Goal: Task Accomplishment & Management: Manage account settings

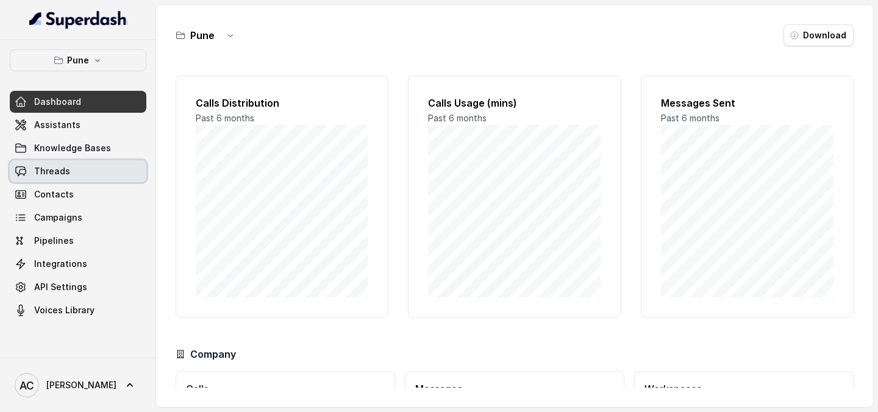
click at [55, 176] on span "Threads" at bounding box center [52, 171] width 36 height 12
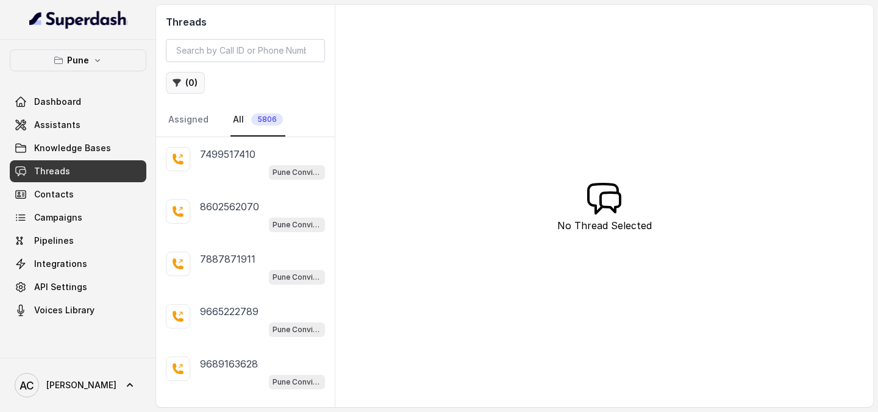
click at [186, 88] on button "( 0 )" at bounding box center [185, 83] width 39 height 22
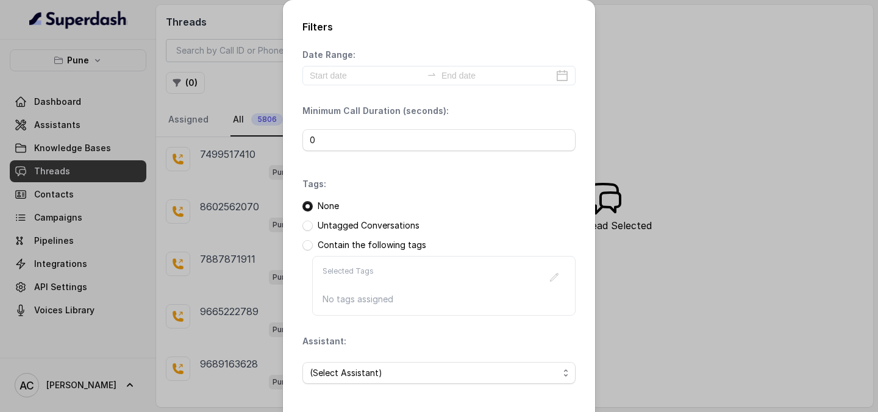
scroll to position [52, 0]
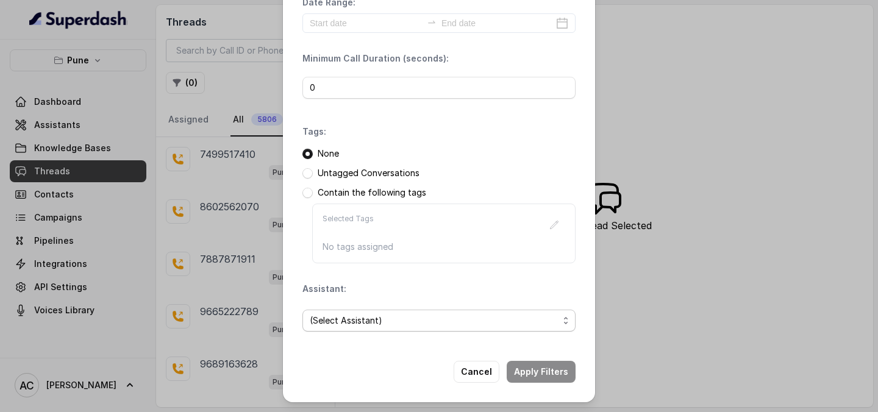
click at [355, 324] on span "(Select Assistant)" at bounding box center [434, 320] width 249 height 15
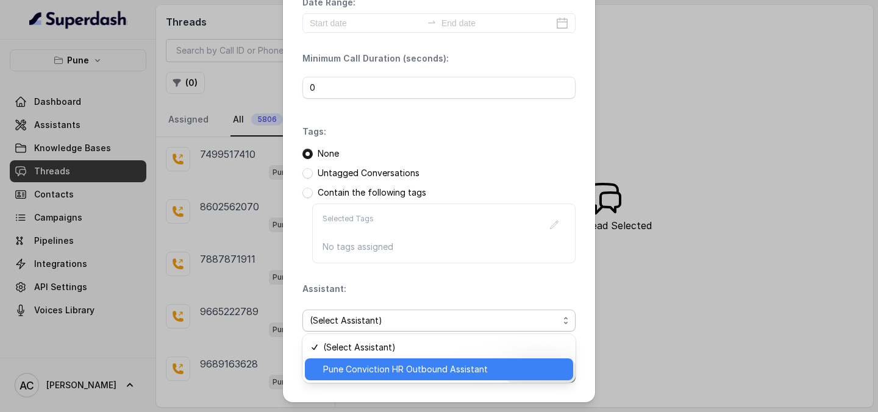
click at [381, 371] on span "Pune Conviction HR Outbound Assistant" at bounding box center [444, 369] width 243 height 15
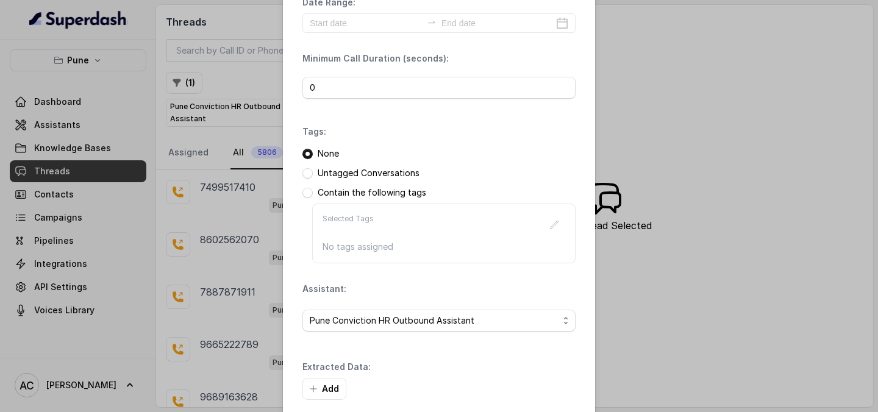
scroll to position [111, 0]
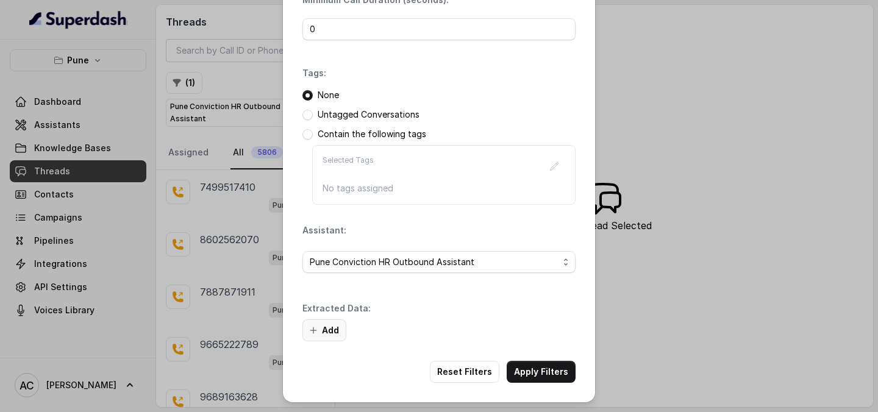
click at [328, 329] on button "Add" at bounding box center [324, 330] width 44 height 22
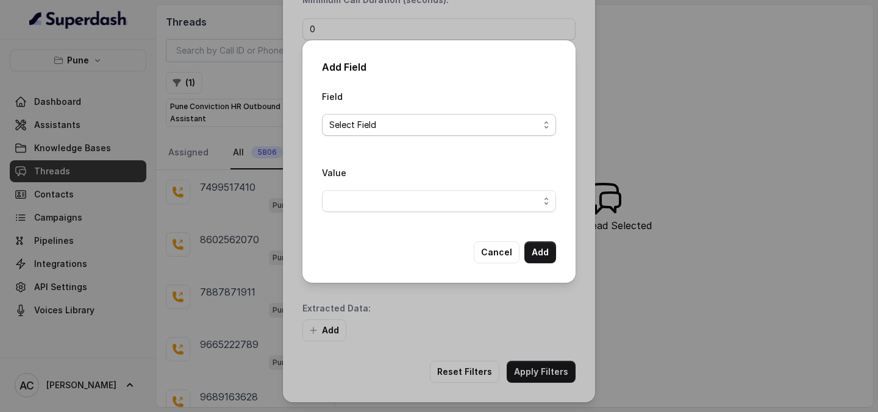
click at [361, 128] on span "Select Field" at bounding box center [434, 125] width 210 height 15
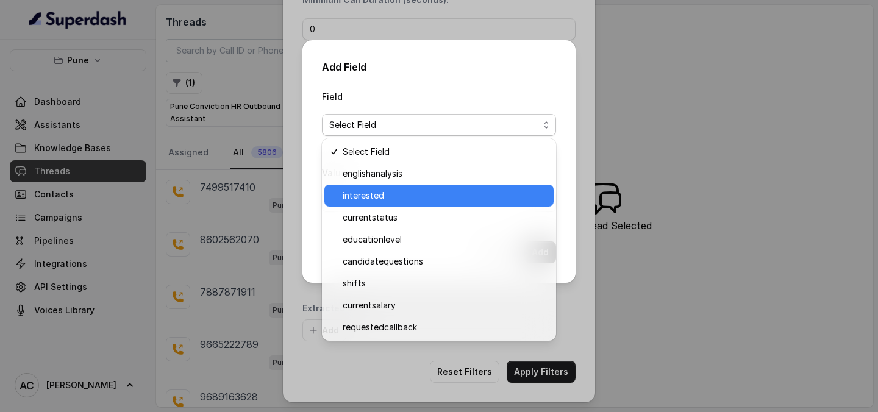
click at [367, 189] on span "interested" at bounding box center [444, 195] width 204 height 15
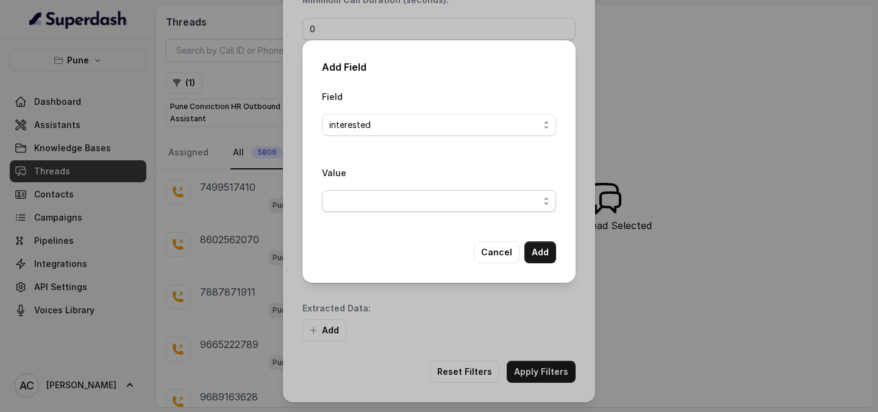
click at [489, 208] on span "button" at bounding box center [439, 201] width 234 height 22
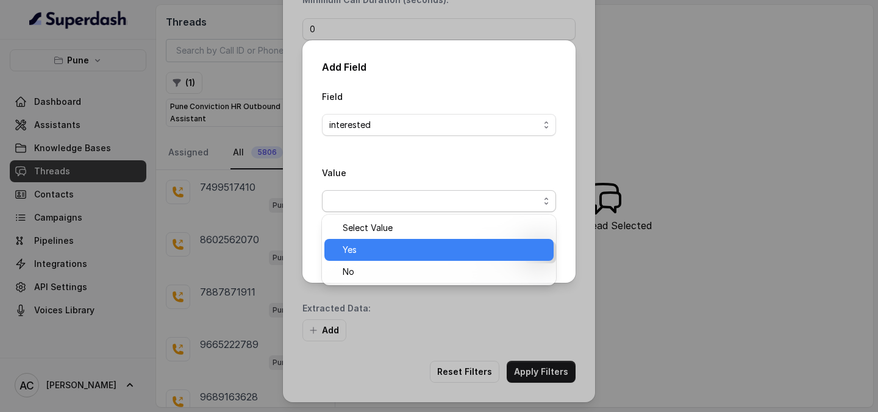
click at [409, 251] on span "Yes" at bounding box center [444, 250] width 204 height 15
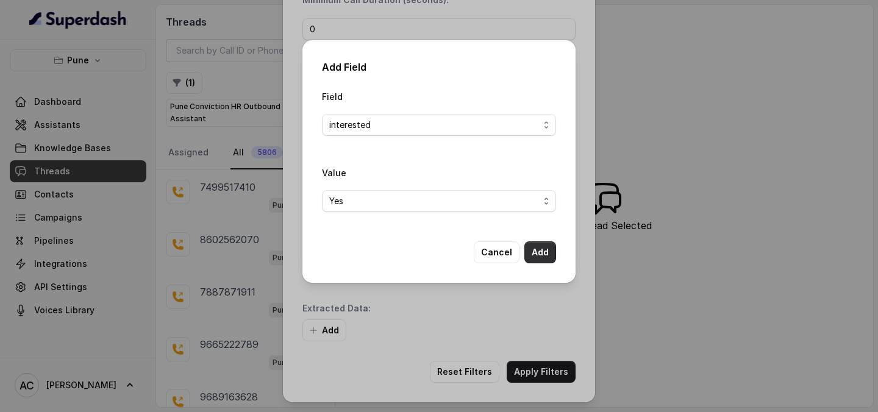
click at [534, 254] on button "Add" at bounding box center [540, 252] width 32 height 22
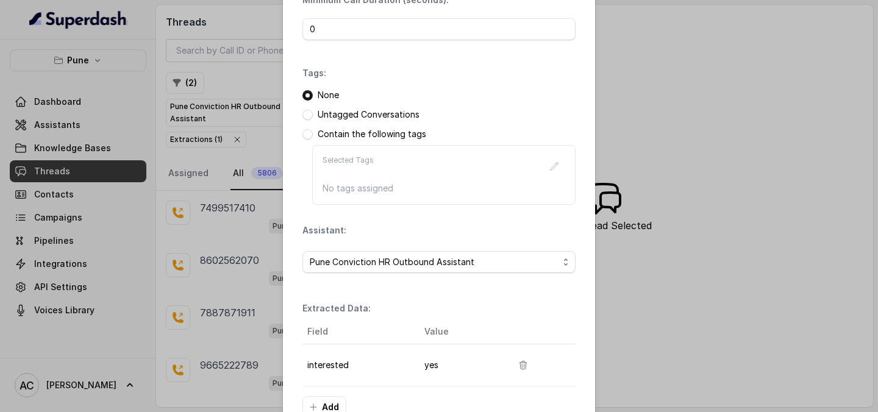
scroll to position [188, 0]
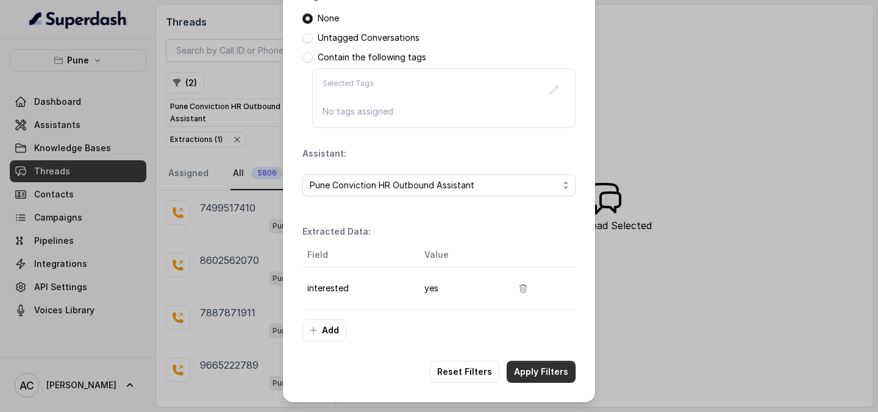
click at [524, 372] on button "Apply Filters" at bounding box center [540, 372] width 69 height 22
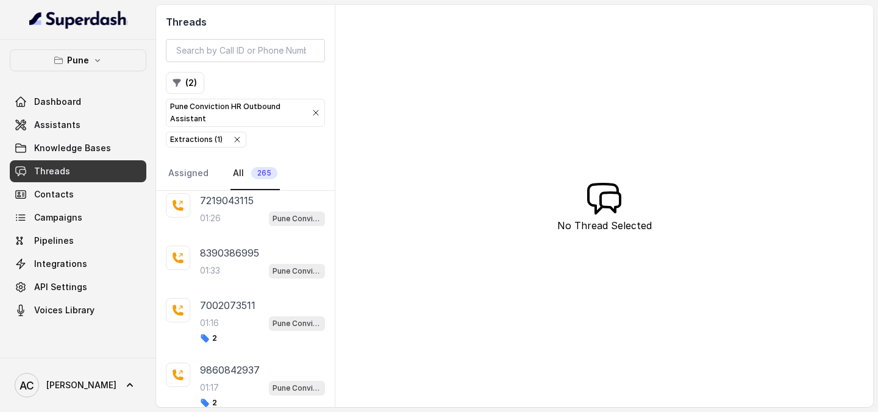
scroll to position [266, 0]
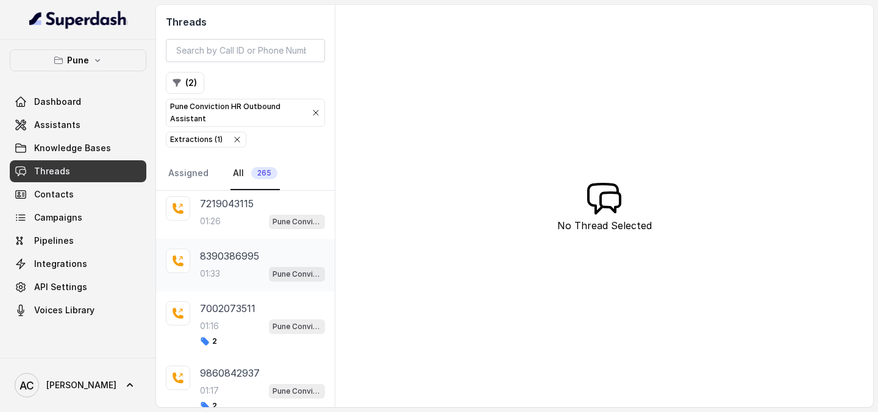
click at [222, 272] on div "01:33 Pune Conviction HR Outbound Assistant" at bounding box center [262, 274] width 125 height 16
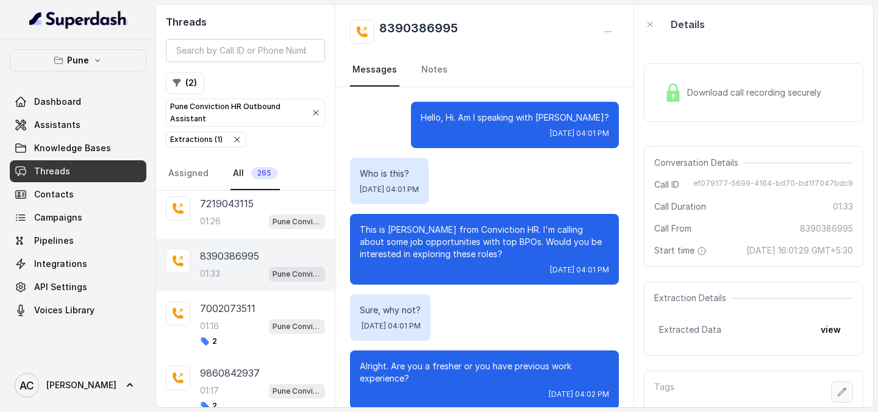
click at [846, 391] on icon "button" at bounding box center [842, 392] width 10 height 10
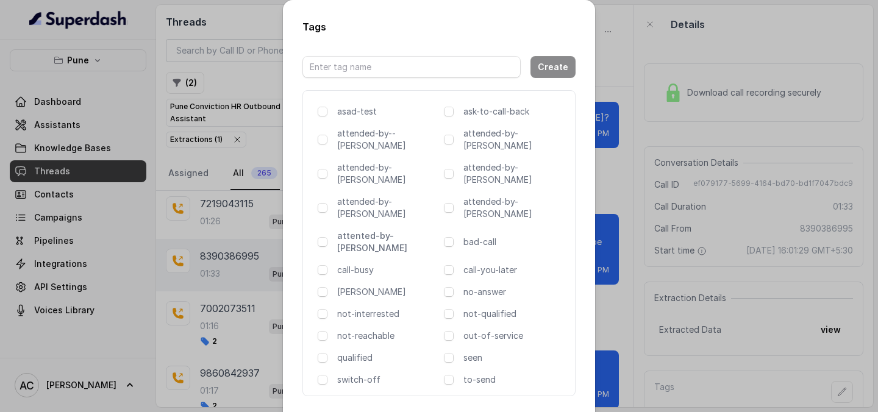
click at [378, 230] on p "attented-by-[PERSON_NAME]" at bounding box center [388, 242] width 102 height 24
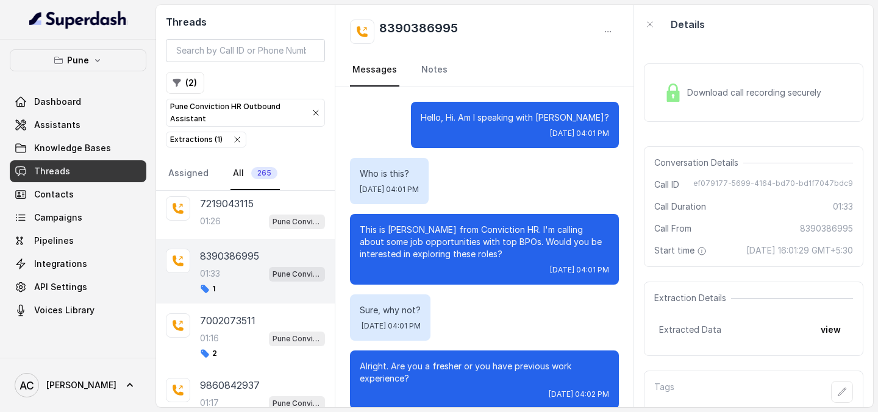
scroll to position [35, 0]
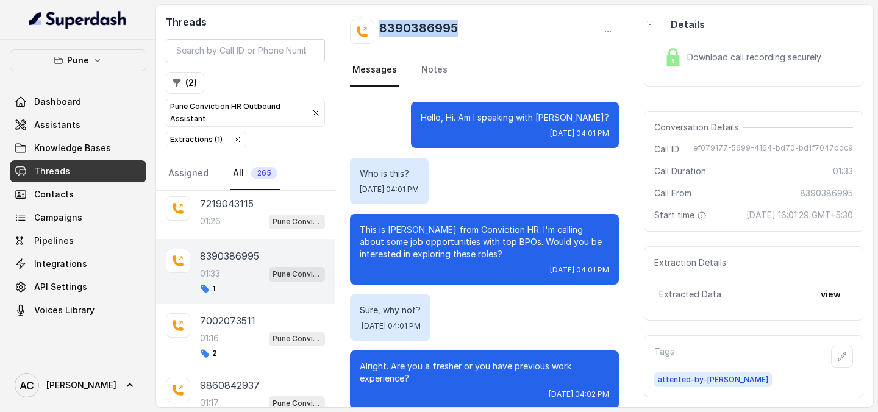
drag, startPoint x: 476, startPoint y: 24, endPoint x: 375, endPoint y: 24, distance: 101.2
click at [374, 24] on div "8390386995" at bounding box center [484, 32] width 269 height 24
copy h2 "8390386995"
click at [433, 71] on link "Notes" at bounding box center [434, 70] width 31 height 33
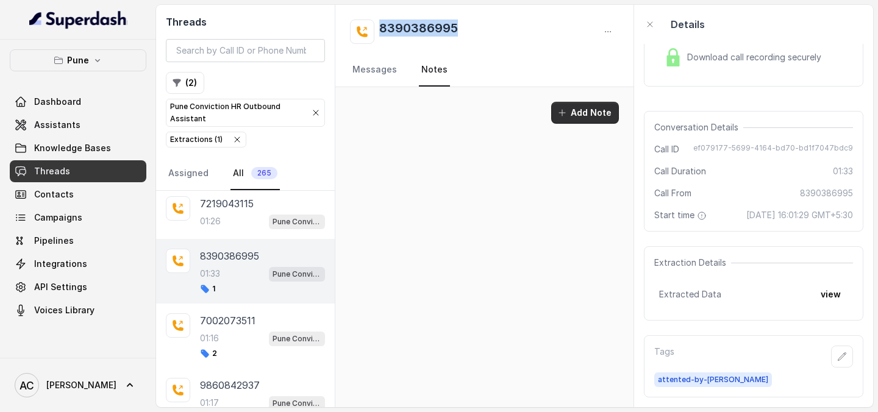
click at [578, 116] on button "Add Note" at bounding box center [585, 113] width 68 height 22
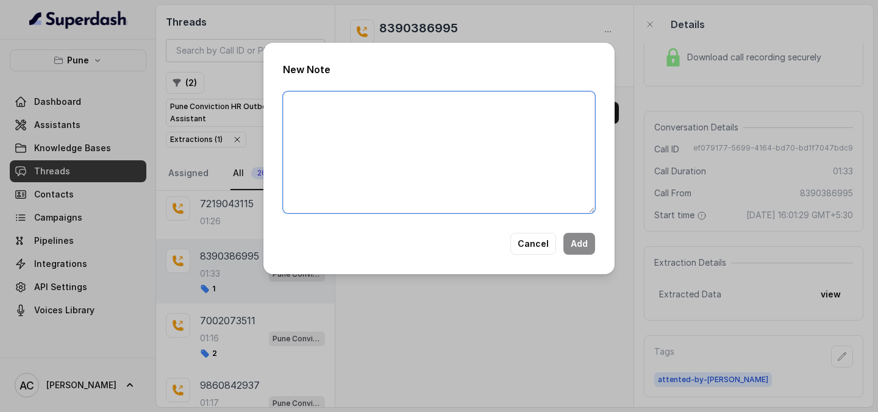
click at [493, 165] on textarea at bounding box center [439, 152] width 312 height 122
paste textarea "Name Number Recruiter Name of attender Comments AI Improvement"
click at [364, 104] on textarea "Name Number Recruiter Name of attender Comments AI Improvement" at bounding box center [439, 152] width 312 height 122
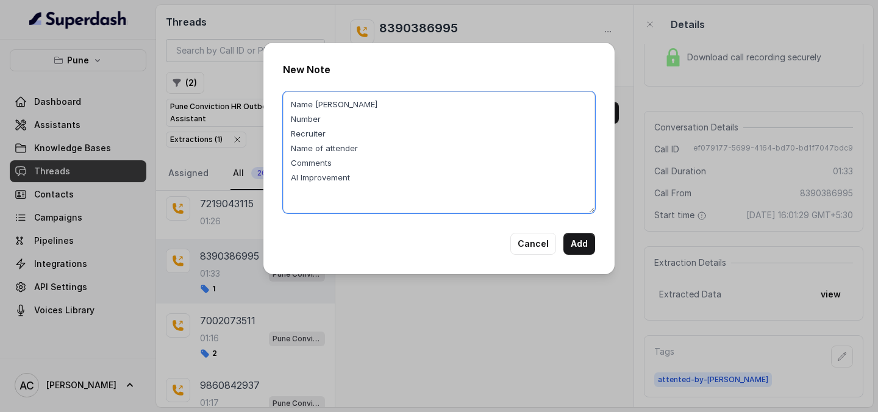
click at [336, 116] on textarea "Name Trupti Number Recruiter Name of attender Comments AI Improvement" at bounding box center [439, 152] width 312 height 122
click at [336, 133] on textarea "Name Trupti Number 8390386995 Recruiter Name of attender Comments AI Improvement" at bounding box center [439, 152] width 312 height 122
click at [367, 150] on textarea "Name Trupti Number 8390386995 Recruiter RUPAL Name of attender Comments AI Impr…" at bounding box center [439, 152] width 312 height 122
click at [349, 160] on textarea "Name Trupti Number 8390386995 Recruiter RUPAL Name of attender RUPAL Comments A…" at bounding box center [439, 152] width 312 height 122
paste textarea "Candidate is working in AMINFOWEB, only looking for UK shifts"
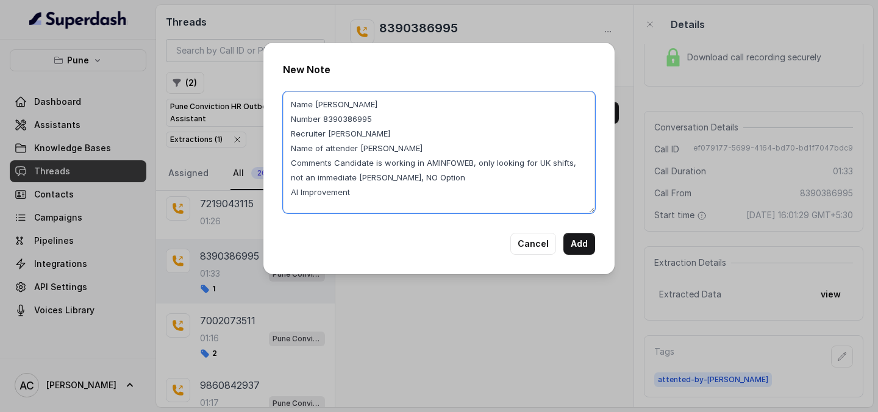
drag, startPoint x: 429, startPoint y: 177, endPoint x: 289, endPoint y: 180, distance: 139.6
click at [289, 180] on textarea "Name Trupti Number 8390386995 Recruiter RUPAL Name of attender RUPAL Comments C…" at bounding box center [439, 152] width 312 height 122
type textarea "Name Trupti Number 8390386995 Recruiter RUPAL Name of attender RUPAL Comments C…"
click at [579, 250] on button "Add" at bounding box center [579, 244] width 32 height 22
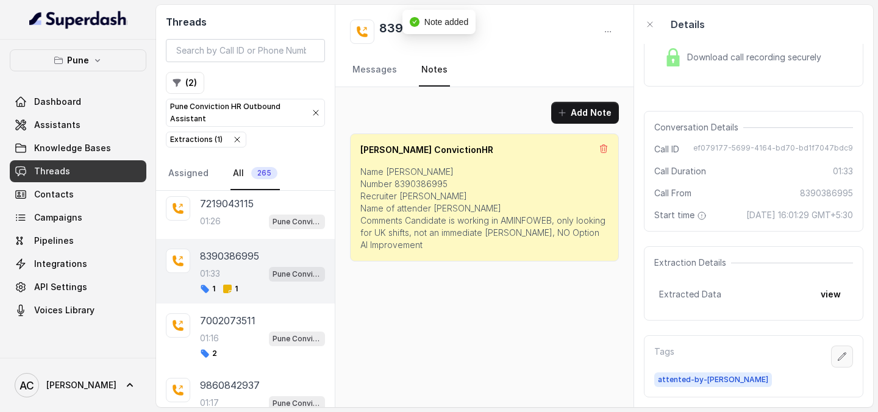
click at [842, 360] on icon "button" at bounding box center [842, 357] width 10 height 10
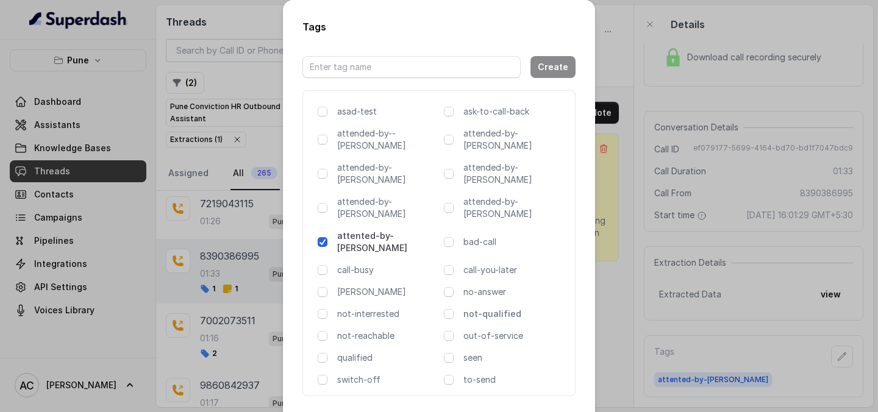
click at [487, 308] on p "not-qualified" at bounding box center [514, 314] width 102 height 12
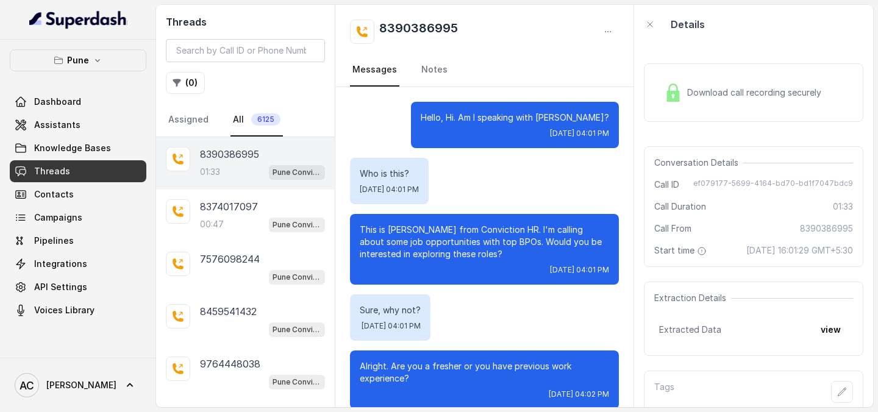
scroll to position [999, 0]
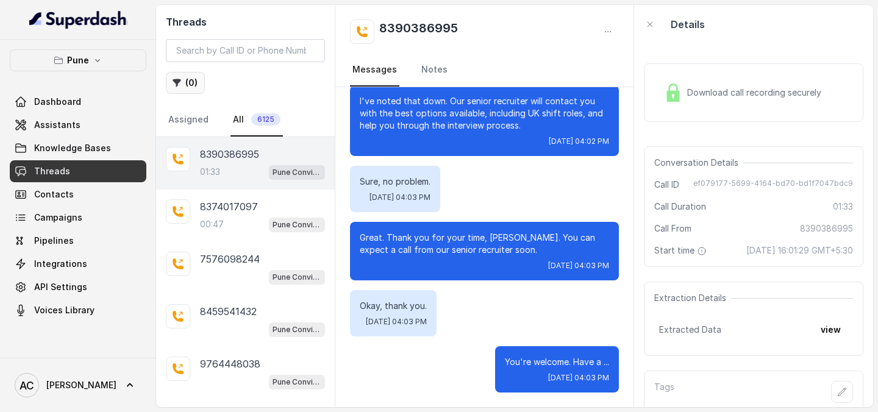
click at [183, 85] on button "( 0 )" at bounding box center [185, 83] width 39 height 22
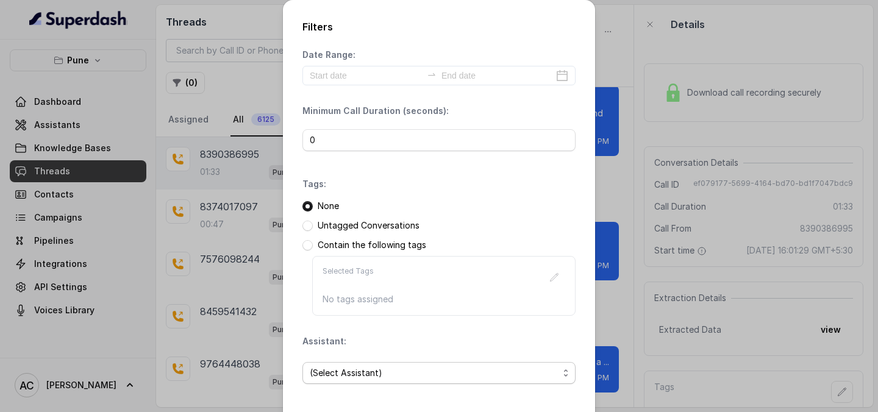
click at [362, 366] on span "(Select Assistant)" at bounding box center [434, 373] width 249 height 15
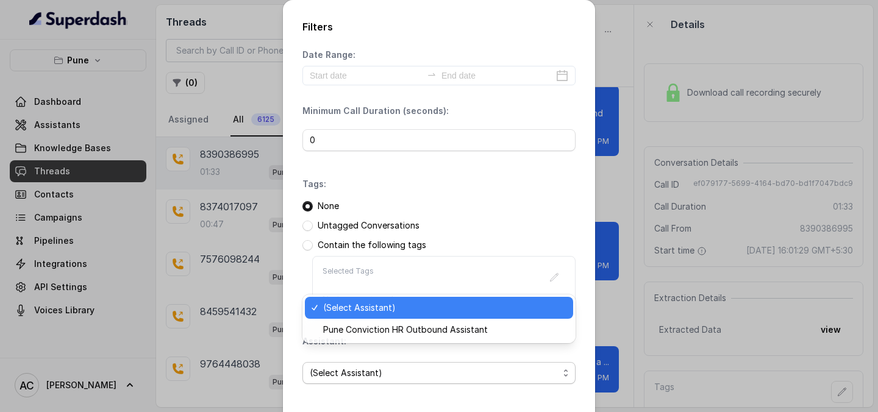
scroll to position [52, 0]
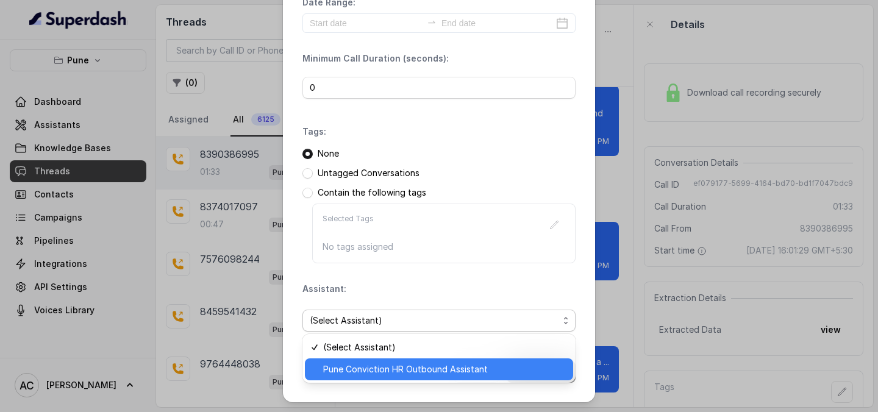
click at [361, 370] on span "Pune Conviction HR Outbound Assistant" at bounding box center [444, 369] width 243 height 15
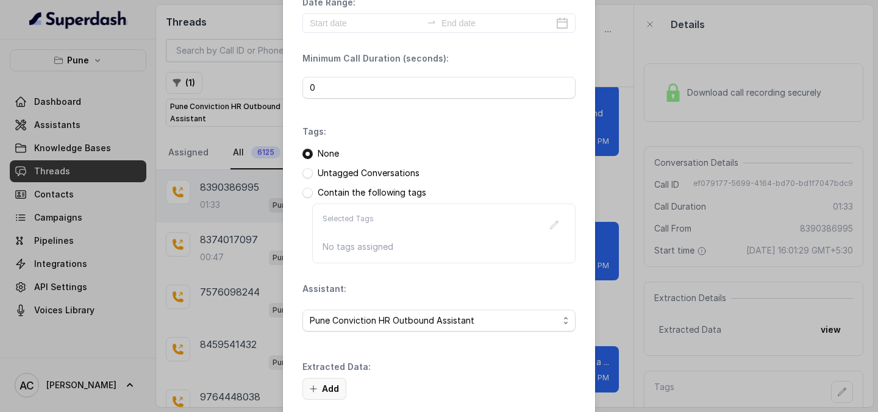
click at [341, 390] on button "Add" at bounding box center [324, 389] width 44 height 22
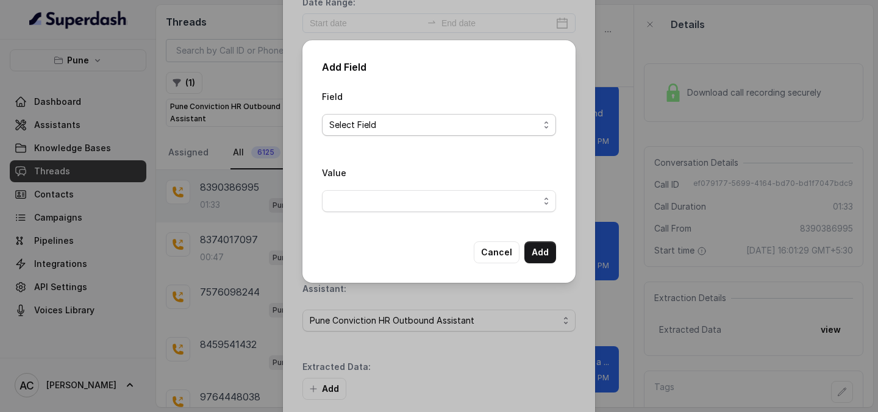
click at [425, 130] on span "Select Field" at bounding box center [434, 125] width 210 height 15
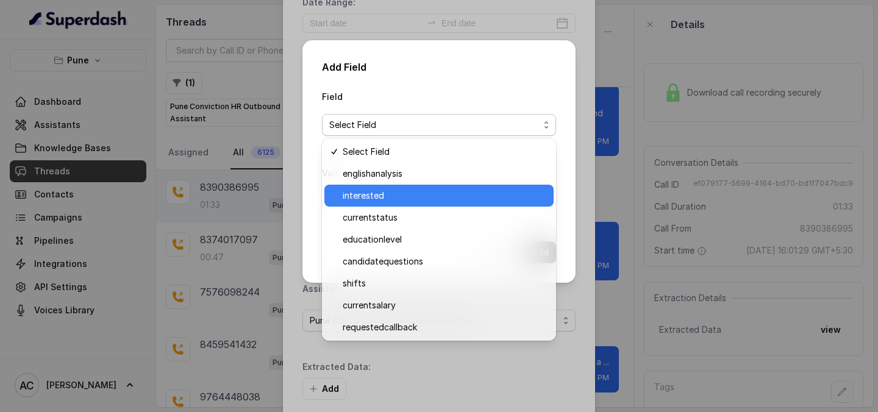
click at [400, 191] on span "interested" at bounding box center [444, 195] width 204 height 15
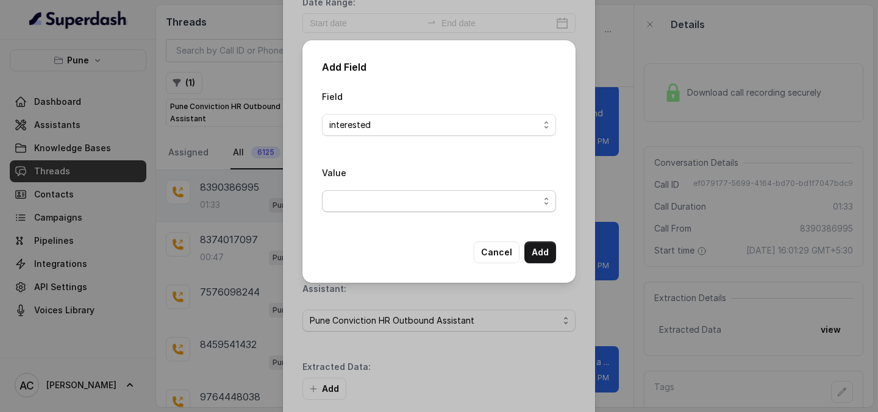
click at [400, 197] on span "button" at bounding box center [439, 201] width 234 height 22
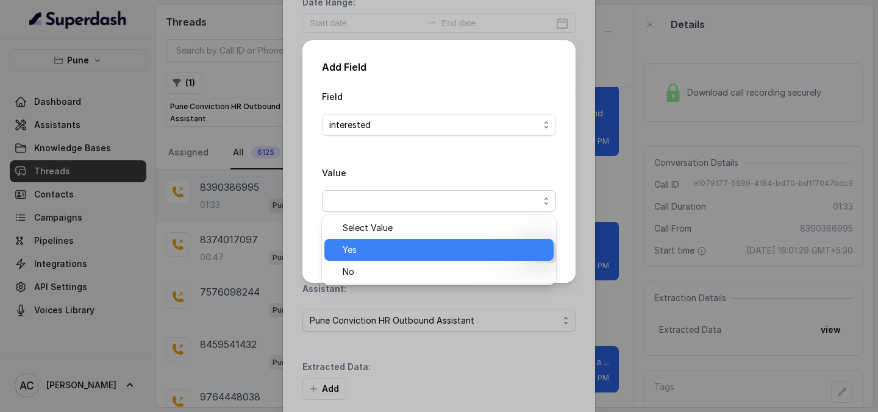
click at [383, 243] on span "Yes" at bounding box center [444, 250] width 204 height 15
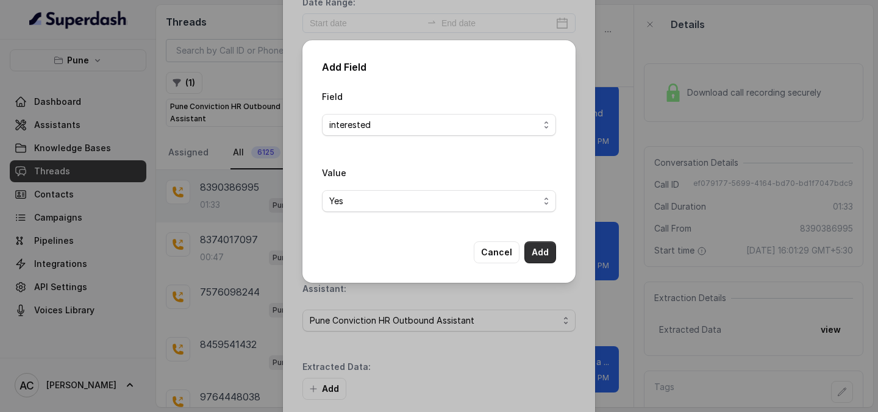
click at [533, 247] on button "Add" at bounding box center [540, 252] width 32 height 22
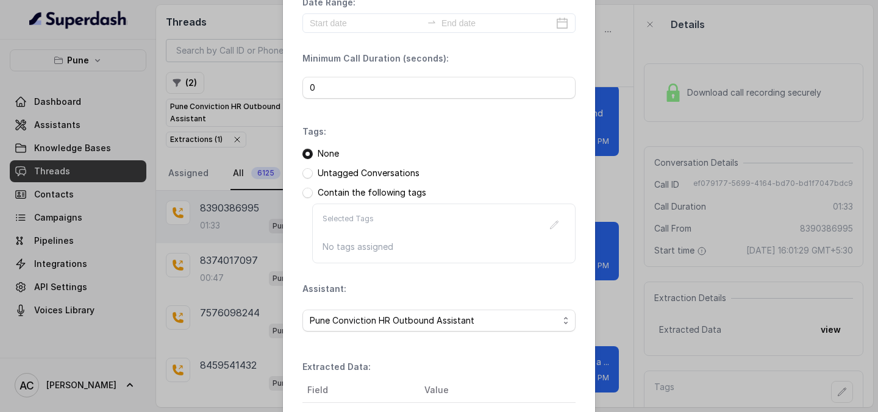
scroll to position [188, 0]
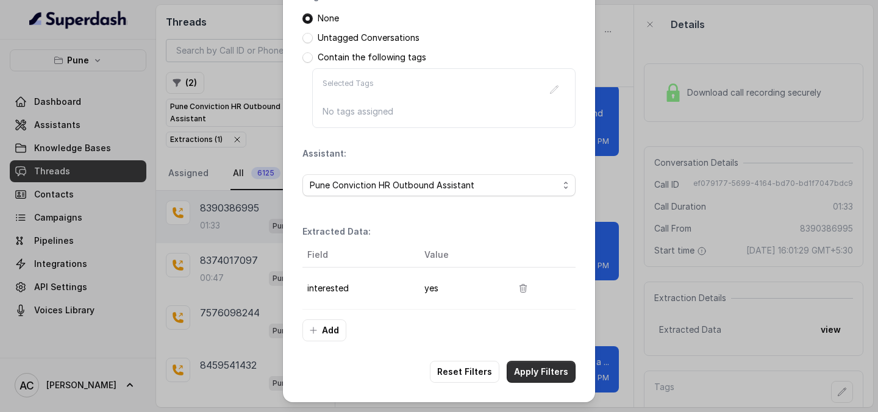
click at [544, 372] on button "Apply Filters" at bounding box center [540, 372] width 69 height 22
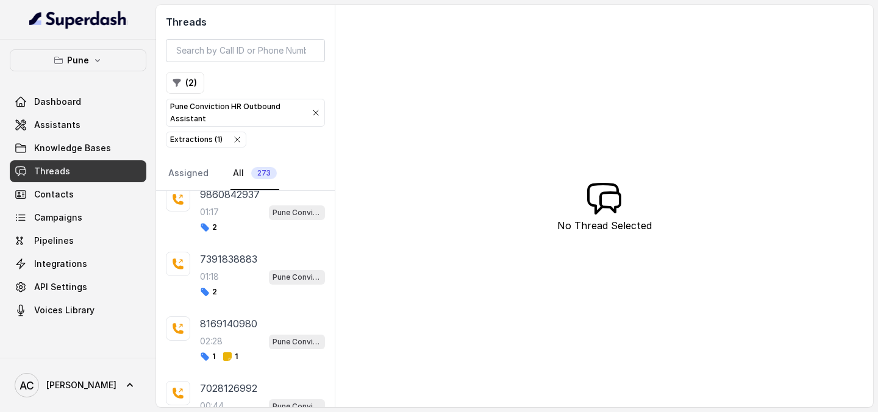
scroll to position [954, 0]
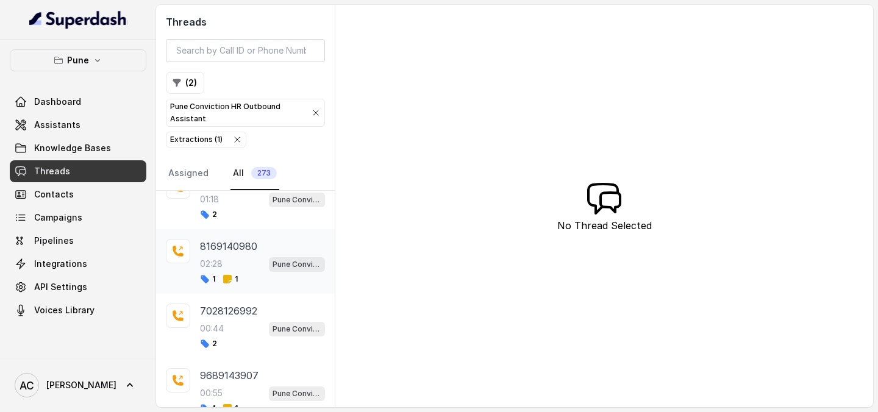
click at [225, 264] on div "02:28 Pune Conviction HR Outbound Assistant" at bounding box center [262, 264] width 125 height 16
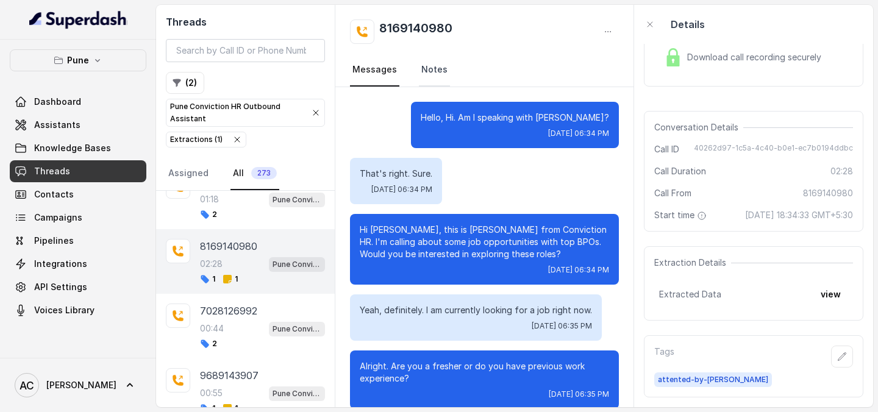
click at [430, 66] on link "Notes" at bounding box center [434, 70] width 31 height 33
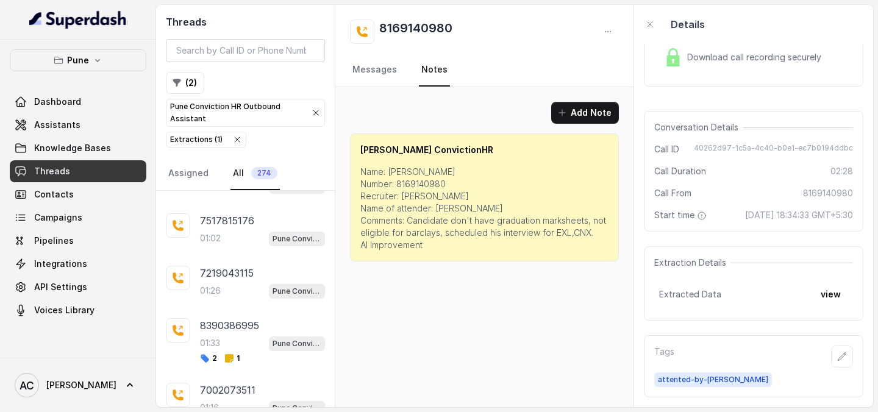
scroll to position [621, 0]
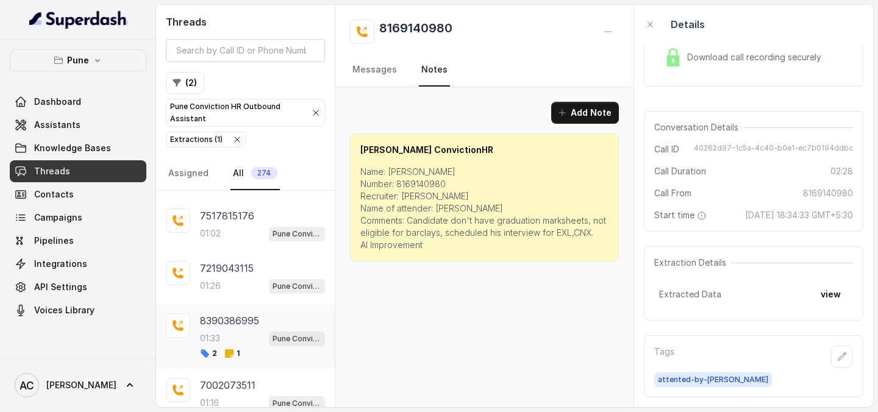
click at [230, 338] on div "01:33 Pune Conviction HR Outbound Assistant" at bounding box center [262, 338] width 125 height 16
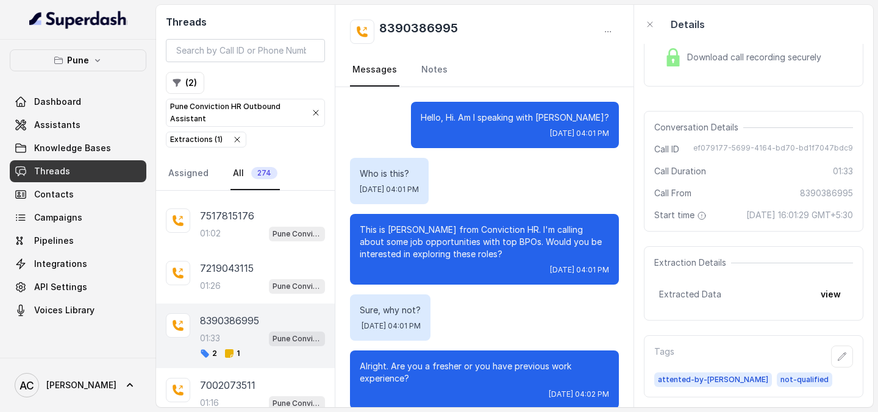
scroll to position [999, 0]
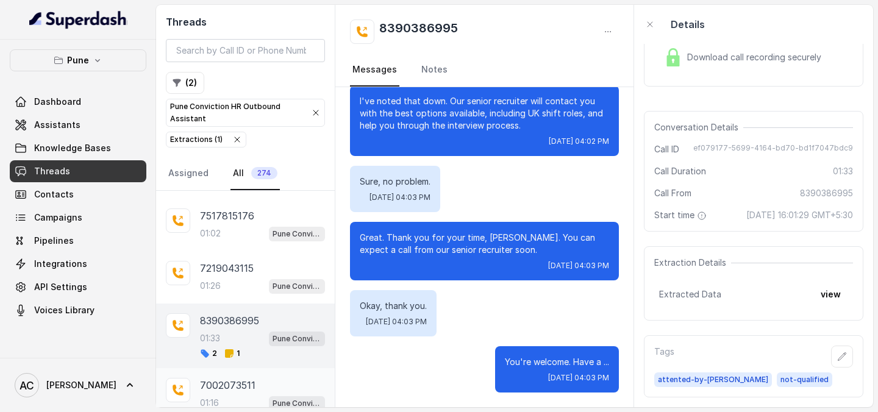
click at [224, 386] on p "7002073511" at bounding box center [227, 385] width 55 height 15
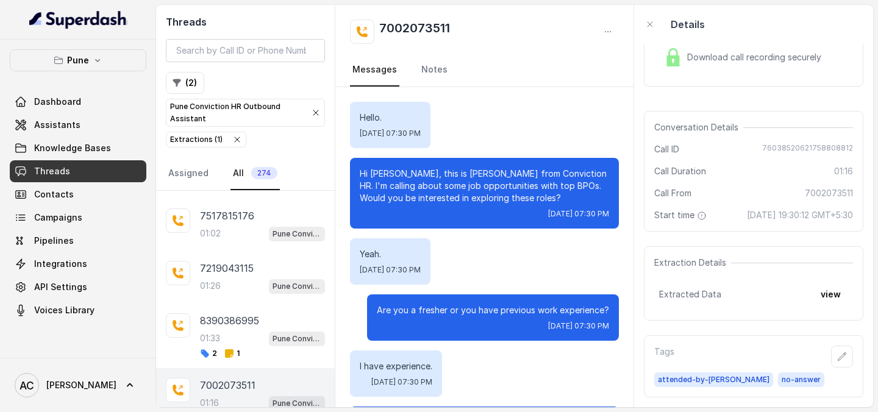
scroll to position [645, 0]
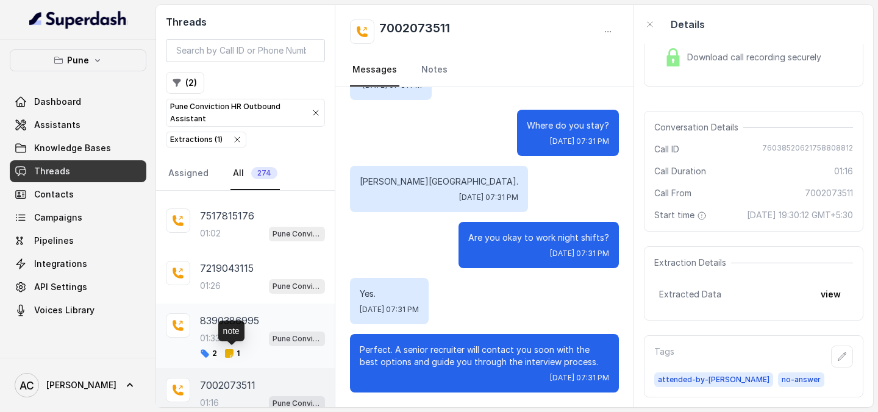
click at [232, 353] on icon at bounding box center [229, 353] width 9 height 9
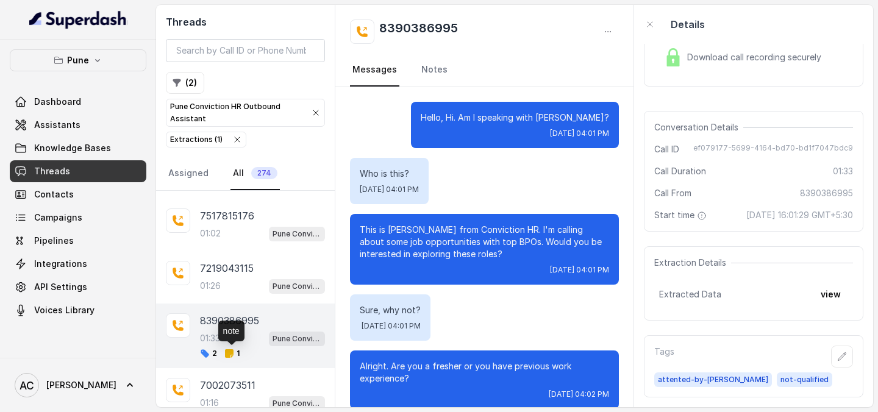
scroll to position [999, 0]
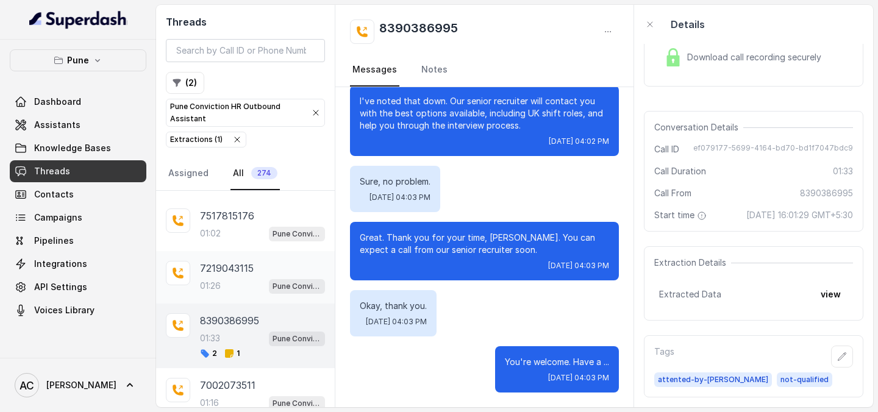
click at [235, 298] on div "7219043115 01:26 Pune Conviction HR Outbound Assistant" at bounding box center [245, 277] width 179 height 52
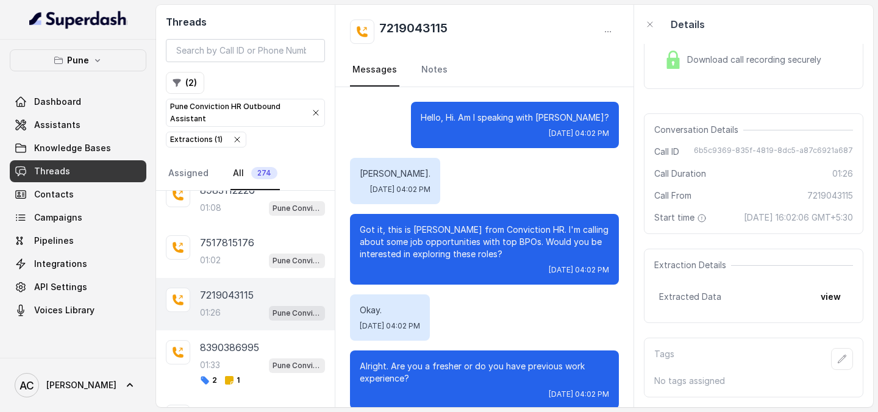
scroll to position [593, 0]
click at [232, 313] on div "01:26 Pune Conviction HR Outbound Assistant" at bounding box center [262, 314] width 125 height 16
click at [837, 358] on icon "button" at bounding box center [842, 359] width 10 height 10
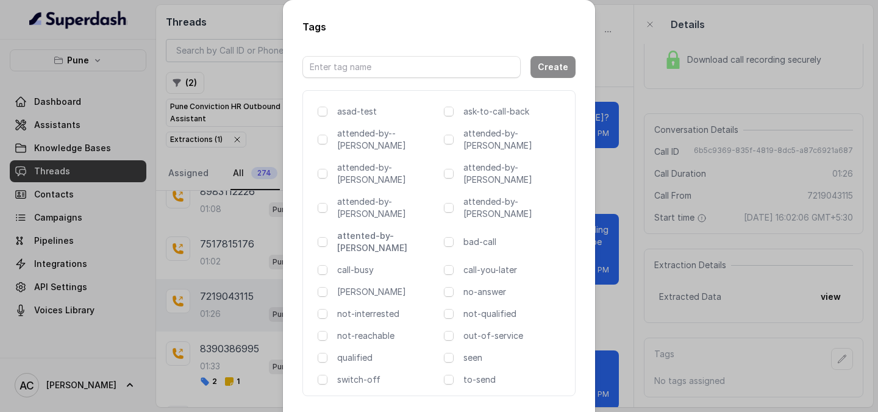
click at [375, 230] on p "attented-by-rupal" at bounding box center [388, 242] width 102 height 24
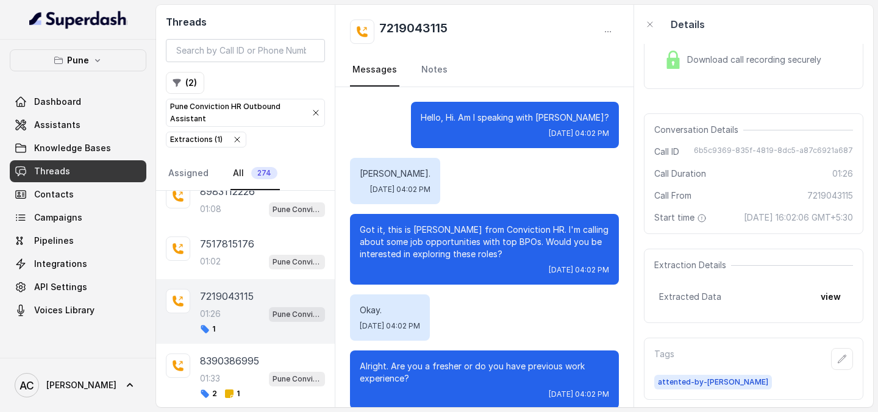
drag, startPoint x: 460, startPoint y: 18, endPoint x: 372, endPoint y: 24, distance: 88.0
click at [372, 24] on div "7219043115 Messages Notes" at bounding box center [484, 46] width 298 height 82
drag, startPoint x: 449, startPoint y: 27, endPoint x: 372, endPoint y: 26, distance: 76.2
click at [372, 26] on div "7219043115" at bounding box center [484, 32] width 269 height 24
copy h2 "7219043115"
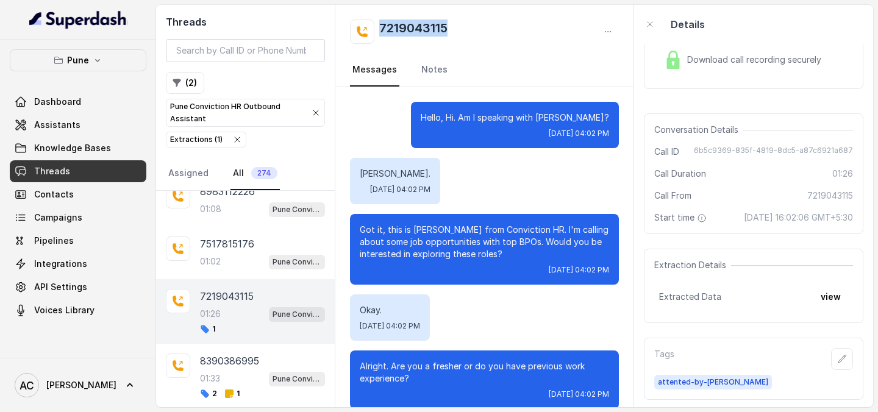
click at [471, 29] on div "7219043115" at bounding box center [484, 32] width 269 height 24
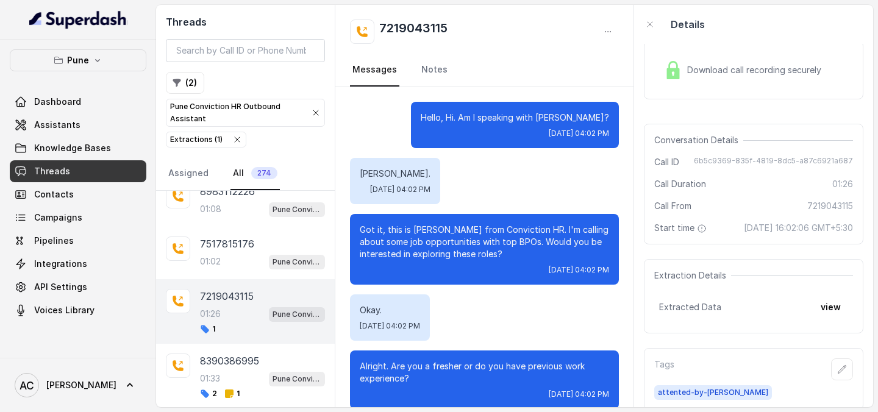
scroll to position [35, 0]
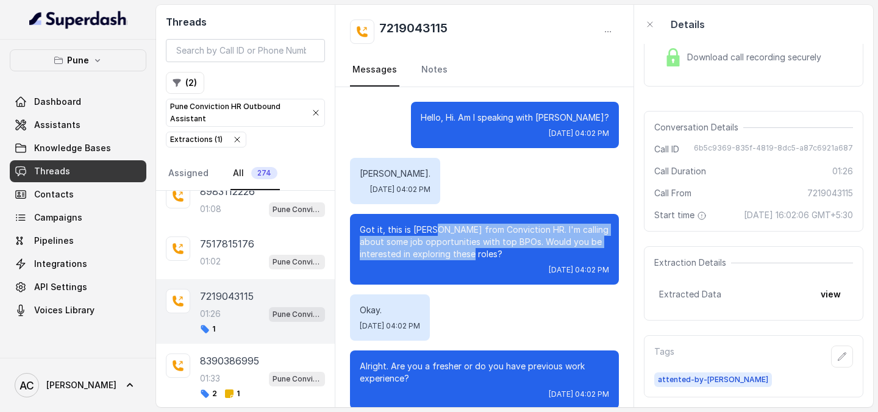
drag, startPoint x: 434, startPoint y: 234, endPoint x: 513, endPoint y: 254, distance: 81.0
click at [514, 254] on p "Got it, this is Monica from Conviction HR. I'm calling about some job opportuni…" at bounding box center [484, 242] width 249 height 37
click at [451, 232] on p "Got it, this is Monica from Conviction HR. I'm calling about some job opportuni…" at bounding box center [484, 242] width 249 height 37
drag, startPoint x: 447, startPoint y: 232, endPoint x: 465, endPoint y: 267, distance: 39.3
click at [465, 267] on div "Got it, this is Monica from Conviction HR. I'm calling about some job opportuni…" at bounding box center [484, 249] width 269 height 71
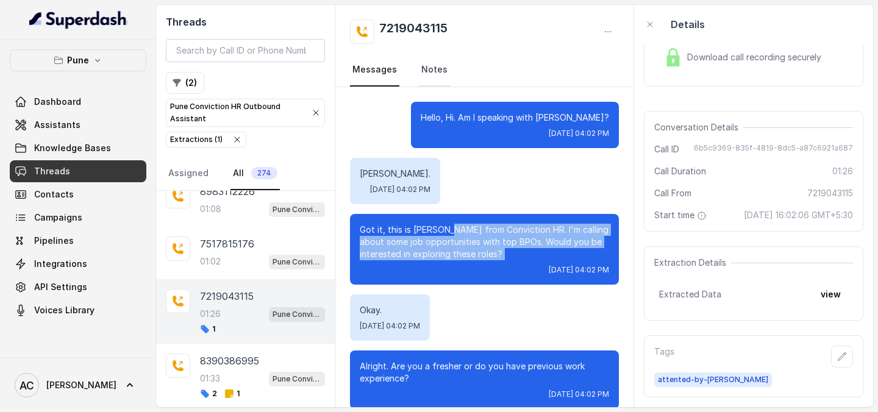
click at [429, 71] on link "Notes" at bounding box center [434, 70] width 31 height 33
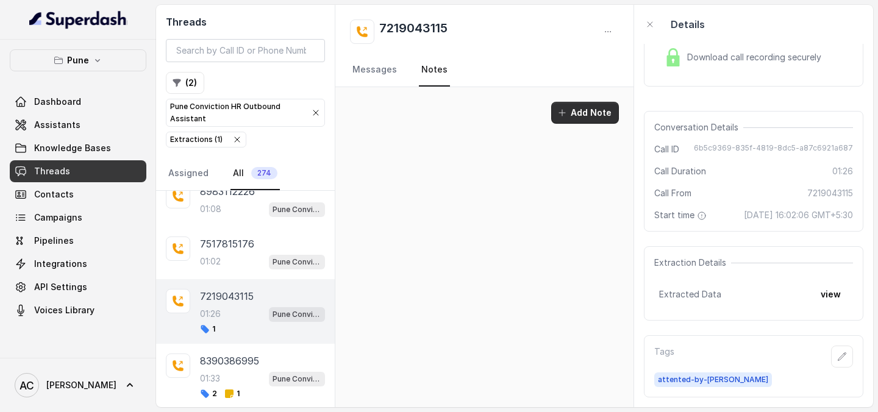
click at [587, 110] on button "Add Note" at bounding box center [585, 113] width 68 height 22
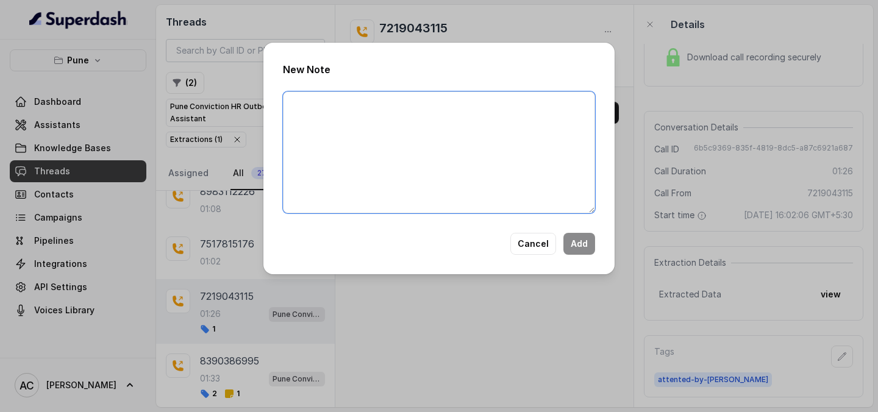
click at [469, 161] on textarea at bounding box center [439, 152] width 312 height 122
paste textarea "Name Number Recruiter Name of attender Comments AI Improvement"
click at [326, 99] on textarea "Name Number Recruiter Name of attender Comments AI Improvement" at bounding box center [439, 152] width 312 height 122
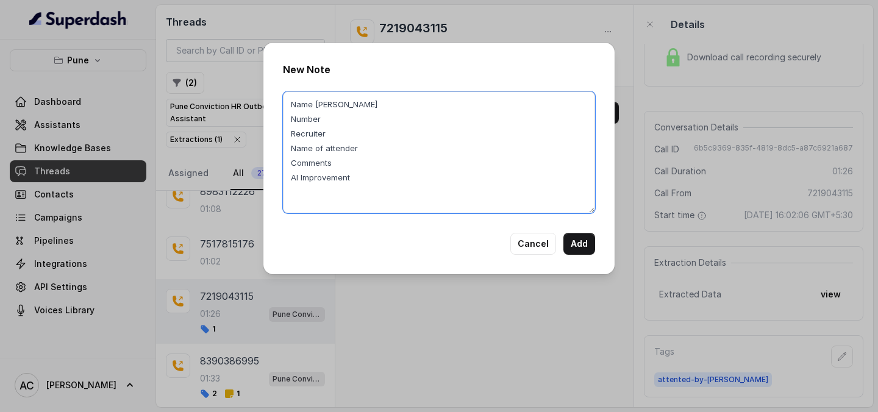
click at [328, 121] on textarea "Name Jahangir Khan Number Recruiter Name of attender Comments AI Improvement" at bounding box center [439, 152] width 312 height 122
click at [333, 136] on textarea "Name Jahangir Khan Number 7219043115 Recruiter Name of attender Comments AI Imp…" at bounding box center [439, 152] width 312 height 122
click at [381, 151] on textarea "Name Jahangir Khan Number 7219043115 Recruiter RUPAL Name of attender Comments …" at bounding box center [439, 152] width 312 height 122
click at [360, 161] on textarea "Name Jahangir Khan Number 7219043115 Recruiter RUPAL Name of attender RUPAL Com…" at bounding box center [439, 152] width 312 height 122
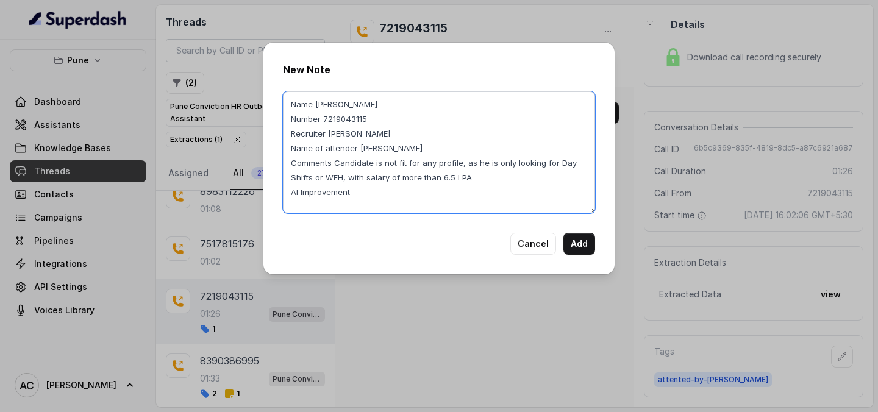
type textarea "Name Jahangir Khan Number 7219043115 Recruiter RUPAL Name of attender RUPAL Com…"
drag, startPoint x: 336, startPoint y: 162, endPoint x: 434, endPoint y: 183, distance: 100.4
click at [434, 183] on textarea "Name Jahangir Khan Number 7219043115 Recruiter RUPAL Name of attender RUPAL Com…" at bounding box center [439, 152] width 312 height 122
drag, startPoint x: 484, startPoint y: 177, endPoint x: 334, endPoint y: 160, distance: 151.4
click at [334, 160] on textarea "Name Jahangir Khan Number 7219043115 Recruiter RUPAL Name of attender RUPAL Com…" at bounding box center [439, 152] width 312 height 122
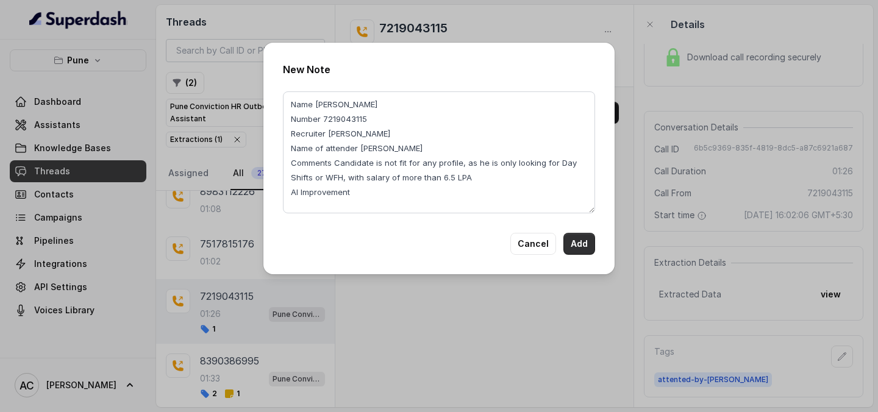
click at [579, 243] on button "Add" at bounding box center [579, 244] width 32 height 22
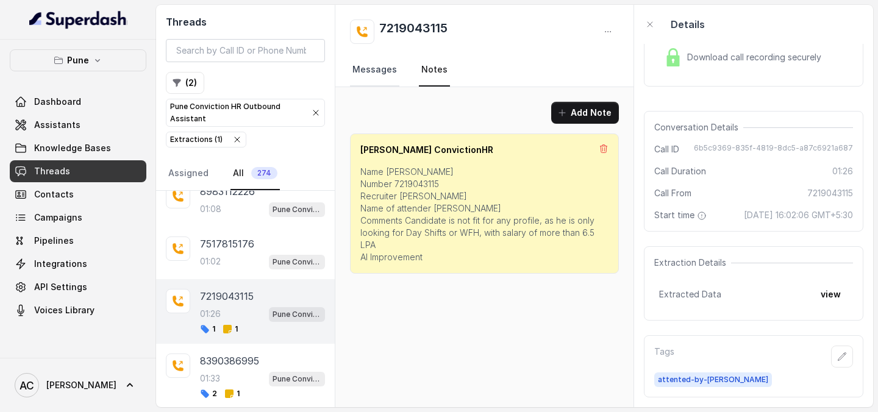
click at [377, 75] on link "Messages" at bounding box center [374, 70] width 49 height 33
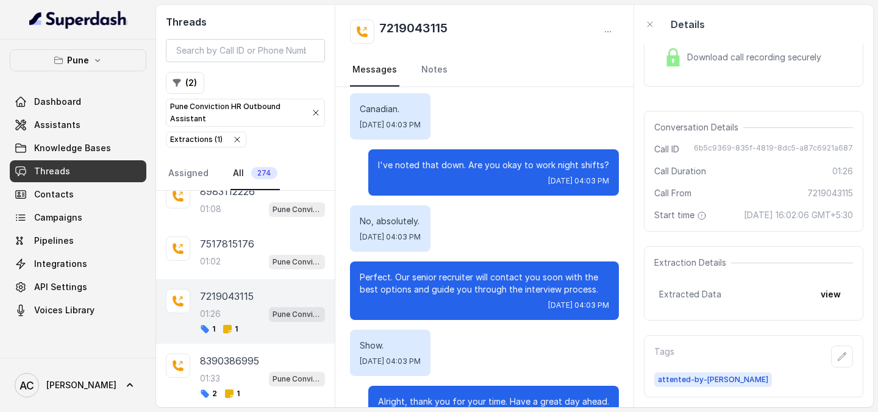
scroll to position [962, 0]
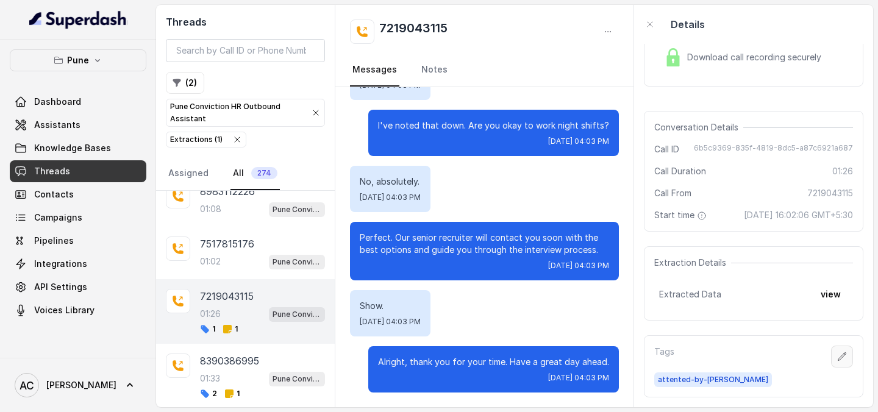
click at [846, 354] on icon "button" at bounding box center [842, 357] width 10 height 10
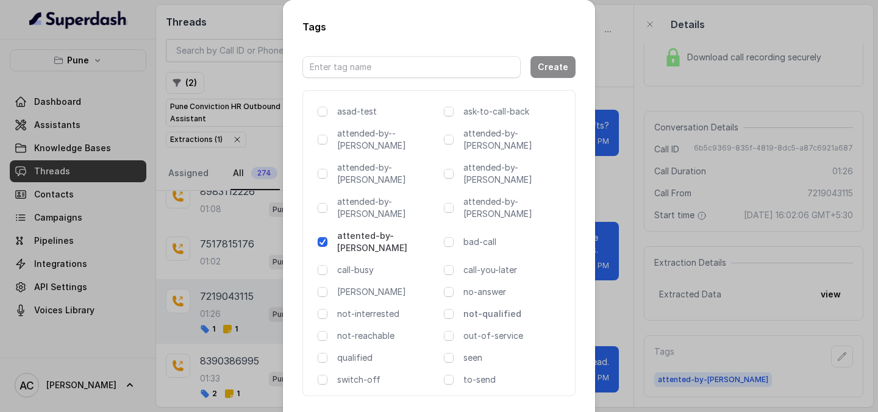
click at [488, 308] on p "not-qualified" at bounding box center [514, 314] width 102 height 12
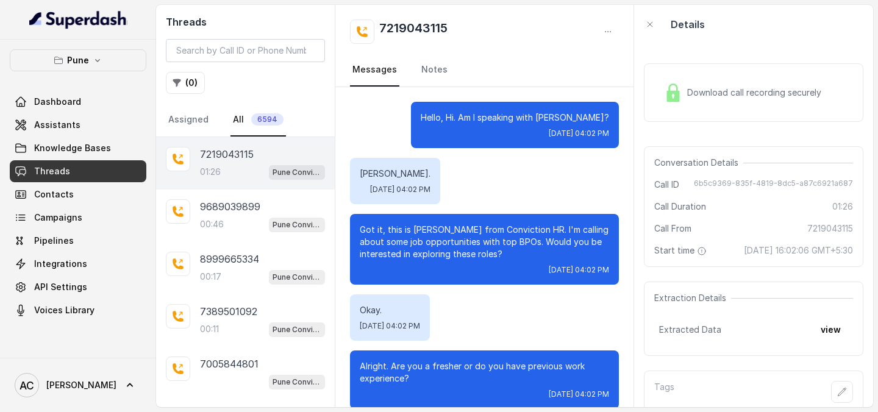
scroll to position [962, 0]
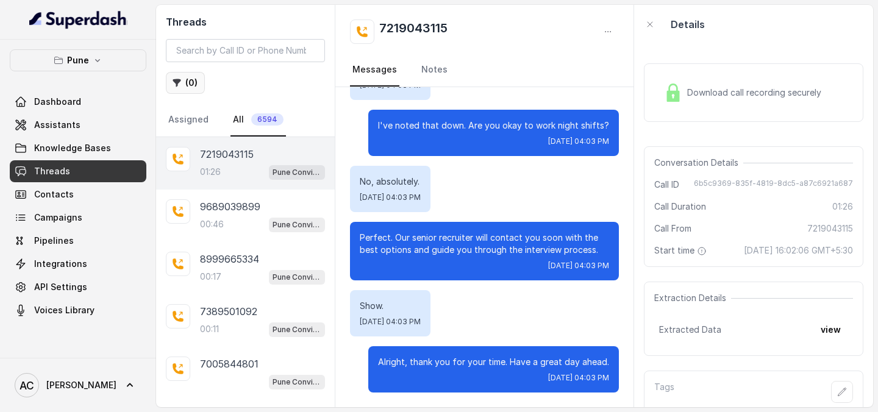
click at [190, 82] on button "( 0 )" at bounding box center [185, 83] width 39 height 22
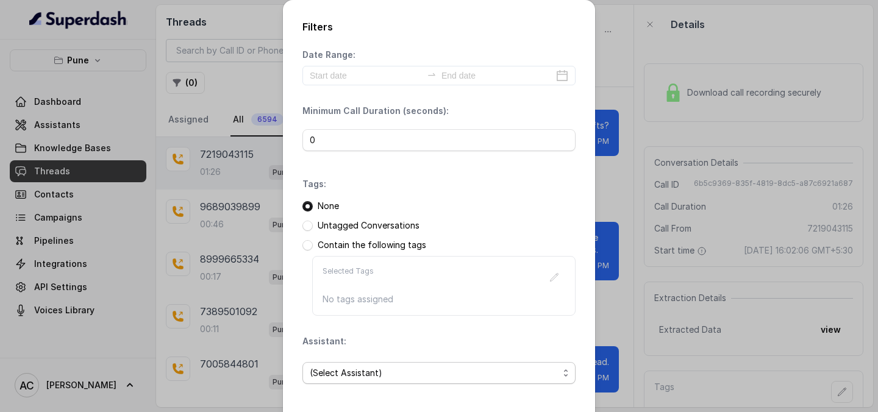
click at [369, 372] on span "(Select Assistant)" at bounding box center [434, 373] width 249 height 15
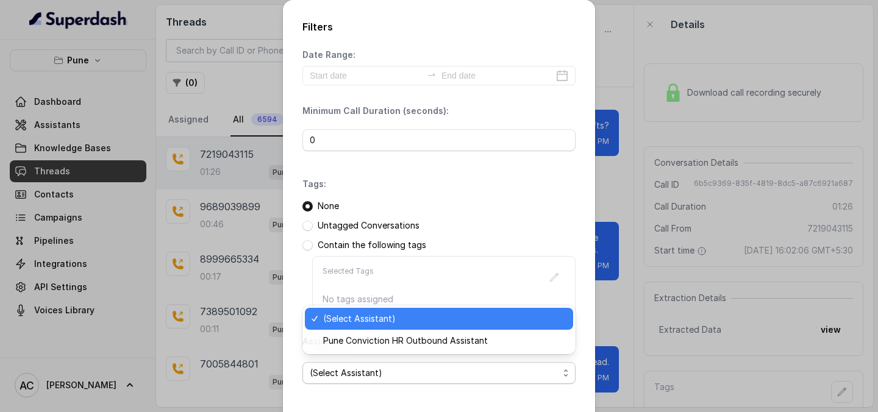
scroll to position [52, 0]
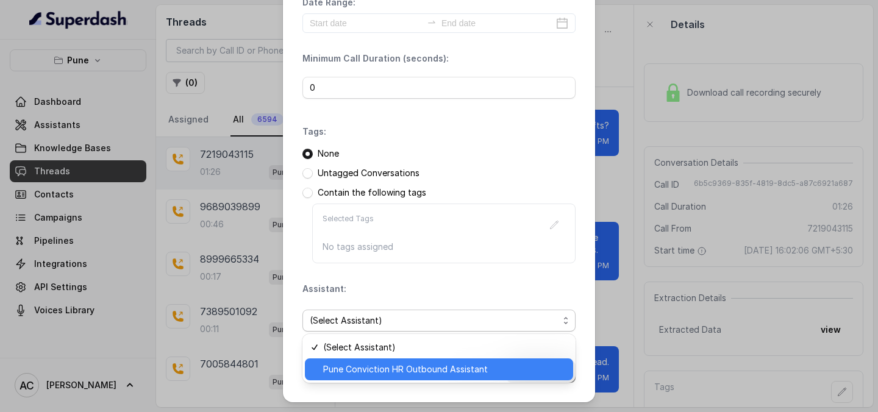
click at [361, 374] on span "Pune Conviction HR Outbound Assistant" at bounding box center [444, 369] width 243 height 15
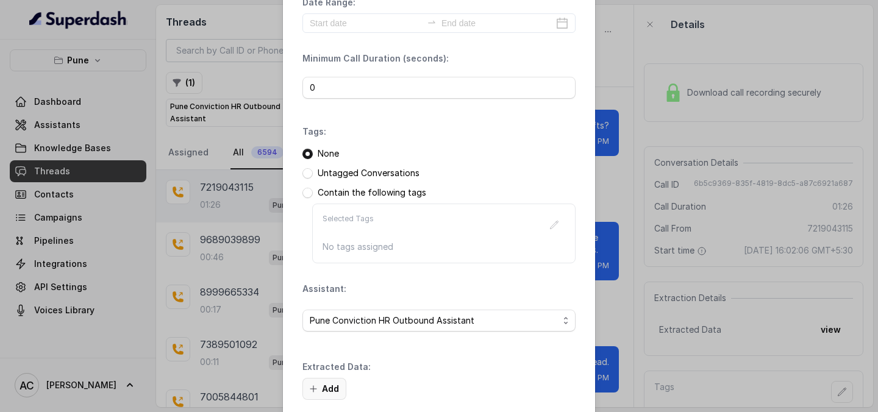
click at [330, 388] on button "Add" at bounding box center [324, 389] width 44 height 22
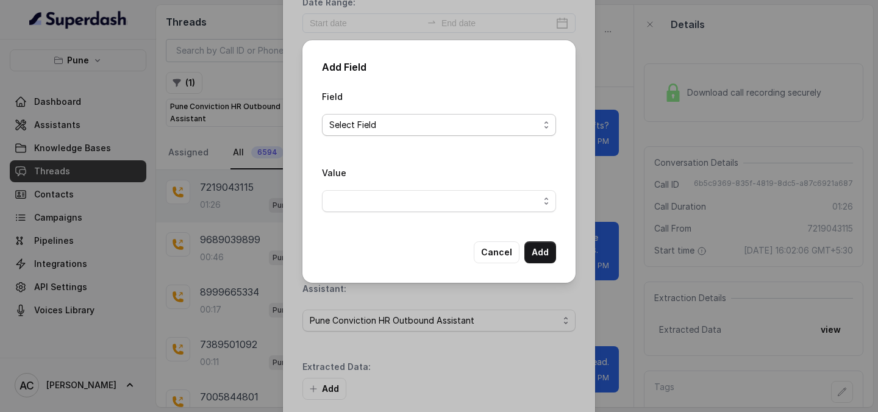
click at [406, 127] on span "Select Field" at bounding box center [434, 125] width 210 height 15
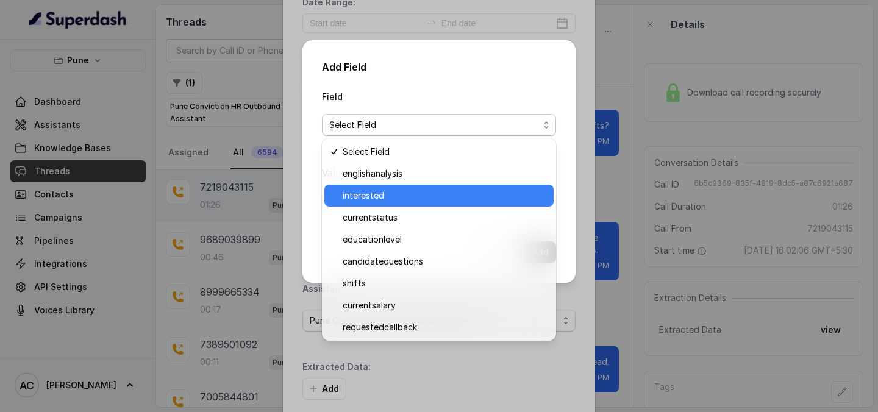
click at [403, 190] on span "interested" at bounding box center [444, 195] width 204 height 15
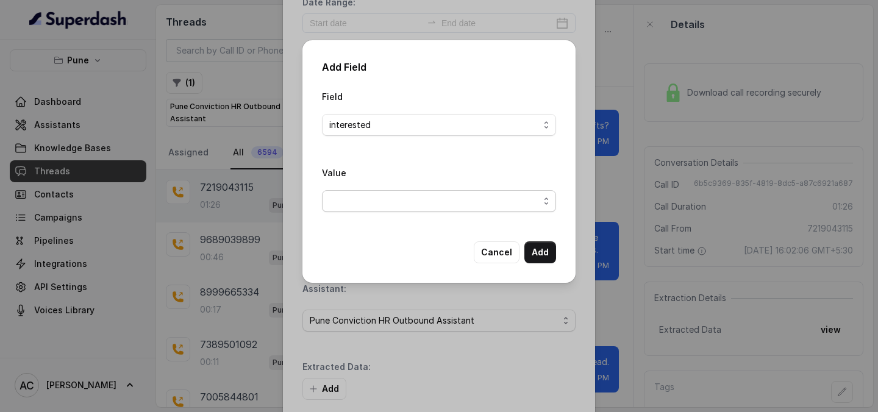
click at [402, 195] on span "button" at bounding box center [439, 201] width 234 height 22
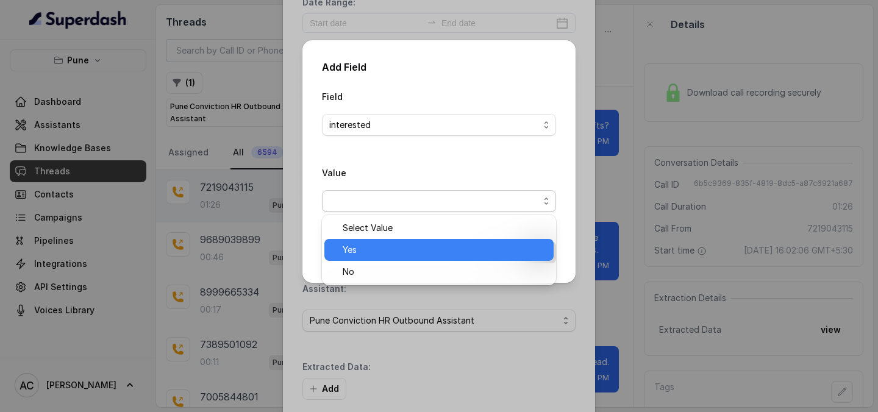
click at [386, 243] on span "Yes" at bounding box center [444, 250] width 204 height 15
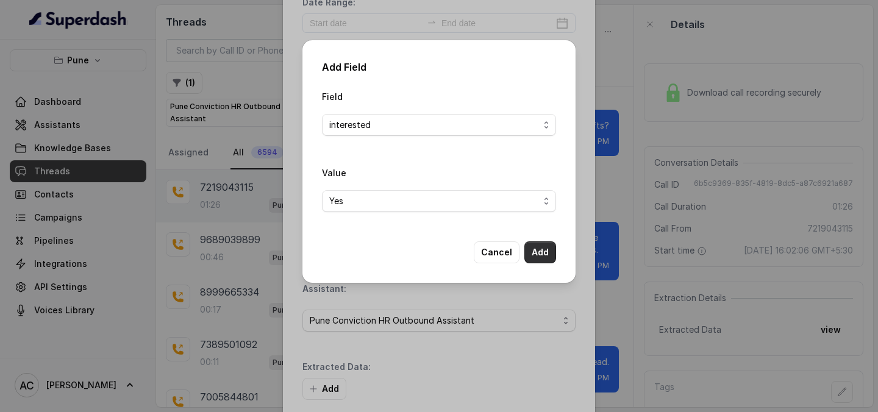
click at [542, 247] on button "Add" at bounding box center [540, 252] width 32 height 22
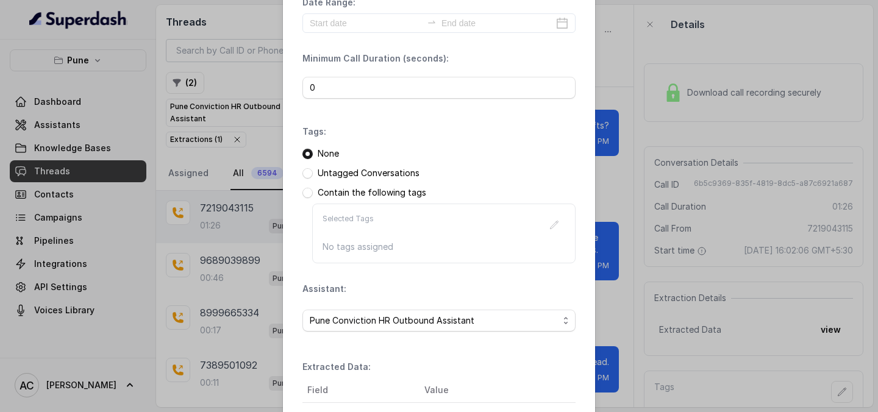
scroll to position [188, 0]
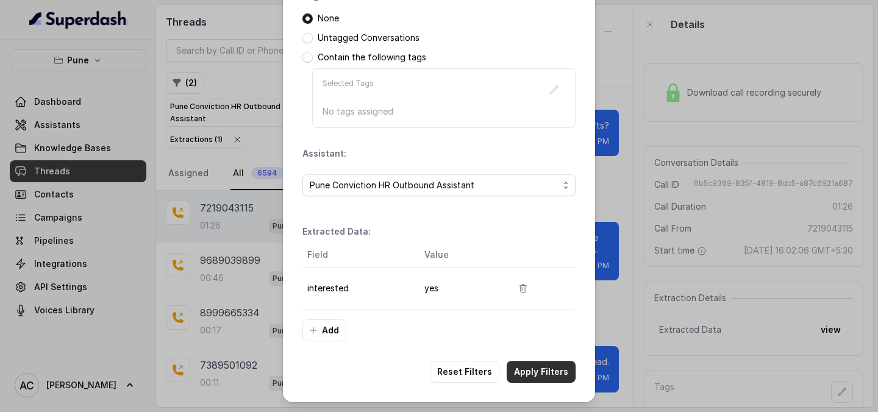
click at [542, 378] on button "Apply Filters" at bounding box center [540, 372] width 69 height 22
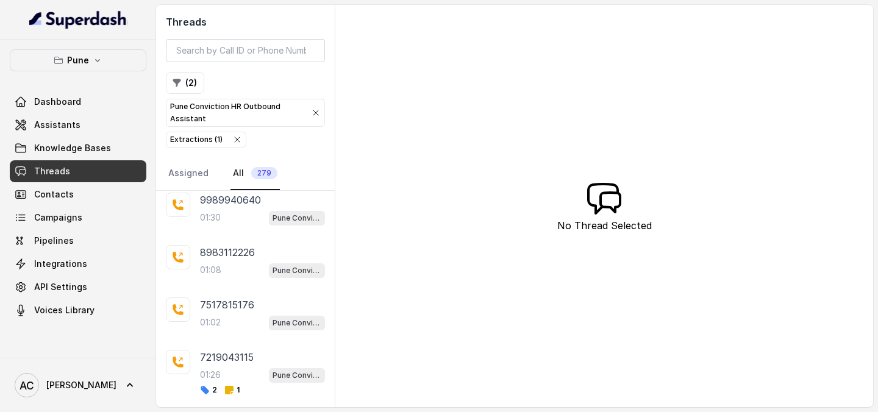
scroll to position [893, 0]
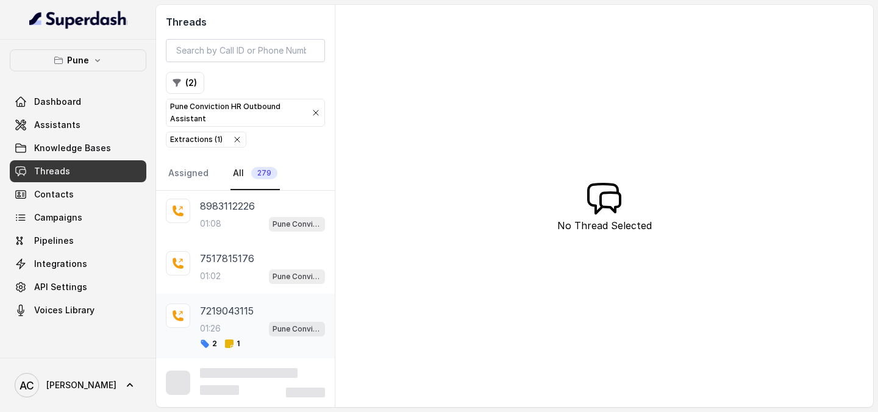
click at [236, 327] on div "01:26 Pune Conviction HR Outbound Assistant" at bounding box center [262, 329] width 125 height 16
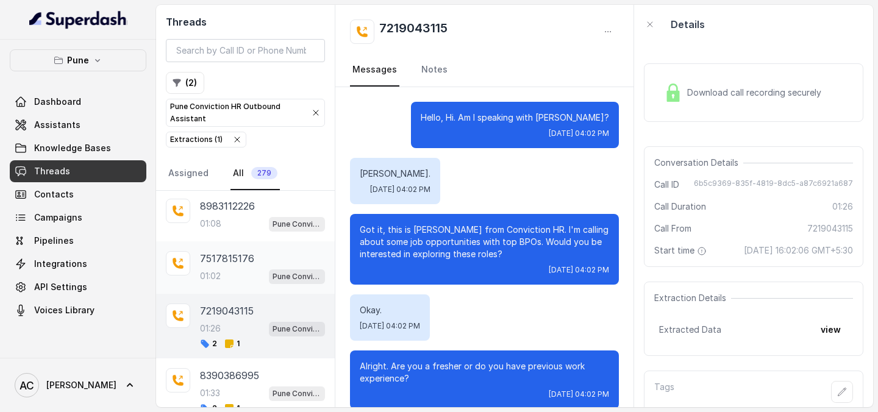
click at [243, 265] on p "7517815176" at bounding box center [227, 258] width 54 height 15
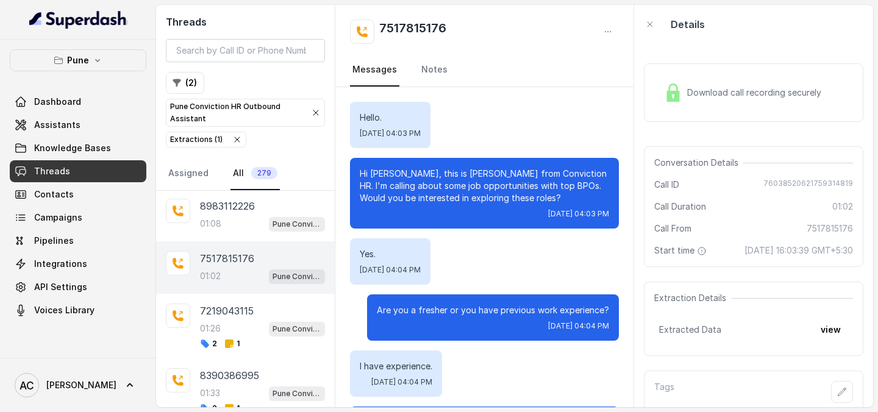
scroll to position [658, 0]
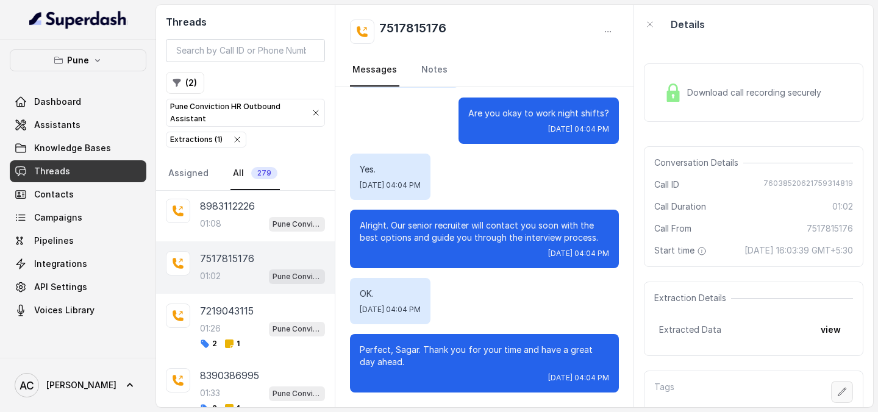
click at [845, 392] on icon "button" at bounding box center [842, 392] width 10 height 10
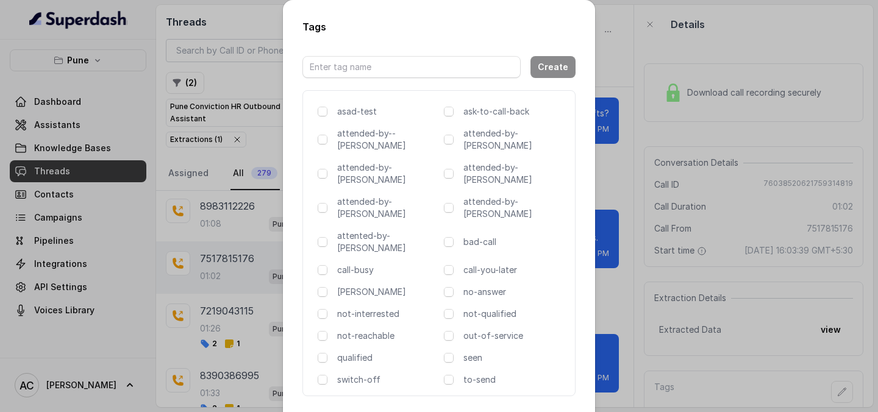
click at [634, 222] on div "Tags Create asad-test ask-to-call-back attended-by--komal attended-by-amaan att…" at bounding box center [439, 206] width 878 height 412
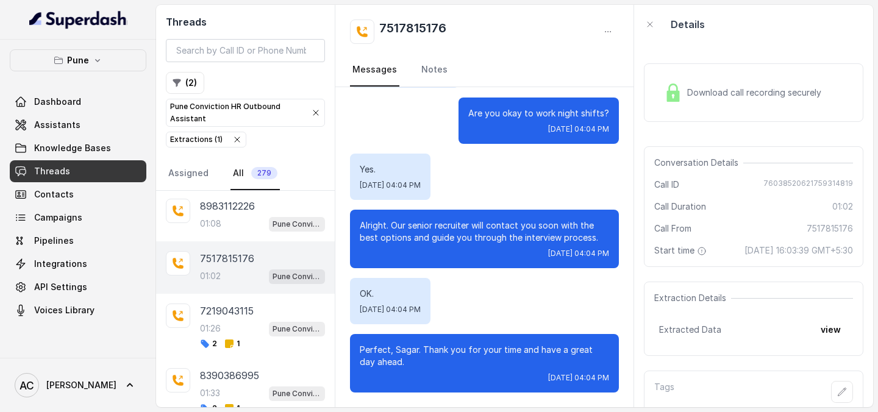
click at [634, 222] on div "Download call recording securely Conversation Details Call ID 76038520621759314…" at bounding box center [753, 225] width 239 height 363
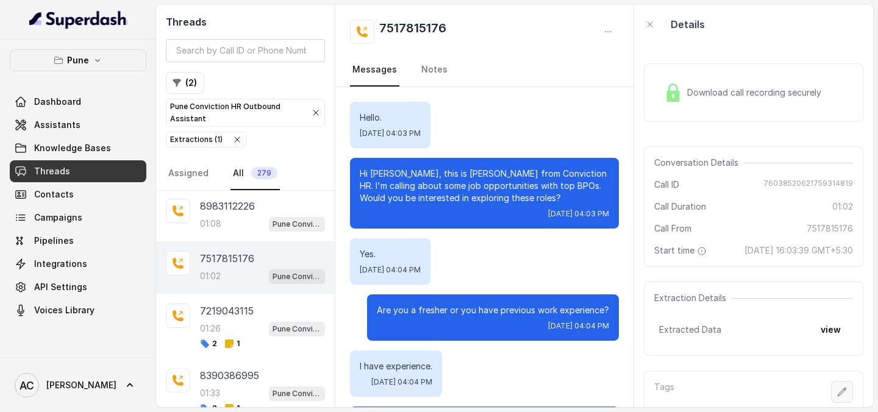
click at [843, 389] on icon "button" at bounding box center [842, 392] width 10 height 10
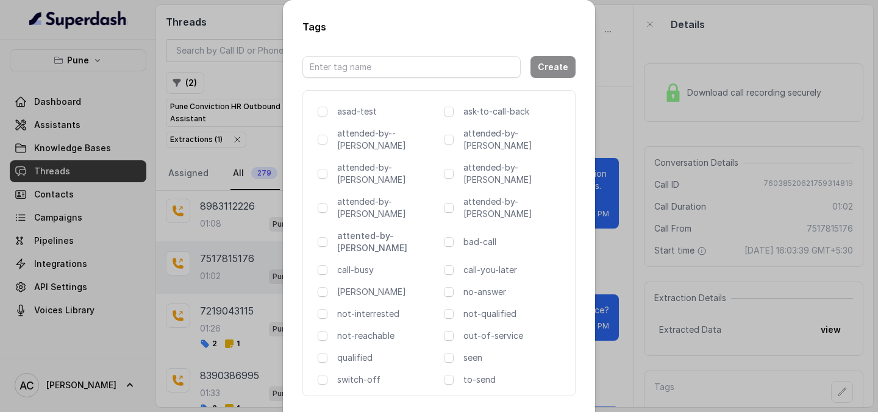
click at [390, 230] on p "attented-by-rupal" at bounding box center [388, 242] width 102 height 24
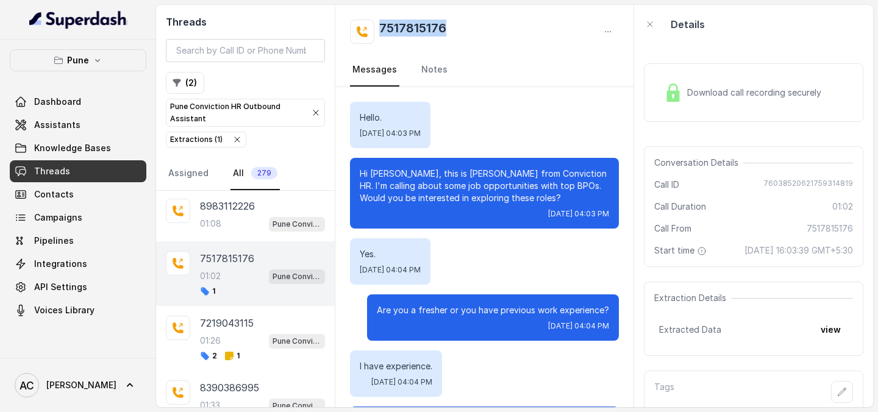
drag, startPoint x: 464, startPoint y: 24, endPoint x: 374, endPoint y: 23, distance: 89.6
click at [374, 23] on div "7517815176" at bounding box center [484, 32] width 269 height 24
copy h2 "7517815176"
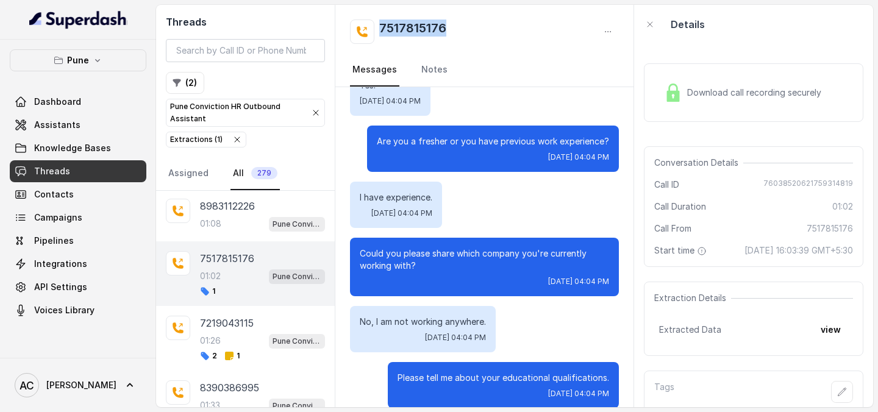
scroll to position [179, 0]
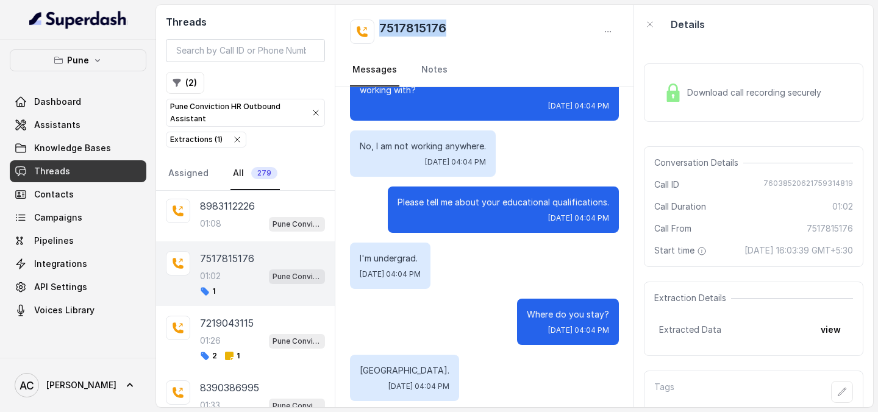
click at [444, 341] on div "Where do you stay? Wed, Oct 1, 2025, 04:04 PM" at bounding box center [484, 322] width 269 height 46
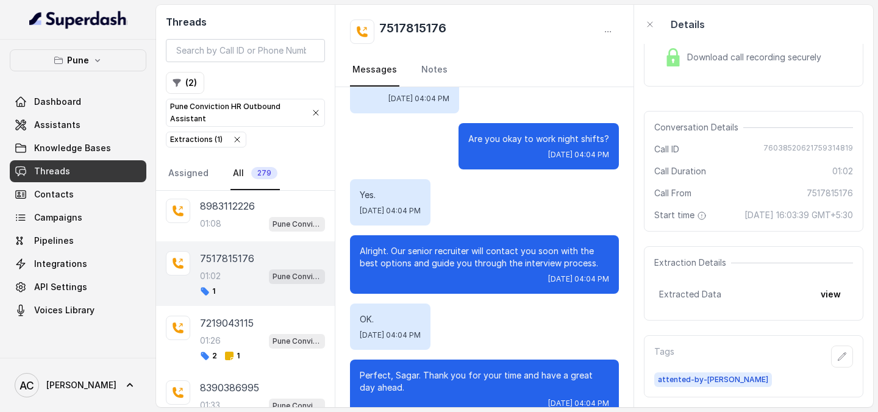
scroll to position [658, 0]
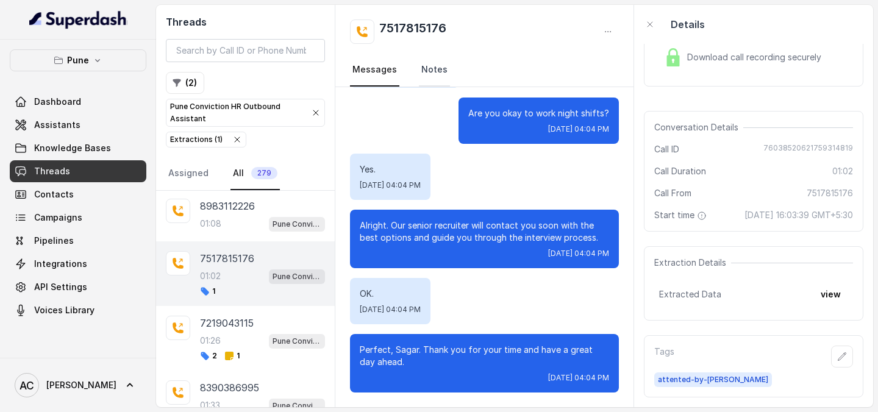
click at [431, 69] on link "Notes" at bounding box center [434, 70] width 31 height 33
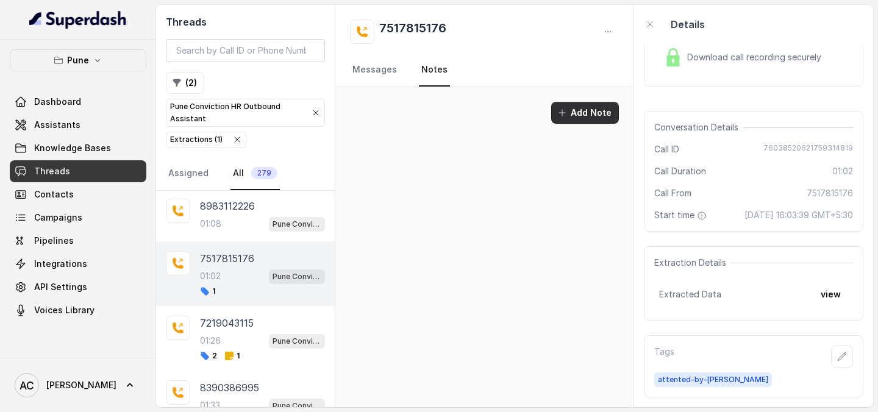
click at [595, 116] on button "Add Note" at bounding box center [585, 113] width 68 height 22
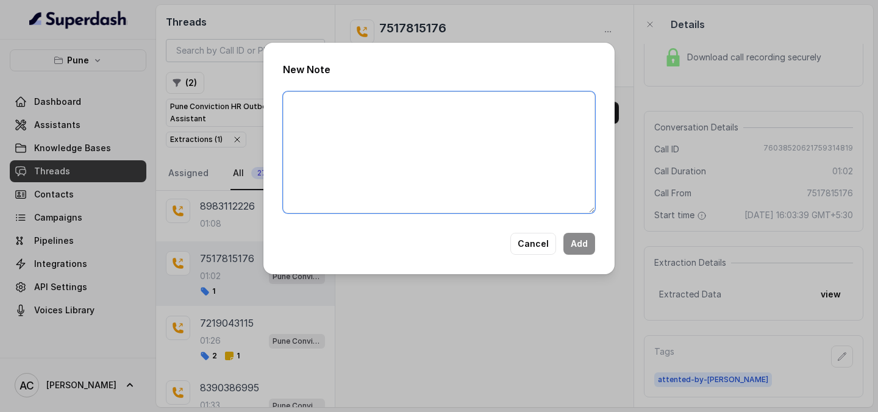
click at [395, 152] on textarea at bounding box center [439, 152] width 312 height 122
paste textarea "Name Number Recruiter Name of attender Comments AI Improvement"
click at [335, 97] on textarea "Name Number Recruiter Name of attender Comments AI Improvement" at bounding box center [439, 152] width 312 height 122
click at [341, 120] on textarea "Name:- Sagar Number Recruiter Name of attender Comments AI Improvement" at bounding box center [439, 152] width 312 height 122
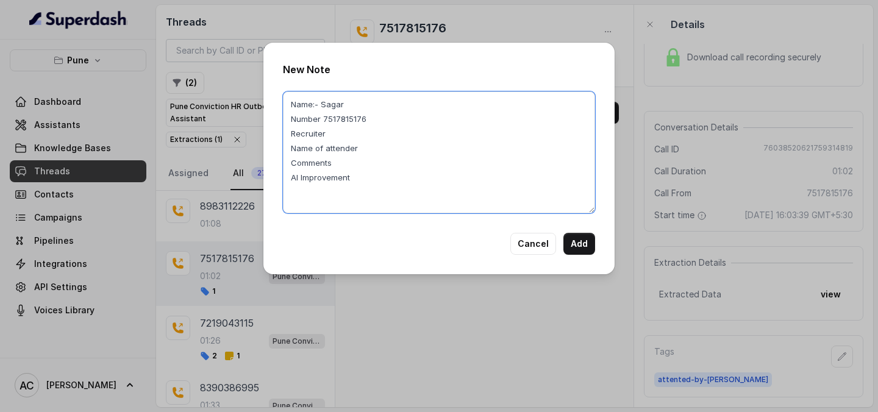
click at [345, 137] on textarea "Name:- Sagar Number 7517815176 Recruiter Name of attender Comments AI Improveme…" at bounding box center [439, 152] width 312 height 122
click at [405, 149] on textarea "Name:- Sagar Number 7517815176 Recruiter:- RUPAL Name of attender Comments AI I…" at bounding box center [439, 152] width 312 height 122
click at [372, 155] on textarea "Name:- Sagar Number 7517815176 Recruiter:- RUPAL Name of attender:- RUPAL Comme…" at bounding box center [439, 152] width 312 height 122
click at [414, 177] on textarea "Name:- Sagar Number 7517815176 Recruiter:- RUPAL Name of attender:- RUPAL Comme…" at bounding box center [439, 152] width 312 height 122
click at [344, 160] on textarea "Name:- Sagar Number 7517815176 Recruiter:- RUPAL Name of attender:- RUPAL Comme…" at bounding box center [439, 152] width 312 height 122
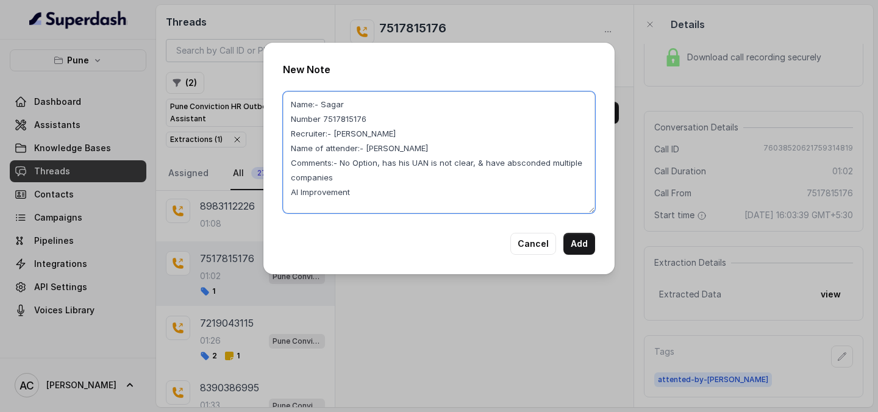
drag, startPoint x: 341, startPoint y: 163, endPoint x: 353, endPoint y: 176, distance: 17.7
click at [353, 176] on textarea "Name:- Sagar Number 7517815176 Recruiter:- RUPAL Name of attender:- RUPAL Comme…" at bounding box center [439, 152] width 312 height 122
type textarea "Name:- Sagar Number 7517815176 Recruiter:- RUPAL Name of attender:- RUPAL Comme…"
click at [577, 241] on button "Add" at bounding box center [579, 244] width 32 height 22
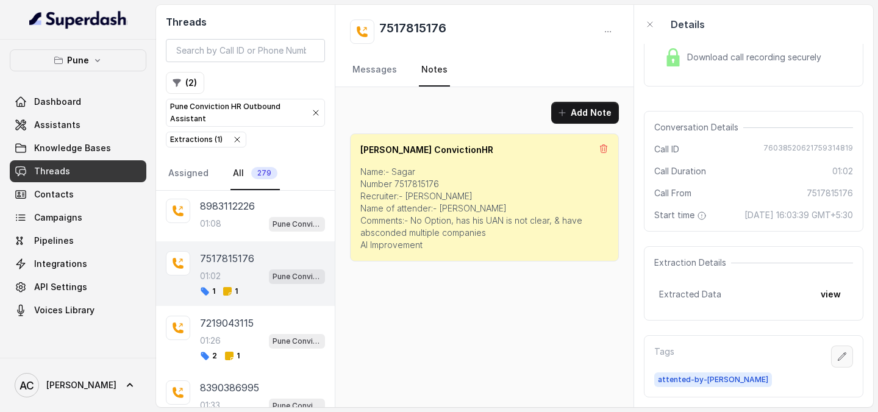
click at [845, 356] on icon "button" at bounding box center [842, 357] width 10 height 10
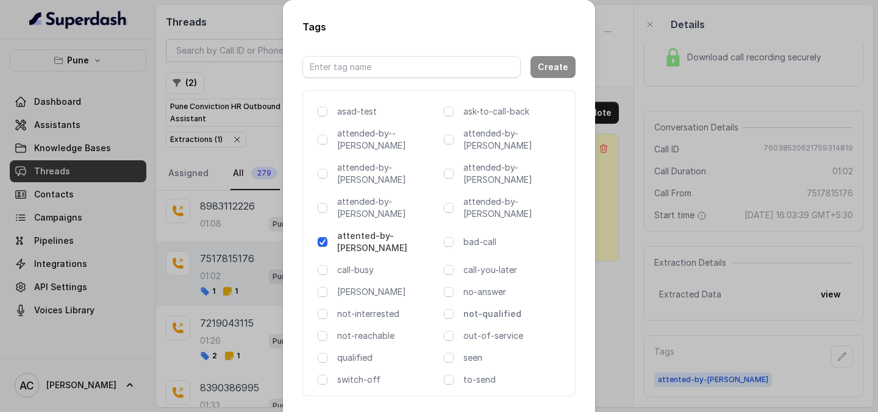
click at [485, 308] on p "not-qualified" at bounding box center [514, 314] width 102 height 12
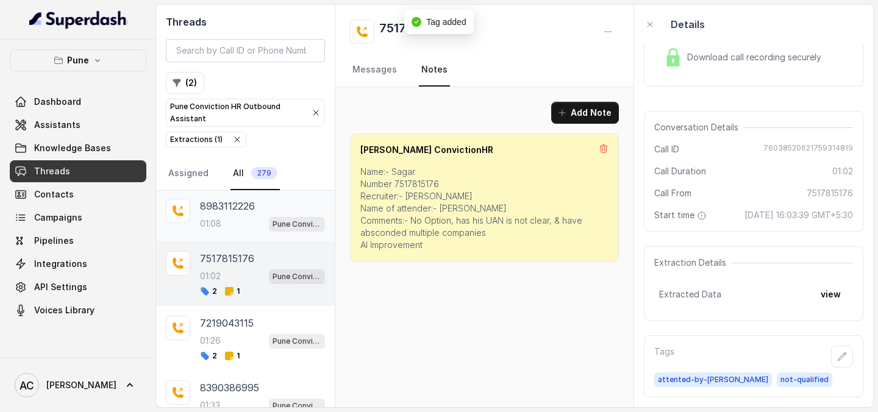
click at [213, 219] on p "01:08" at bounding box center [210, 224] width 21 height 12
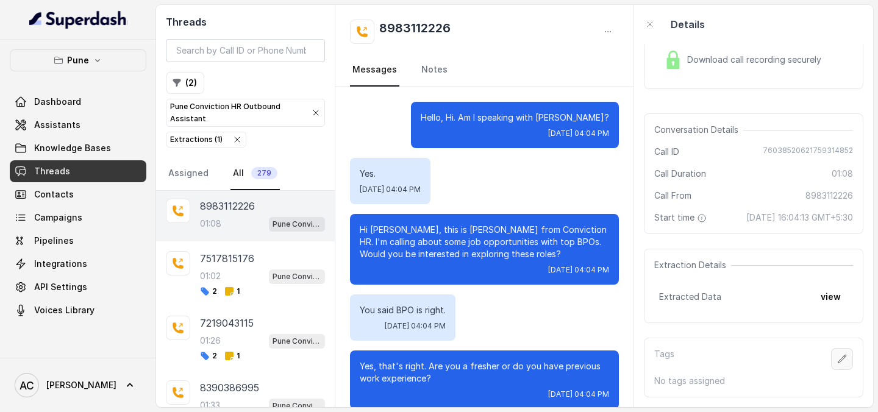
click at [846, 357] on icon "button" at bounding box center [842, 359] width 10 height 10
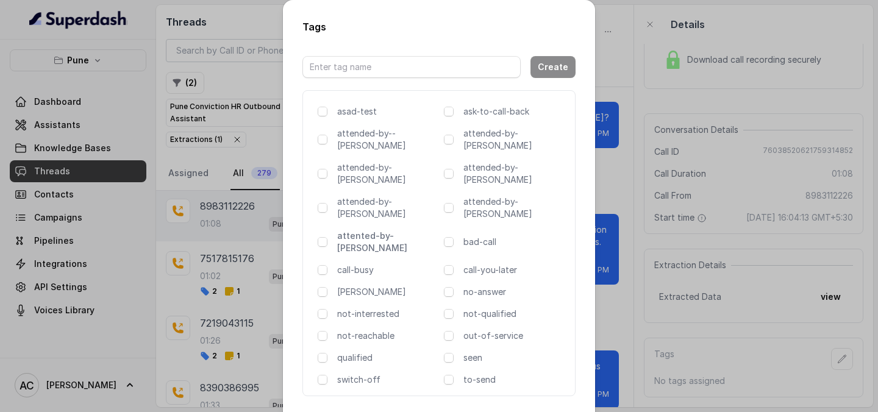
click at [380, 230] on p "attented-by-[PERSON_NAME]" at bounding box center [388, 242] width 102 height 24
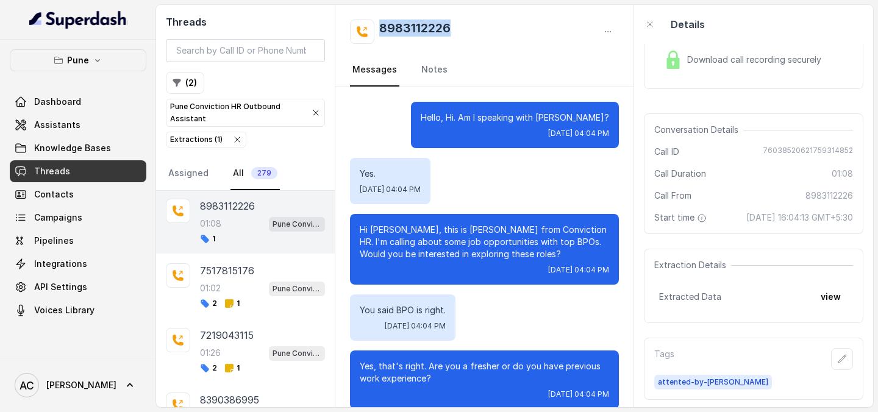
drag, startPoint x: 477, startPoint y: 24, endPoint x: 373, endPoint y: 24, distance: 103.6
click at [373, 24] on div "8983112226" at bounding box center [484, 32] width 269 height 24
copy h2 "8983112226"
click at [840, 361] on icon "button" at bounding box center [842, 359] width 8 height 8
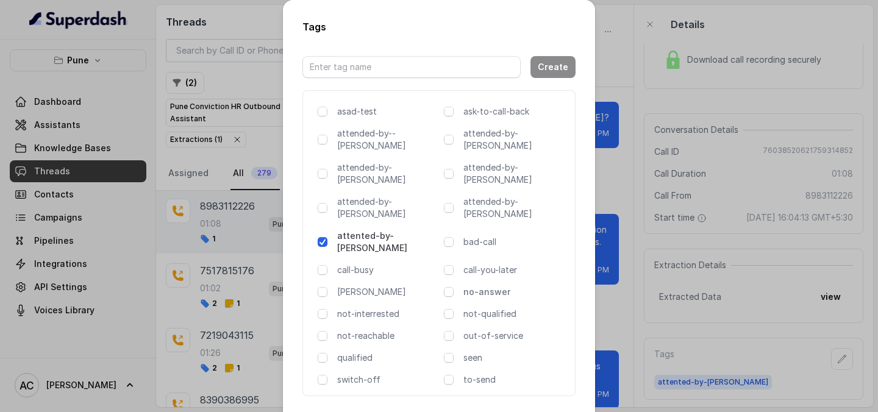
click at [484, 286] on p "no-answer" at bounding box center [514, 292] width 102 height 12
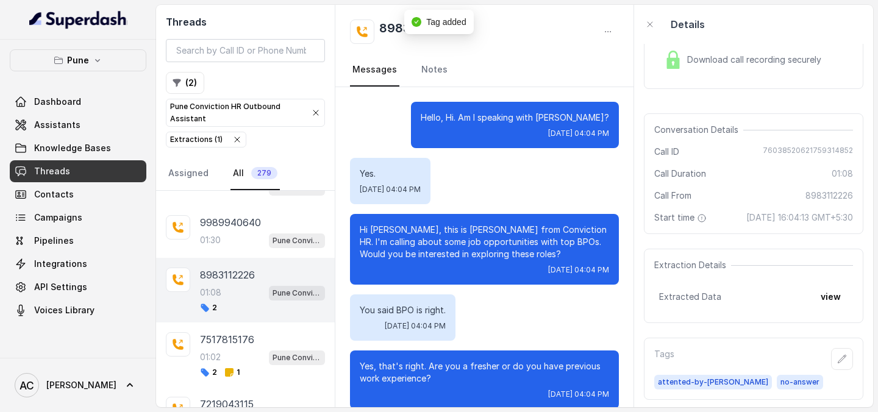
scroll to position [814, 0]
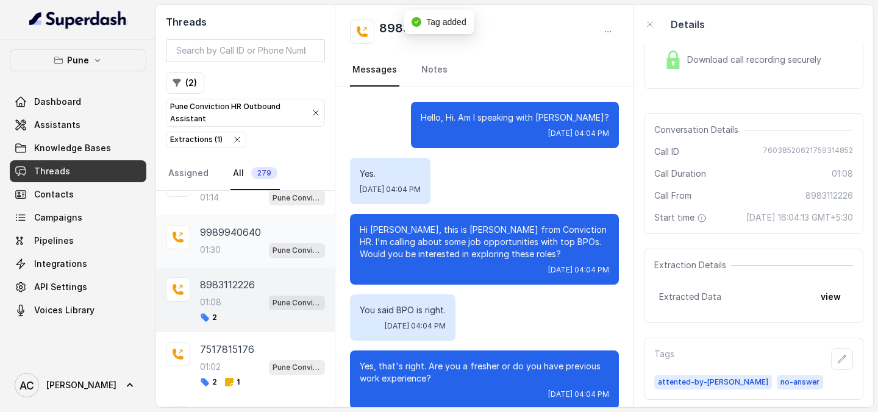
click at [222, 257] on div "01:30 Pune Conviction HR Outbound Assistant" at bounding box center [262, 250] width 125 height 16
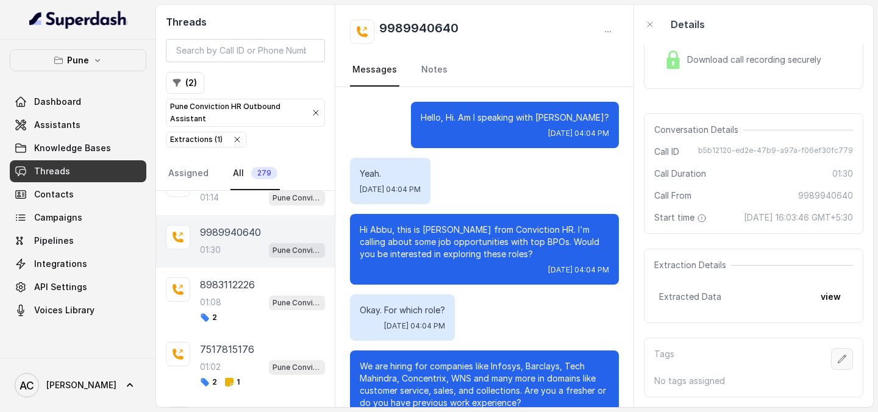
click at [843, 357] on icon "button" at bounding box center [842, 359] width 10 height 10
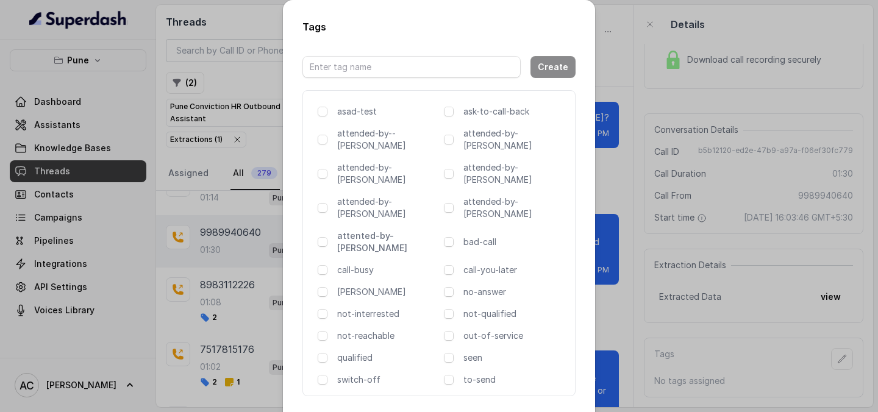
click at [361, 230] on p "attented-by-[PERSON_NAME]" at bounding box center [388, 242] width 102 height 24
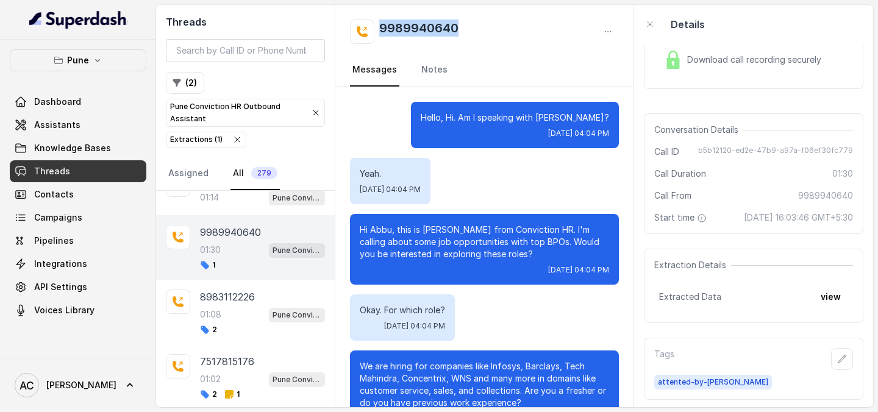
drag, startPoint x: 480, startPoint y: 26, endPoint x: 375, endPoint y: 38, distance: 106.1
click at [374, 37] on div "9989940640" at bounding box center [484, 32] width 269 height 24
copy h2 "9989940640"
click at [492, 26] on div "9989940640" at bounding box center [484, 32] width 269 height 24
drag, startPoint x: 477, startPoint y: 24, endPoint x: 378, endPoint y: 20, distance: 98.8
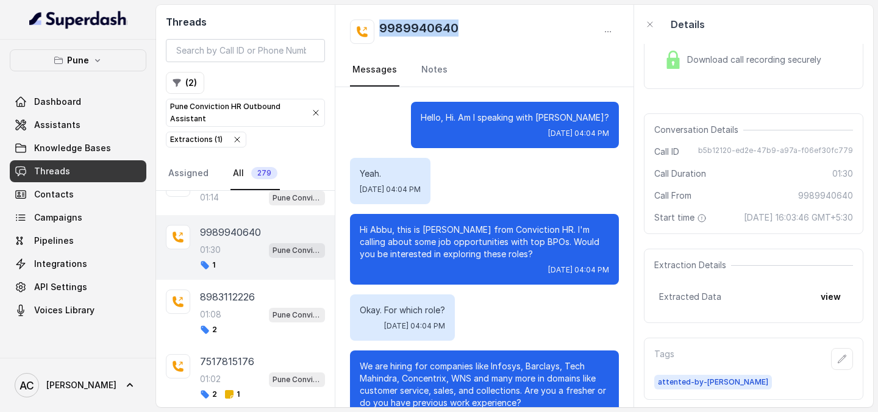
click at [378, 20] on div "9989940640" at bounding box center [484, 32] width 269 height 24
copy h2 "9989940640"
click at [435, 68] on link "Notes" at bounding box center [434, 70] width 31 height 33
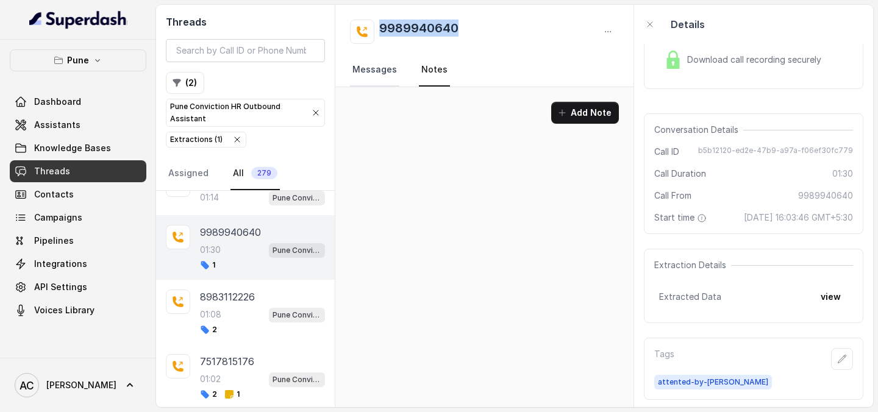
click at [387, 73] on link "Messages" at bounding box center [374, 70] width 49 height 33
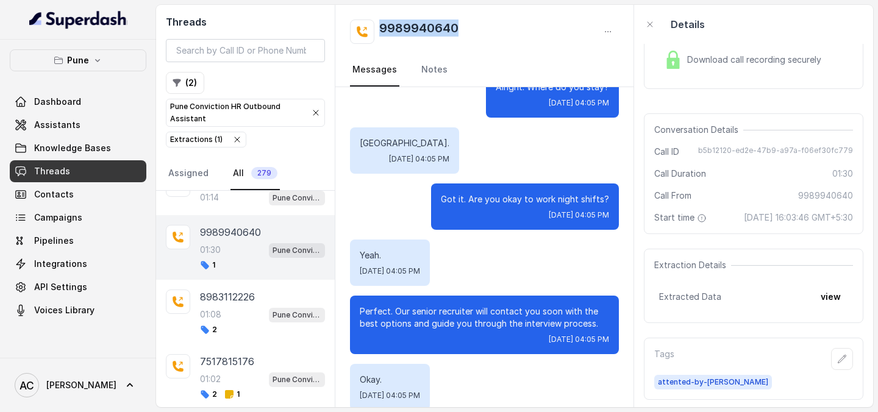
scroll to position [750, 0]
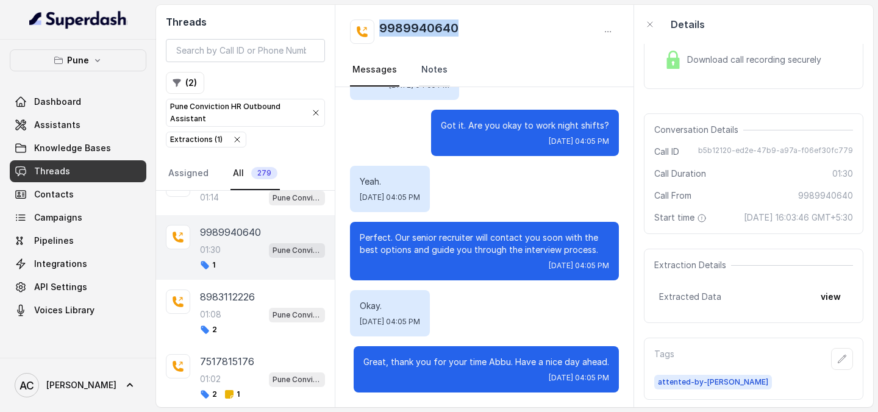
click at [433, 69] on link "Notes" at bounding box center [434, 70] width 31 height 33
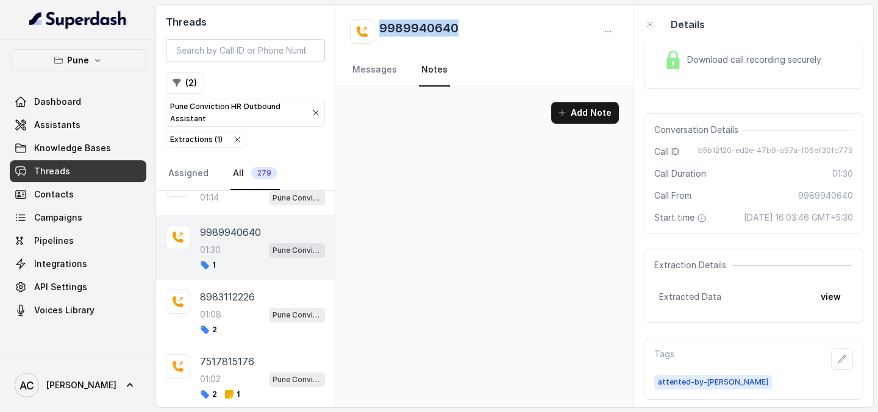
scroll to position [0, 0]
click at [571, 115] on button "Add Note" at bounding box center [585, 113] width 68 height 22
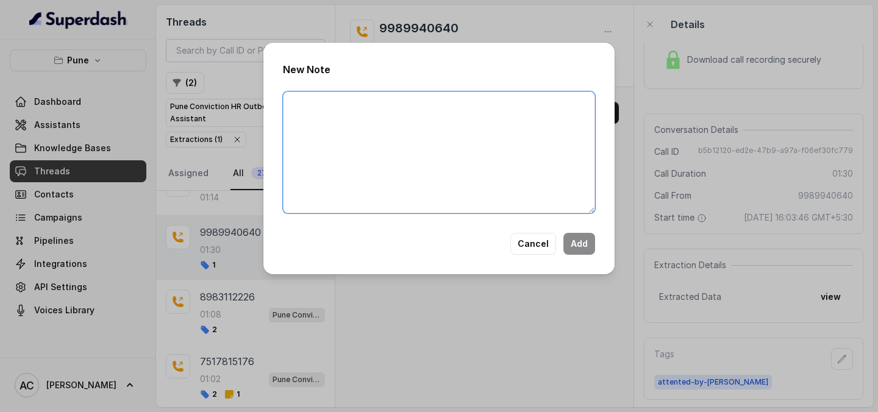
click at [480, 130] on textarea at bounding box center [439, 152] width 312 height 122
click at [400, 105] on textarea at bounding box center [439, 152] width 312 height 122
paste textarea "Name Number Recruiter Name of attender Comments AI Improvement"
click at [333, 121] on textarea "Name Number Recruiter Name of attender Comments AI Improvement" at bounding box center [439, 152] width 312 height 122
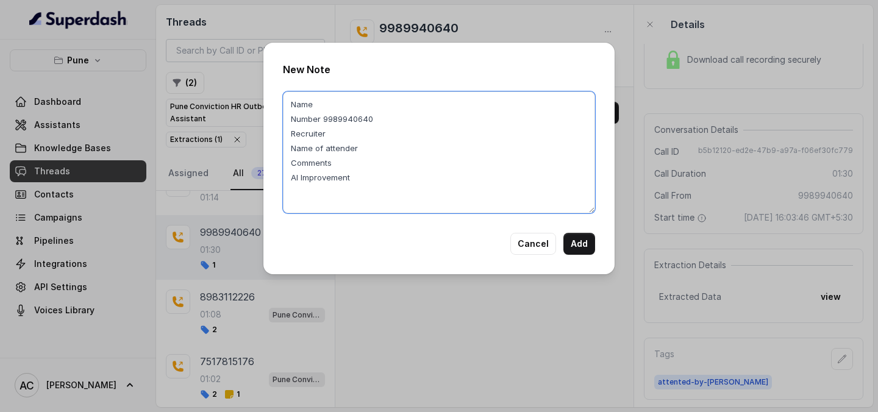
click at [349, 102] on textarea "Name Number 9989940640 Recruiter Name of attender Comments AI Improvement" at bounding box center [439, 152] width 312 height 122
click at [340, 133] on textarea "Name Abbu Number 9989940640 Recruiter Name of attender Comments AI Improvement" at bounding box center [439, 152] width 312 height 122
click at [363, 151] on textarea "Name Abbu Number 9989940640 Recruiter Rupal Name of attender Comments AI Improv…" at bounding box center [439, 152] width 312 height 122
click at [355, 164] on textarea "Name Abbu Number 9989940640 Recruiter Rupal Name of attender Rupal Comments AI …" at bounding box center [439, 152] width 312 height 122
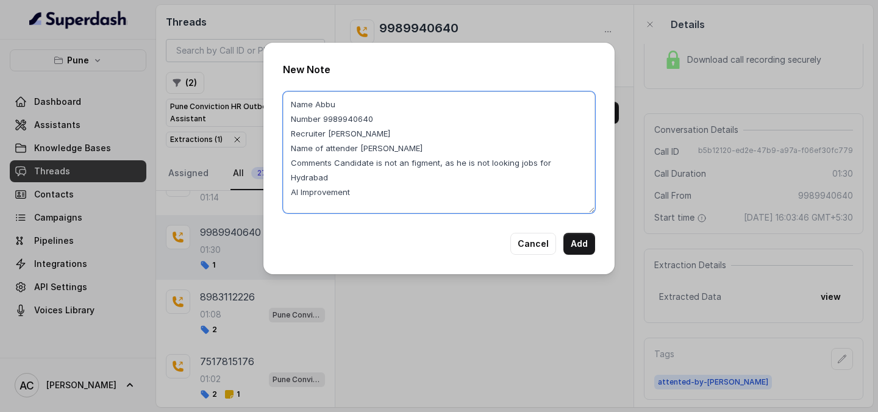
click at [562, 163] on textarea "Name Abbu Number 9989940640 Recruiter Rupal Name of attender Rupal Comments Can…" at bounding box center [439, 152] width 312 height 122
click at [484, 163] on textarea "Name Abbu Number 9989940640 Recruiter Rupal Name of attender Rupal Comments Can…" at bounding box center [439, 152] width 312 height 122
click at [374, 177] on textarea "Name Abbu Number 9989940640 Recruiter Rupal Name of attender Rupal Comments Can…" at bounding box center [439, 152] width 312 height 122
drag, startPoint x: 336, startPoint y: 164, endPoint x: 499, endPoint y: 178, distance: 163.9
click at [499, 180] on textarea "Name Abbu Number 9989940640 Recruiter Rupal Name of attender Rupal Comments Can…" at bounding box center [439, 152] width 312 height 122
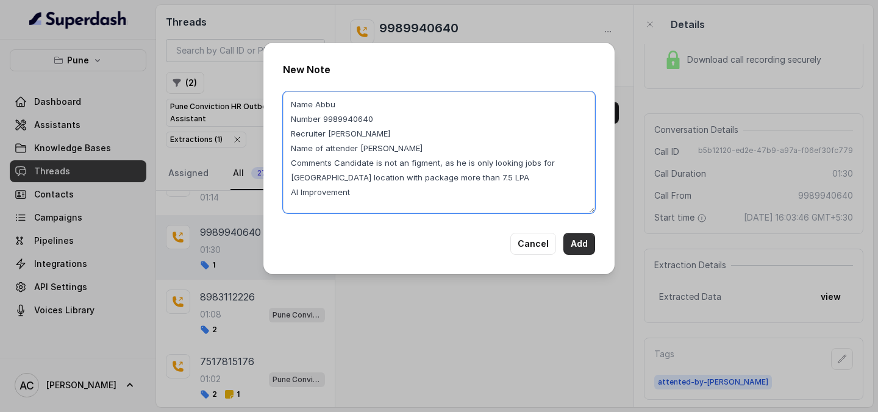
type textarea "Name Abbu Number 9989940640 Recruiter Rupal Name of attender Rupal Comments Can…"
click at [583, 244] on button "Add" at bounding box center [579, 244] width 32 height 22
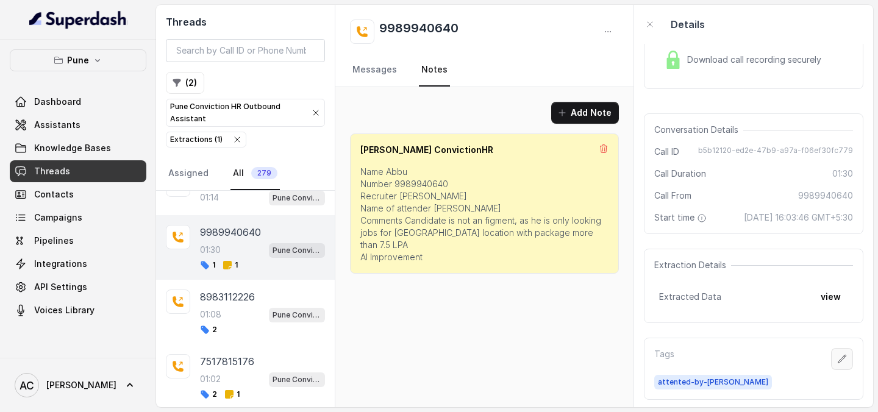
click at [844, 363] on icon "button" at bounding box center [842, 359] width 10 height 10
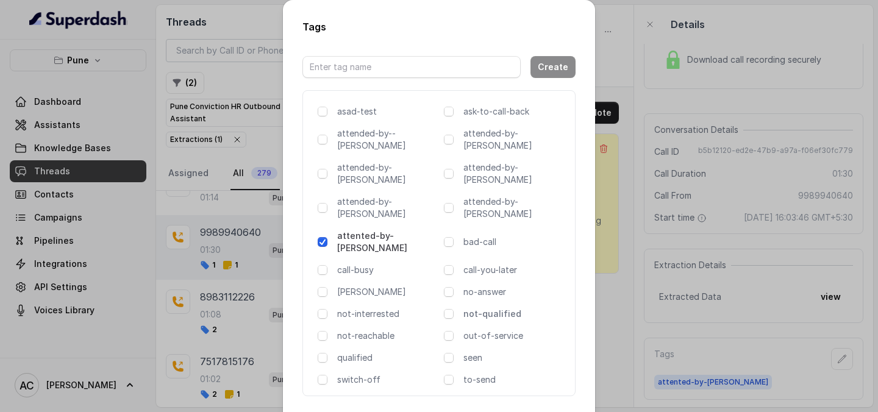
click at [503, 308] on p "not-qualified" at bounding box center [514, 314] width 102 height 12
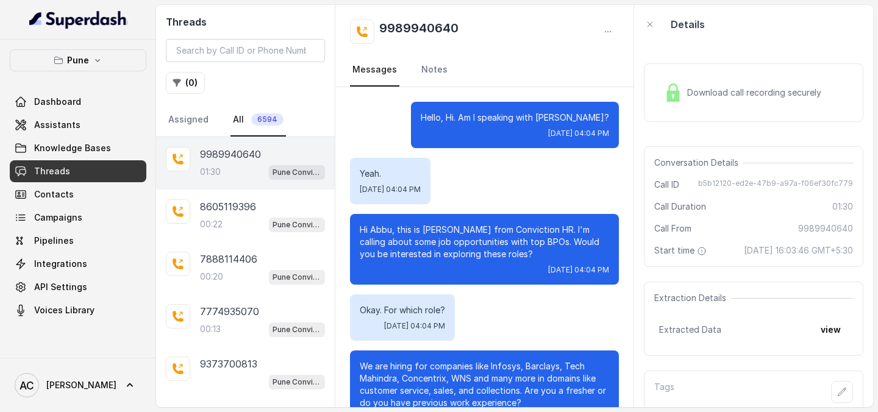
scroll to position [750, 0]
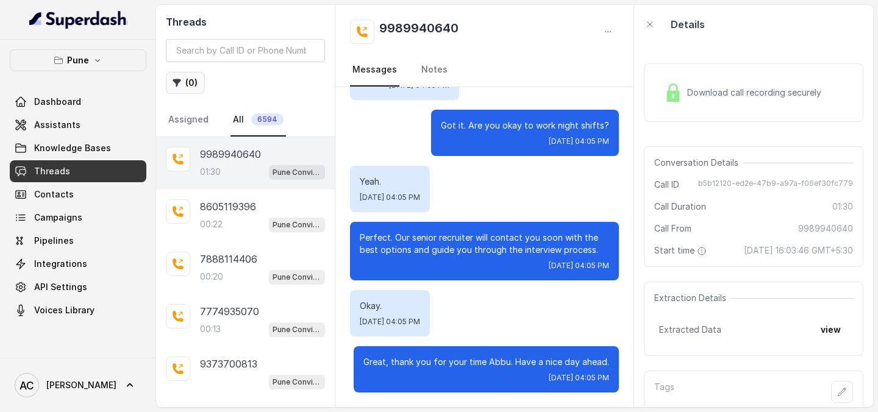
click at [183, 80] on button "( 0 )" at bounding box center [185, 83] width 39 height 22
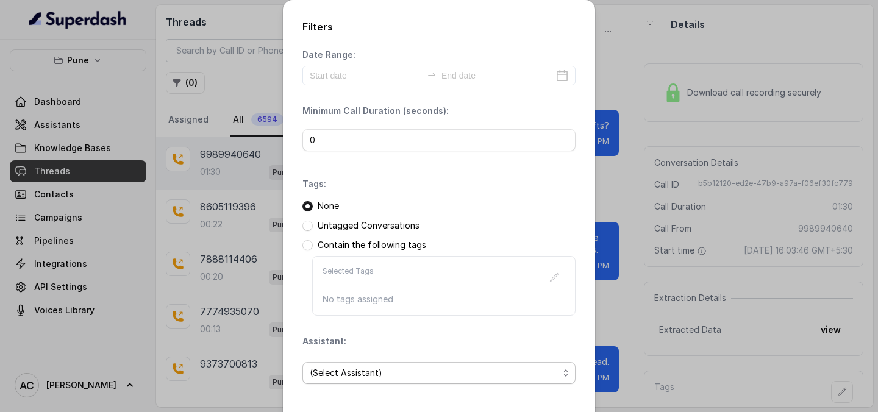
click at [367, 374] on span "(Select Assistant)" at bounding box center [434, 373] width 249 height 15
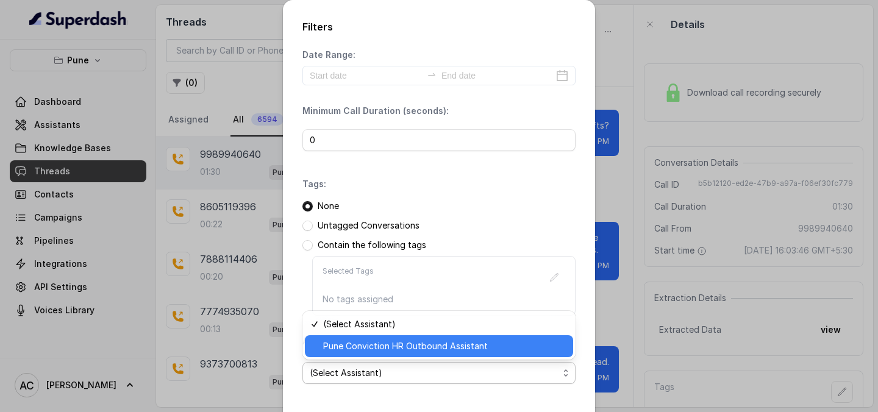
click at [371, 352] on span "Pune Conviction HR Outbound Assistant" at bounding box center [444, 346] width 243 height 15
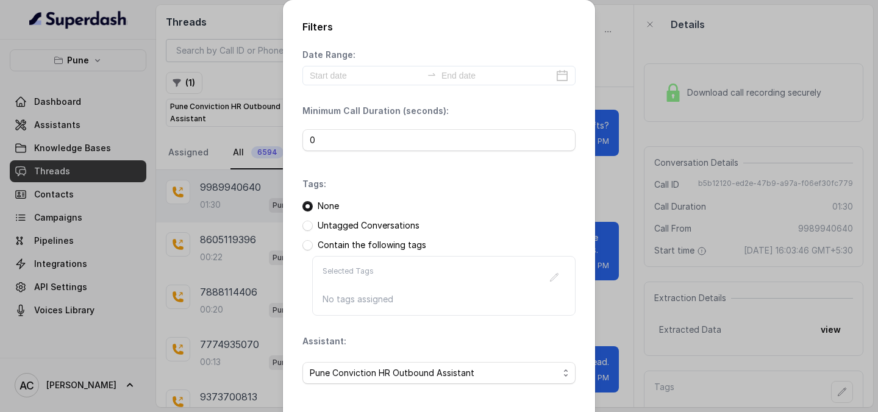
scroll to position [52, 0]
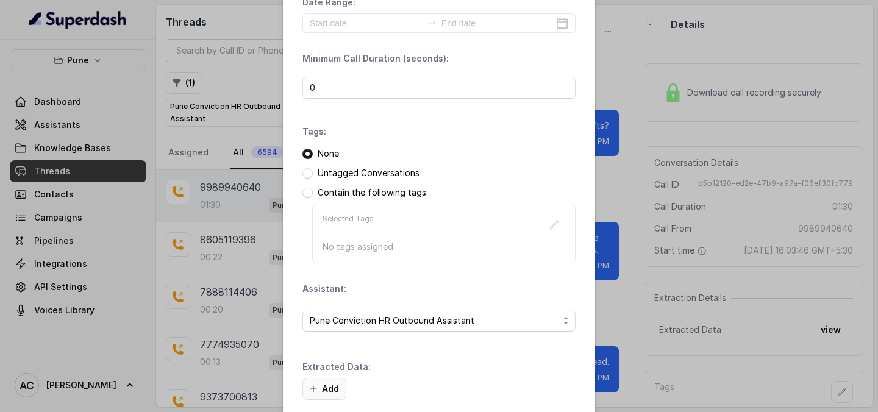
click at [329, 390] on button "Add" at bounding box center [324, 389] width 44 height 22
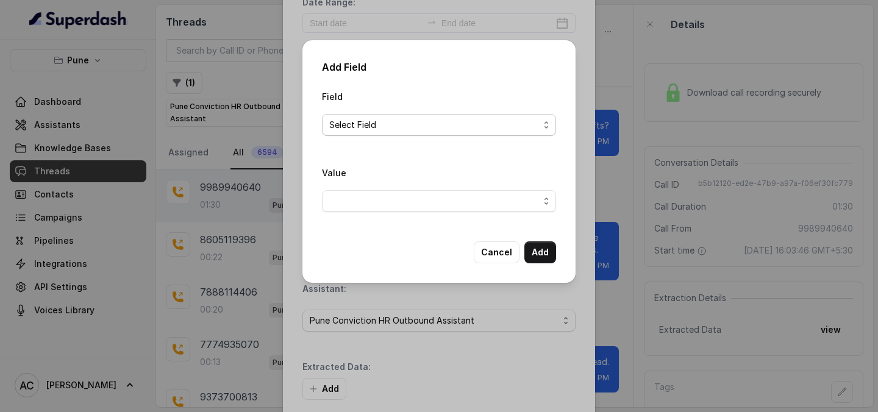
click at [408, 127] on span "Select Field" at bounding box center [434, 125] width 210 height 15
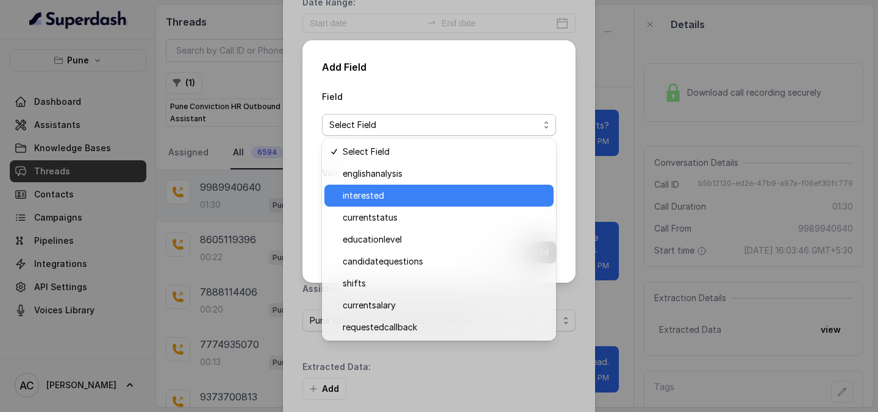
click at [386, 199] on span "interested" at bounding box center [444, 195] width 204 height 15
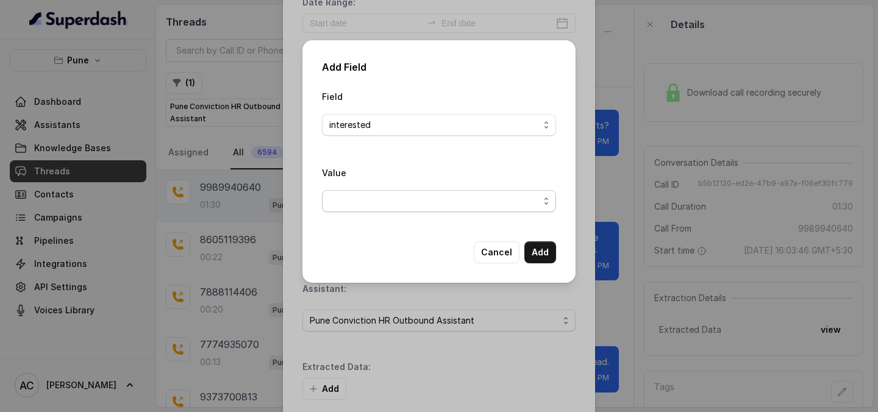
click at [386, 199] on span "button" at bounding box center [439, 201] width 234 height 22
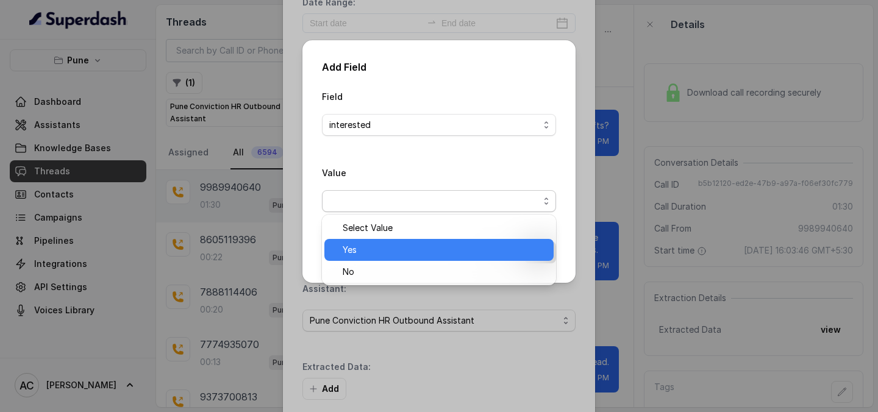
click at [385, 241] on div "Yes" at bounding box center [438, 250] width 229 height 22
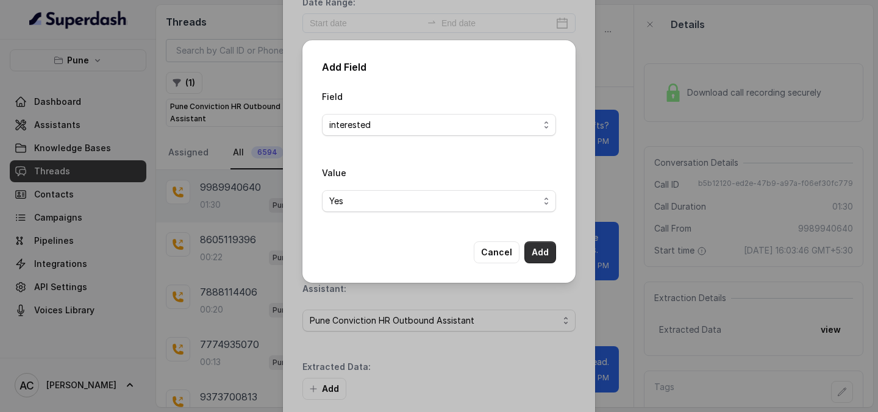
click at [540, 250] on button "Add" at bounding box center [540, 252] width 32 height 22
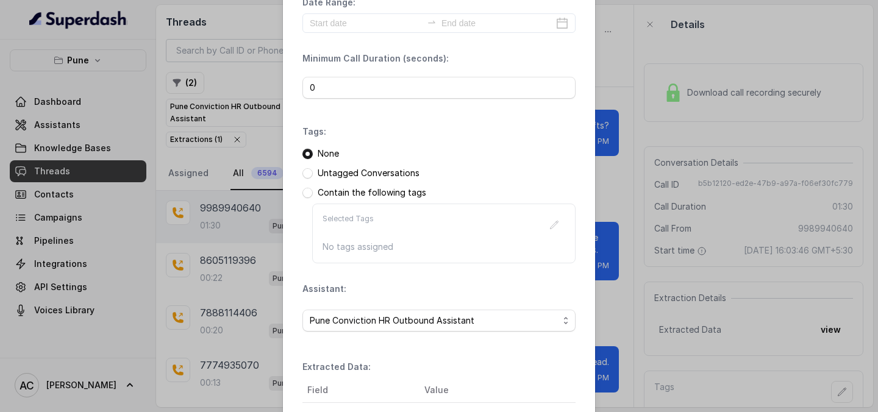
scroll to position [188, 0]
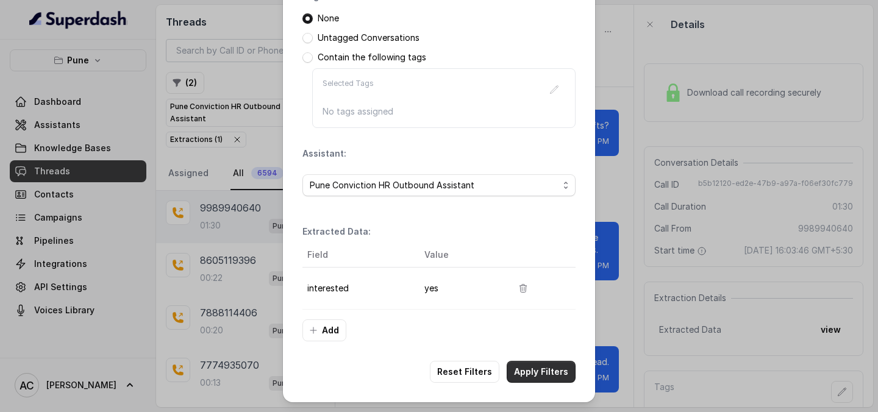
click at [561, 374] on button "Apply Filters" at bounding box center [540, 372] width 69 height 22
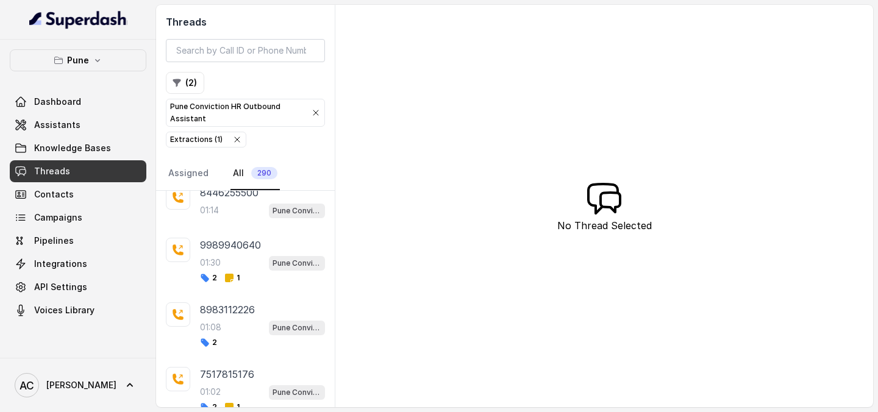
scroll to position [1379, 0]
click at [231, 257] on div "01:30 Pune Conviction HR Outbound Assistant" at bounding box center [262, 262] width 125 height 16
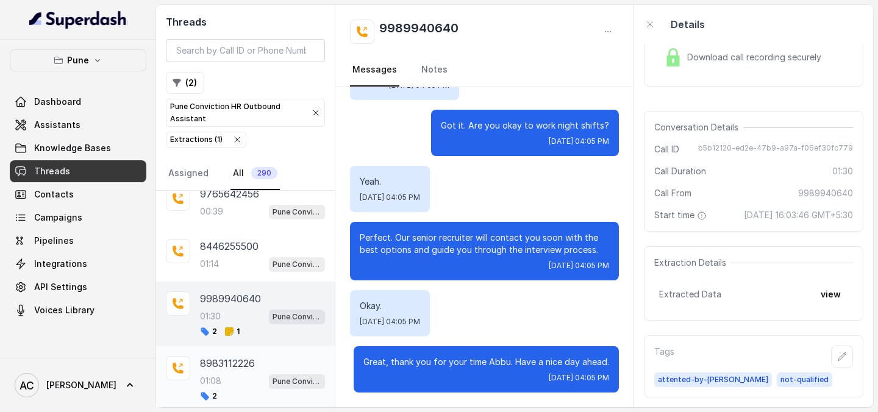
scroll to position [1318, 0]
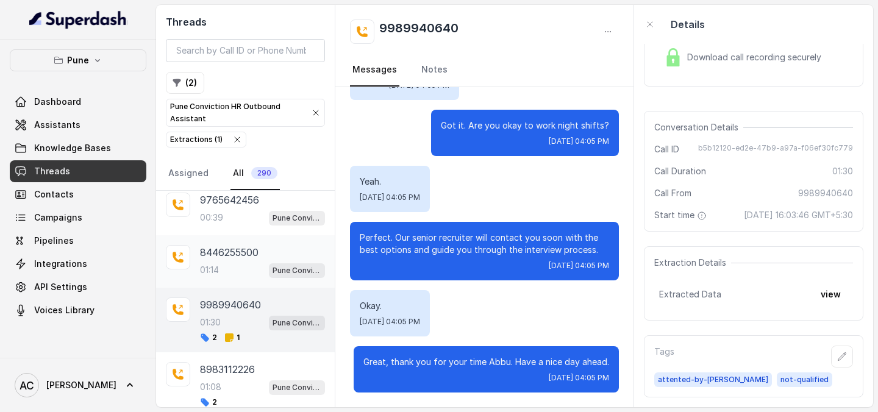
click at [231, 273] on div "01:14 Pune Conviction HR Outbound Assistant" at bounding box center [262, 270] width 125 height 16
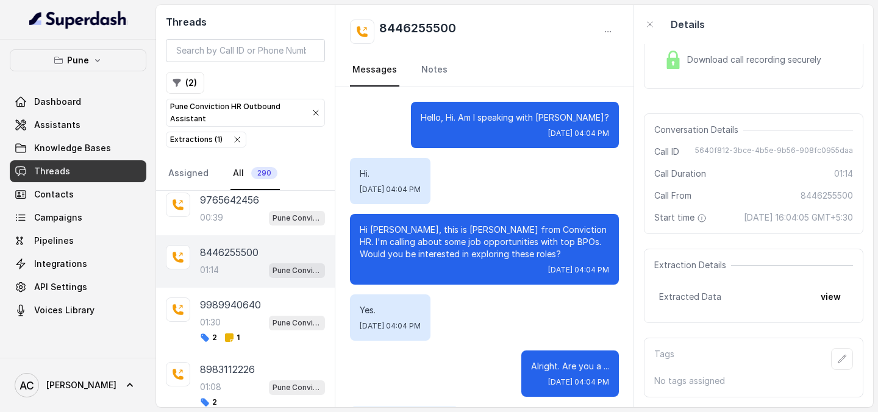
scroll to position [589, 0]
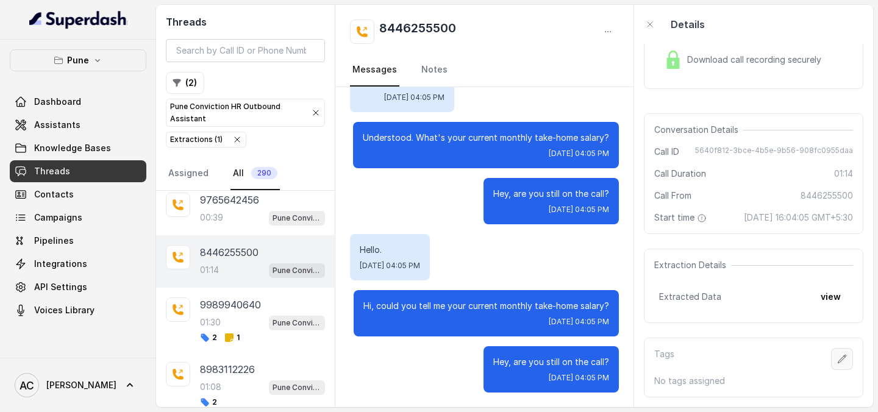
click at [851, 356] on button "button" at bounding box center [842, 359] width 22 height 22
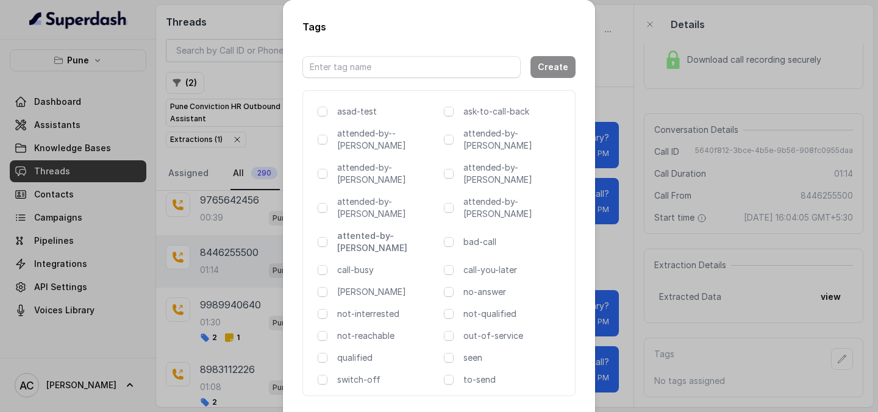
click at [391, 230] on p "attented-by-[PERSON_NAME]" at bounding box center [388, 242] width 102 height 24
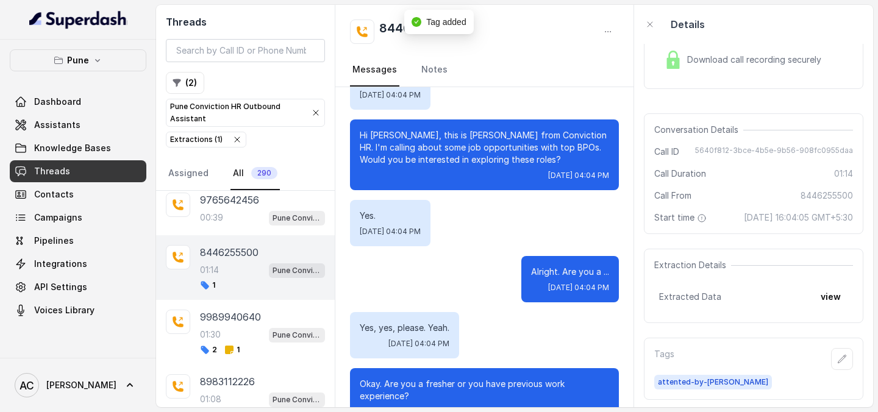
scroll to position [0, 0]
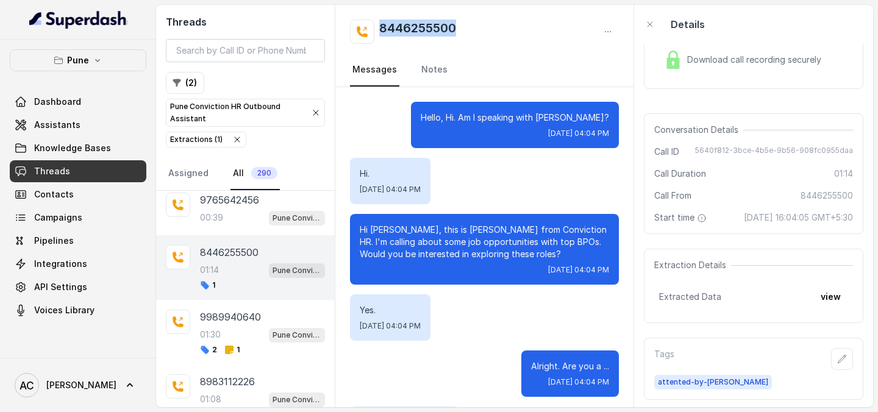
drag, startPoint x: 469, startPoint y: 22, endPoint x: 368, endPoint y: 18, distance: 101.2
click at [368, 18] on div "8446255500 Messages Notes" at bounding box center [484, 46] width 298 height 82
copy h2 "8446255500"
click at [429, 77] on link "Notes" at bounding box center [434, 70] width 31 height 33
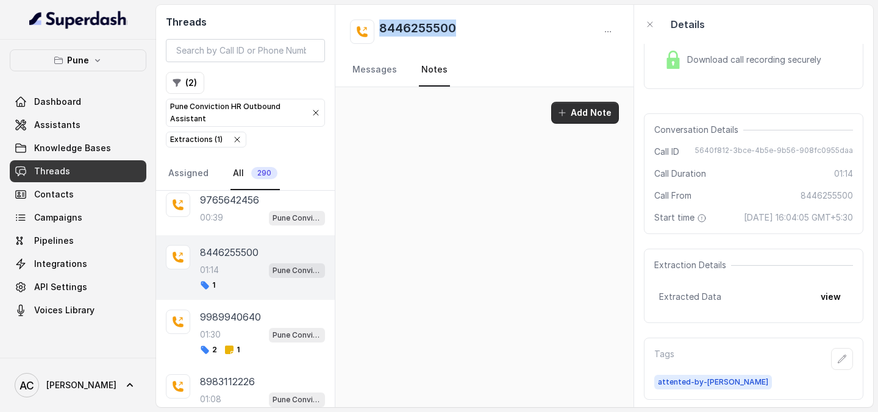
click at [588, 111] on button "Add Note" at bounding box center [585, 113] width 68 height 22
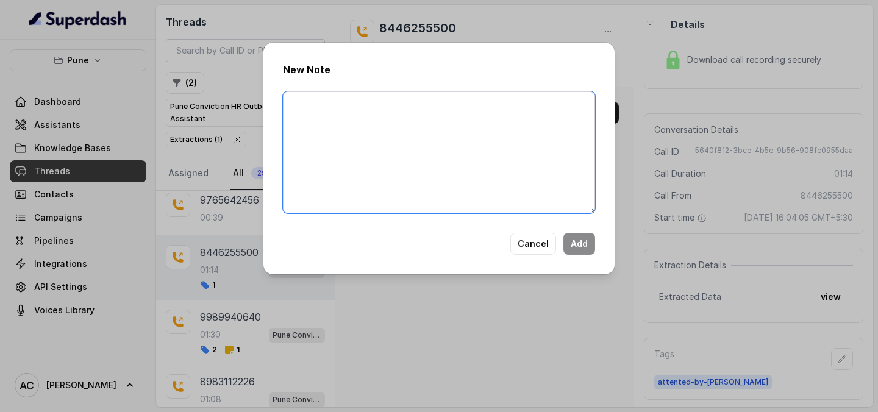
click at [516, 143] on textarea at bounding box center [439, 152] width 312 height 122
paste textarea "Name Number Recruiter Name of attender Comments AI Improvement"
click at [350, 159] on textarea "Name Number Recruiter Name of attender Comments AI Improvement" at bounding box center [439, 152] width 312 height 122
paste textarea "Candidate is only looking for a job in Hybrid or Proper WFH"
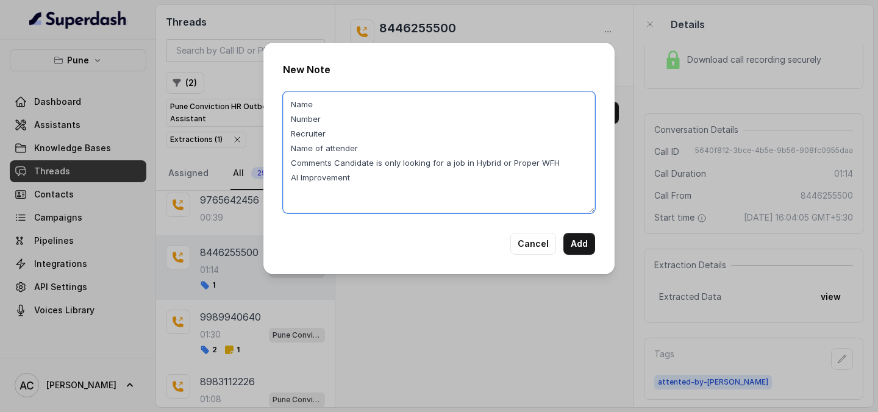
click at [338, 105] on textarea "Name Number Recruiter Name of attender Comments Candidate is only looking for a…" at bounding box center [439, 152] width 312 height 122
click at [328, 118] on textarea "Name Richa Number Recruiter Name of attender Comments Candidate is only looking…" at bounding box center [439, 152] width 312 height 122
click at [344, 134] on textarea "Name Richa Number 8446255500 Recruiter Name of attender Comments Candidate is o…" at bounding box center [439, 152] width 312 height 122
click at [378, 153] on textarea "Name Richa Number 8446255500 Recruiter RUPAL Name of attender Comments Candidat…" at bounding box center [439, 152] width 312 height 122
type textarea "Name Richa Number 8446255500 Recruiter RUPAL Name of attender RUPAL Comments Ca…"
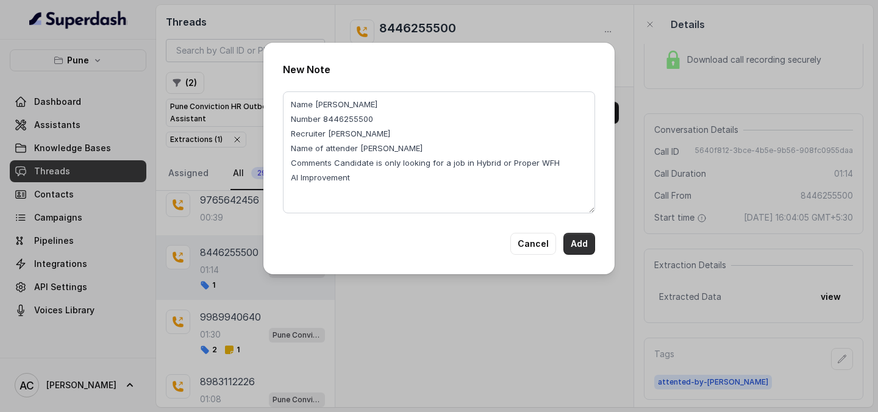
click at [584, 249] on button "Add" at bounding box center [579, 244] width 32 height 22
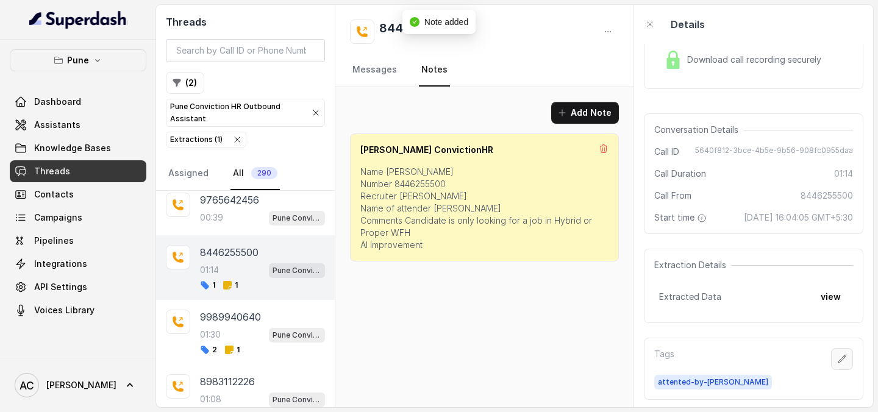
click at [846, 361] on icon "button" at bounding box center [842, 359] width 10 height 10
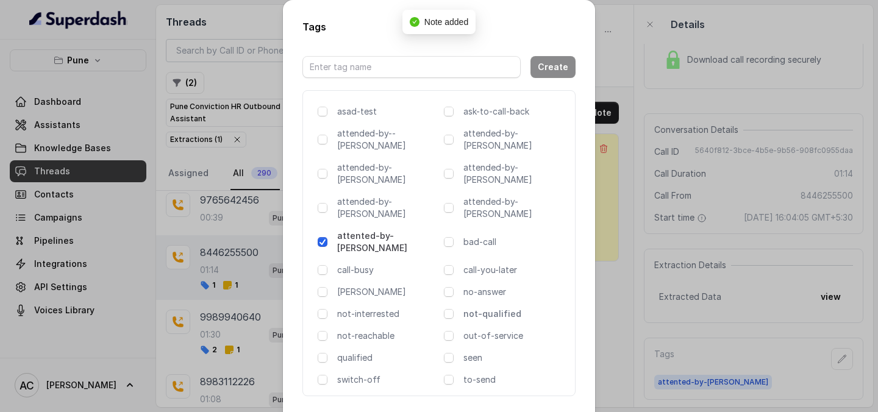
click at [478, 308] on p "not-qualified" at bounding box center [514, 314] width 102 height 12
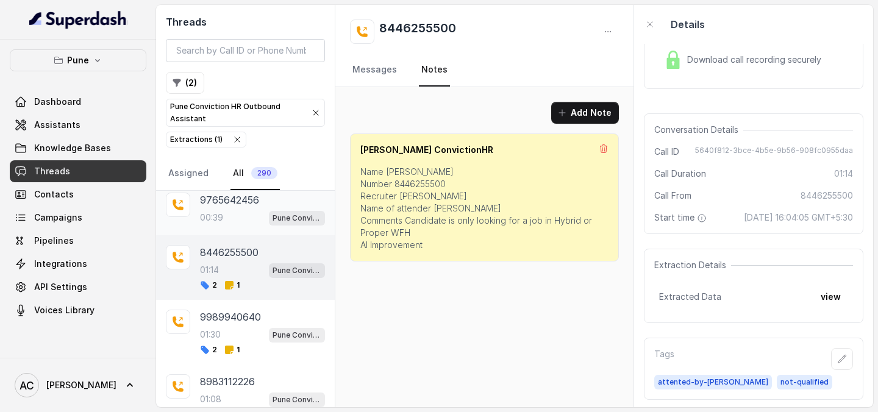
click at [214, 220] on p "00:39" at bounding box center [211, 217] width 23 height 12
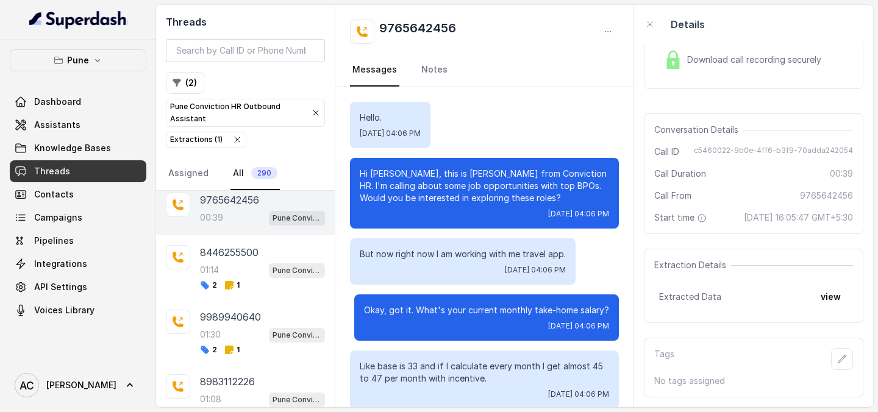
scroll to position [85, 0]
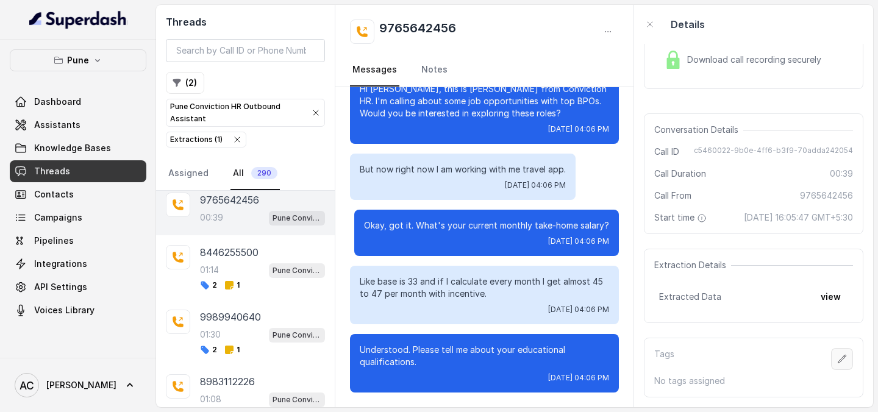
click at [846, 363] on button "button" at bounding box center [842, 359] width 22 height 22
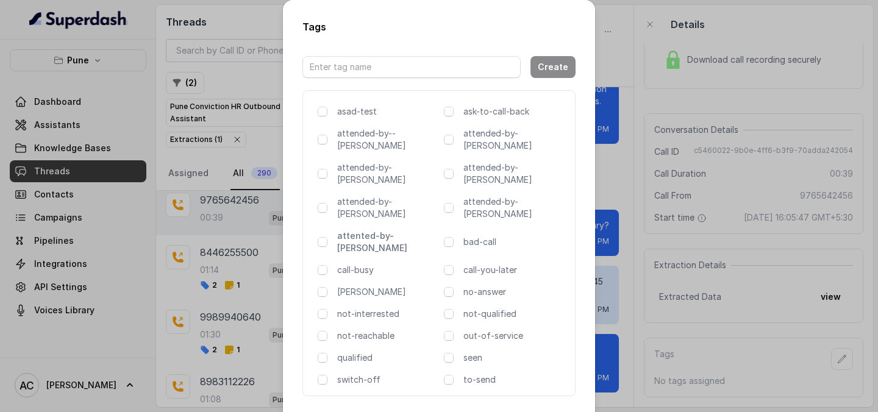
click at [350, 230] on p "attented-by-[PERSON_NAME]" at bounding box center [388, 242] width 102 height 24
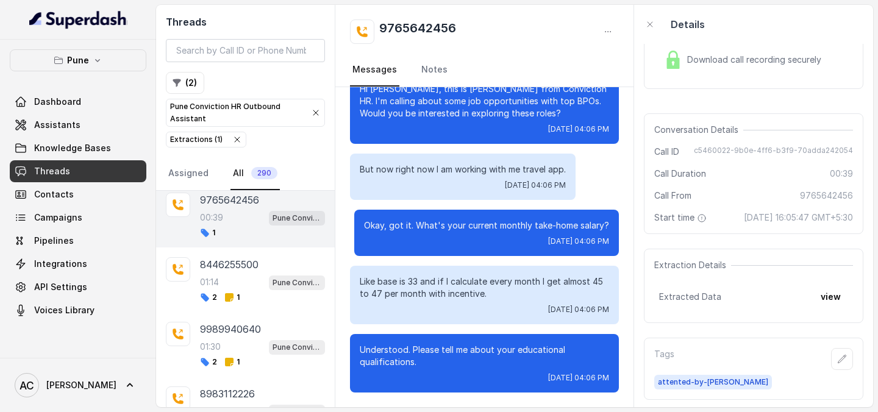
scroll to position [0, 0]
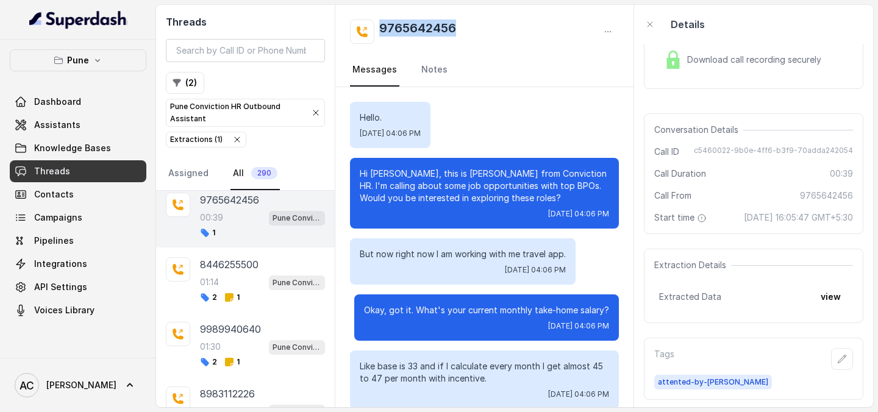
drag, startPoint x: 470, startPoint y: 23, endPoint x: 377, endPoint y: 26, distance: 93.9
click at [377, 26] on div "9765642456" at bounding box center [484, 32] width 269 height 24
copy h2 "9765642456"
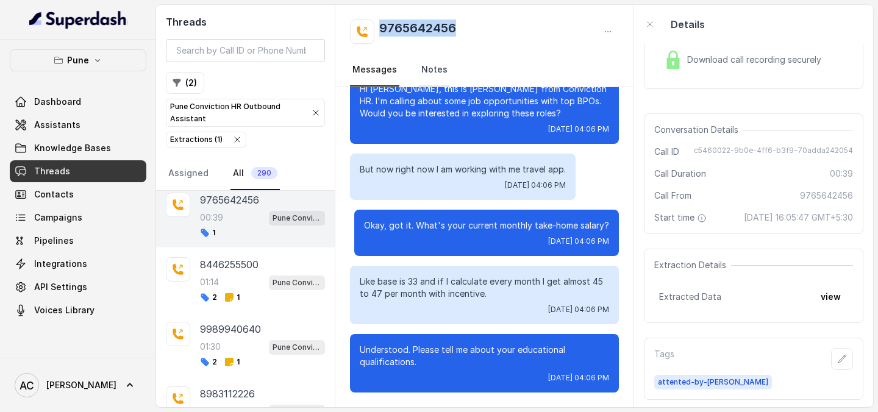
click at [434, 66] on link "Notes" at bounding box center [434, 70] width 31 height 33
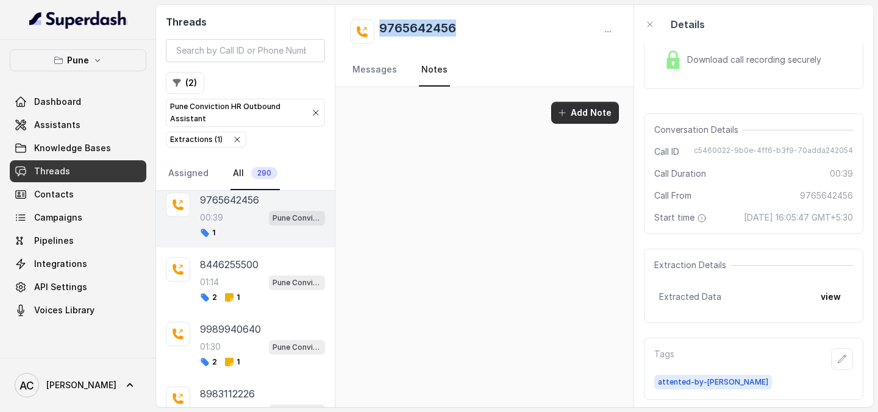
click at [589, 108] on button "Add Note" at bounding box center [585, 113] width 68 height 22
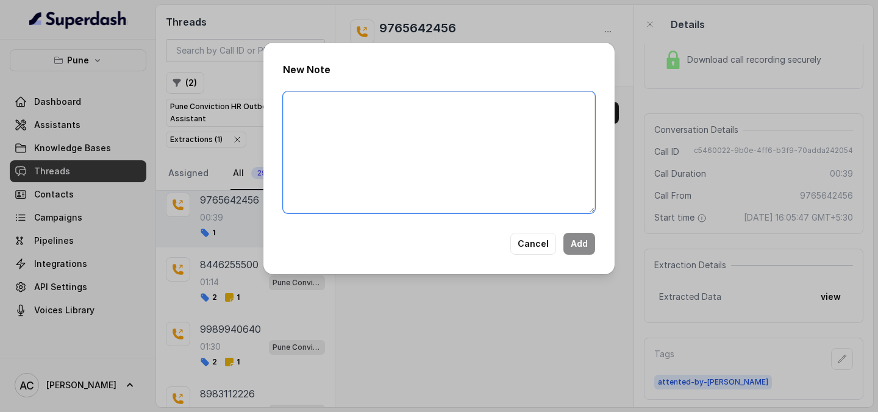
click at [528, 129] on textarea at bounding box center [439, 152] width 312 height 122
paste textarea "Name Number Recruiter Name of attender Comments AI Improvement"
click at [334, 103] on textarea "Name Number Recruiter Name of attender Comments AI Improvement" at bounding box center [439, 152] width 312 height 122
click at [329, 120] on textarea "Name Samrjeet Number Recruiter Name of attender Comments AI Improvement" at bounding box center [439, 152] width 312 height 122
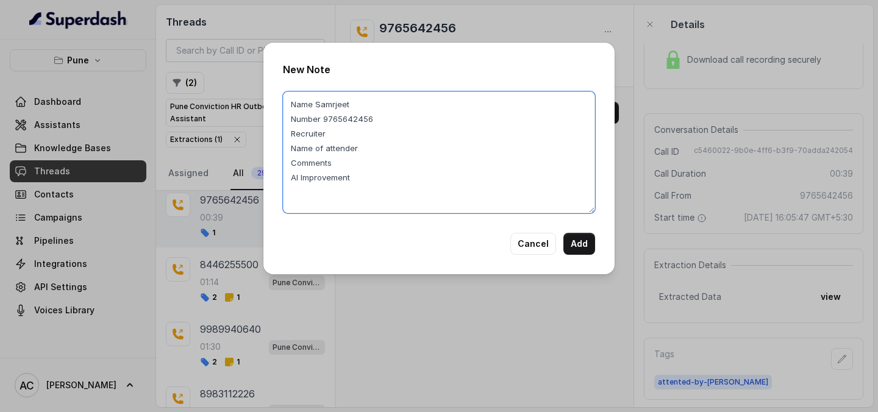
click at [346, 133] on textarea "Name Samrjeet Number 9765642456 Recruiter Name of attender Comments AI Improvem…" at bounding box center [439, 152] width 312 height 122
click at [380, 149] on textarea "Name Samrjeet Number 9765642456 Recruiter RUPAL Name of attender Comments AI Im…" at bounding box center [439, 152] width 312 height 122
click at [363, 162] on textarea "Name Samrjeet Number 9765642456 Recruiter RUPAL Name of attender RUPAL Comments…" at bounding box center [439, 152] width 312 height 122
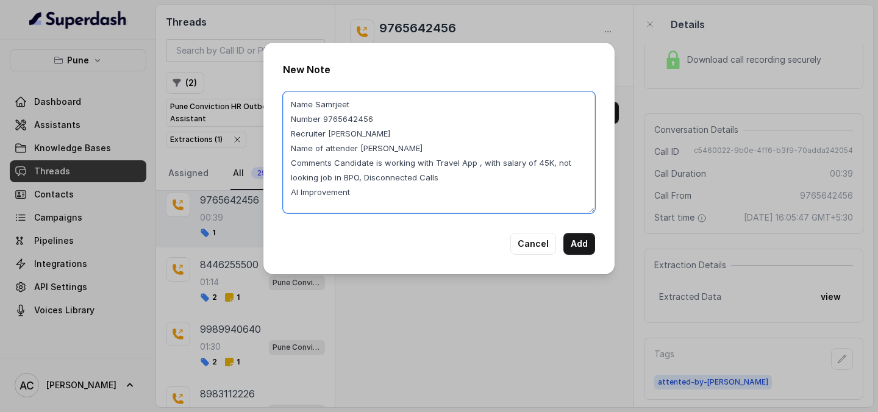
drag, startPoint x: 458, startPoint y: 179, endPoint x: 335, endPoint y: 167, distance: 124.2
click at [335, 167] on textarea "Name Samrjeet Number 9765642456 Recruiter RUPAL Name of attender RUPAL Comments…" at bounding box center [439, 152] width 312 height 122
type textarea "Name Samrjeet Number 9765642456 Recruiter RUPAL Name of attender RUPAL Comments…"
click at [572, 250] on button "Add" at bounding box center [579, 244] width 32 height 22
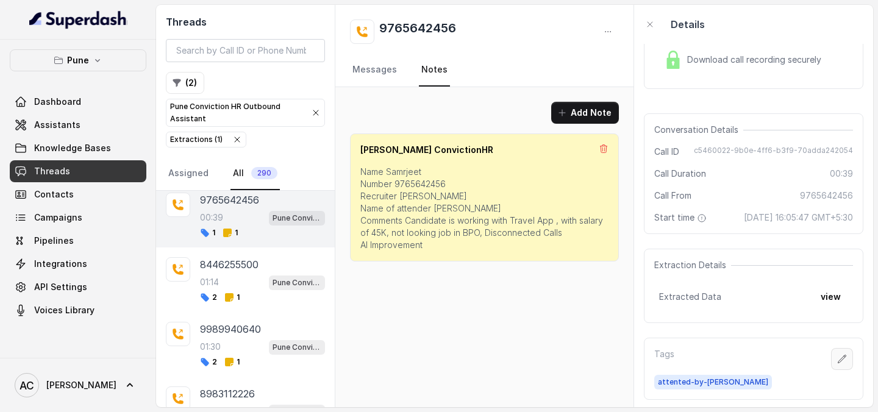
click at [842, 364] on button "button" at bounding box center [842, 359] width 22 height 22
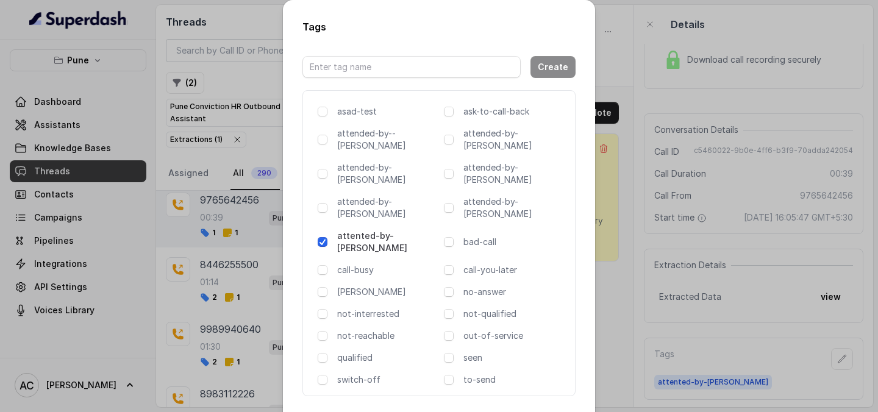
click at [487, 272] on div "asad-test ask-to-call-back attended-by--komal attended-by-amaan attended-by-amr…" at bounding box center [438, 243] width 273 height 306
click at [485, 308] on p "not-qualified" at bounding box center [514, 314] width 102 height 12
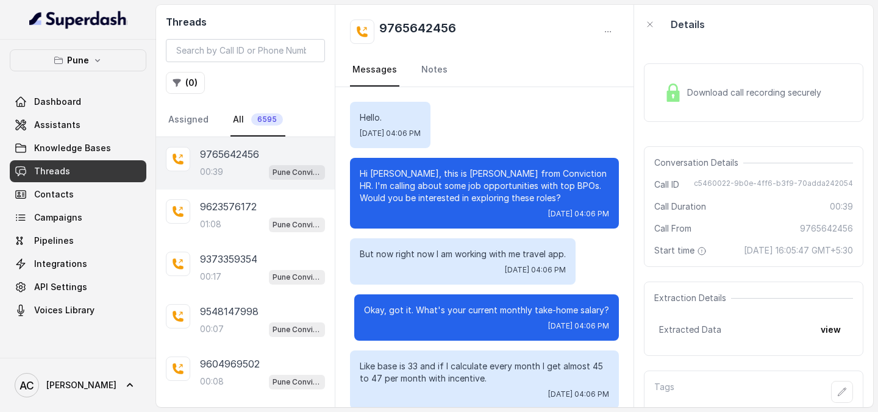
scroll to position [85, 0]
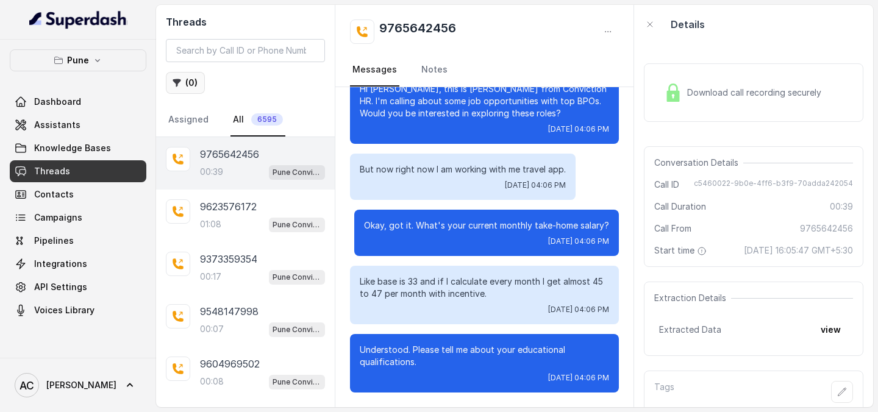
click at [192, 85] on button "( 0 )" at bounding box center [185, 83] width 39 height 22
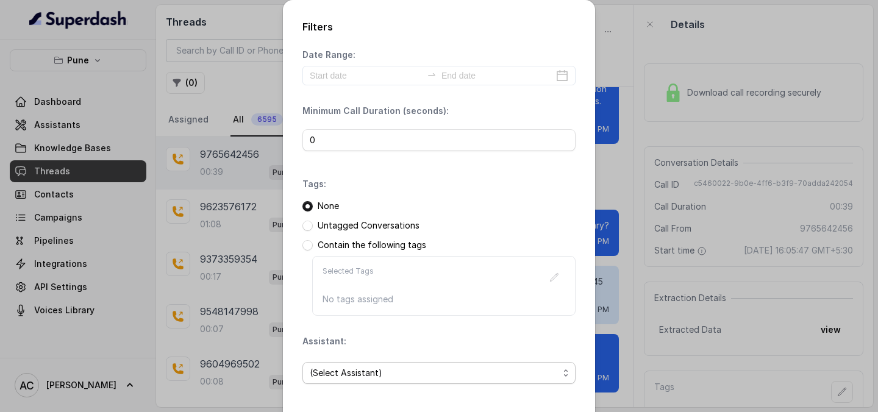
click at [383, 370] on span "(Select Assistant)" at bounding box center [434, 373] width 249 height 15
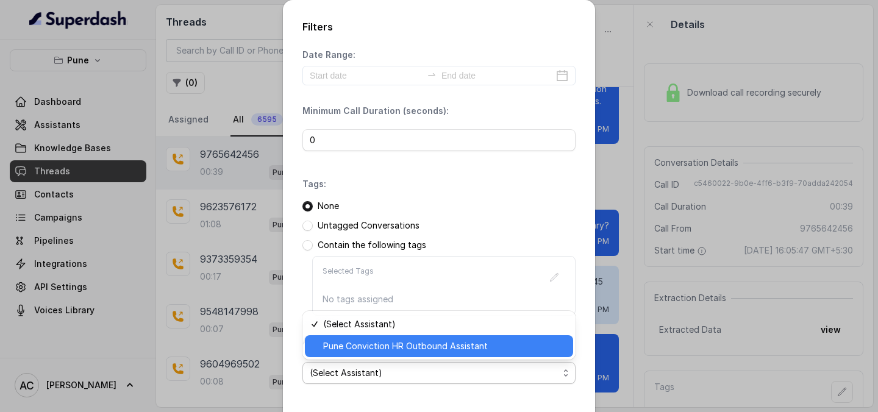
click at [377, 345] on span "Pune Conviction HR Outbound Assistant" at bounding box center [444, 346] width 243 height 15
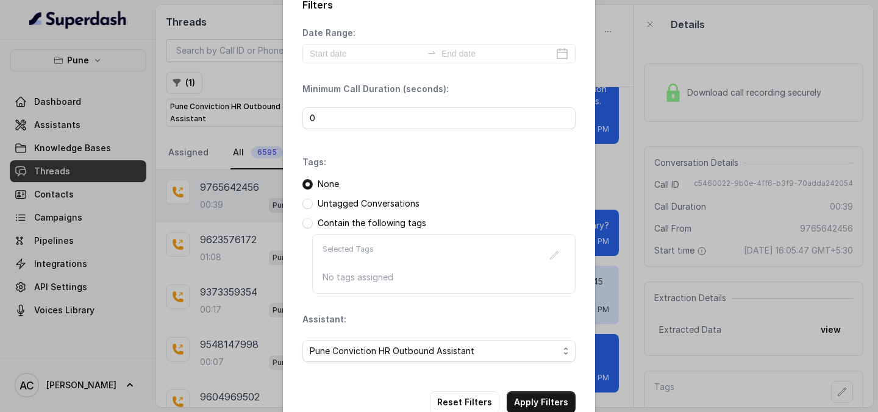
scroll to position [52, 0]
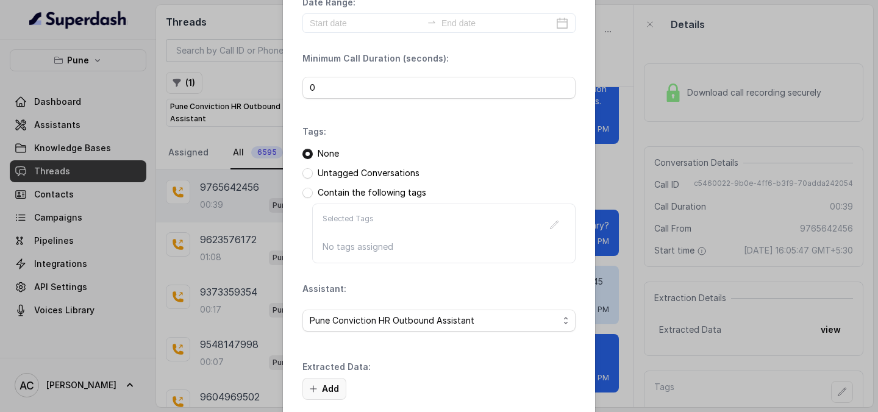
click at [328, 391] on button "Add" at bounding box center [324, 389] width 44 height 22
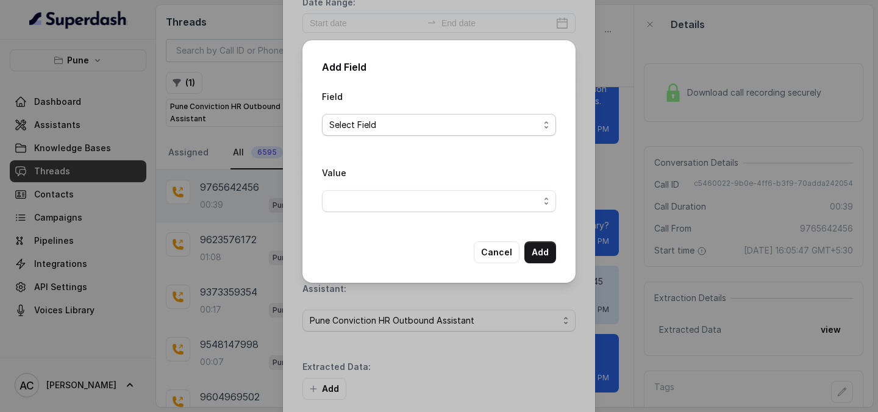
click at [387, 123] on span "Select Field" at bounding box center [434, 125] width 210 height 15
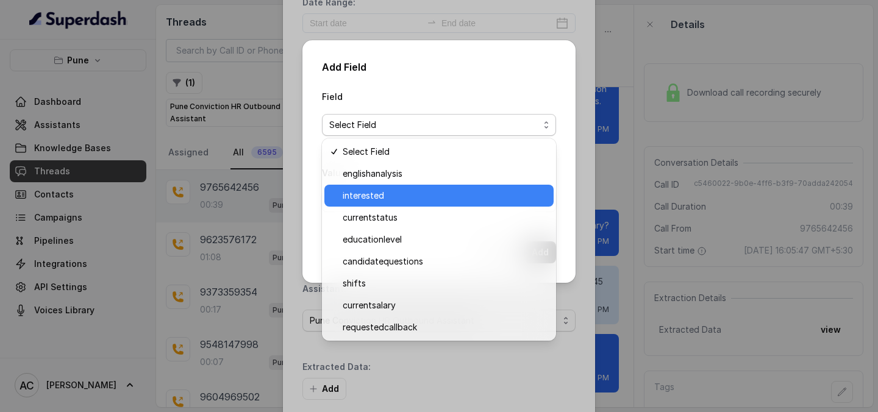
click at [372, 204] on div "interested" at bounding box center [438, 196] width 229 height 22
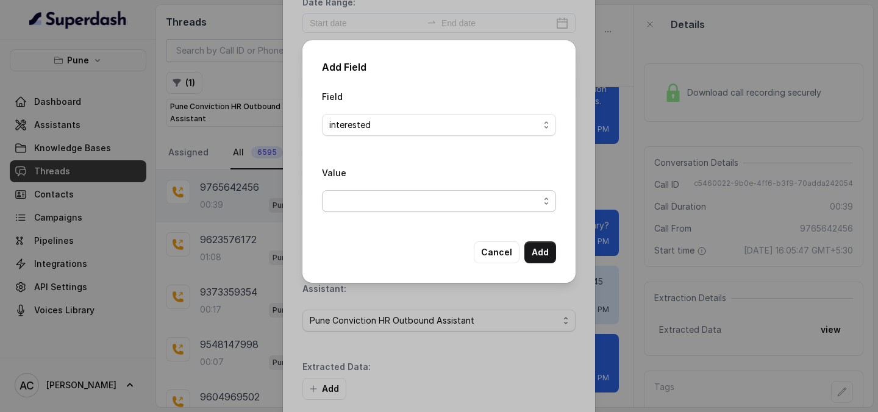
click at [377, 194] on span "button" at bounding box center [439, 201] width 234 height 22
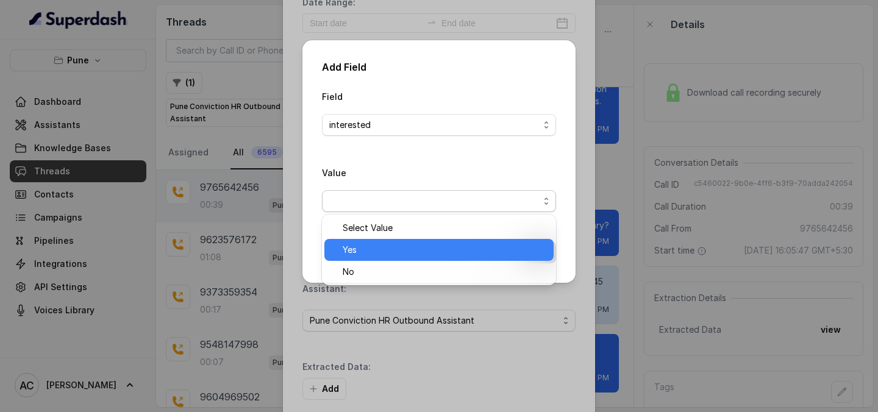
click at [364, 241] on div "Yes" at bounding box center [438, 250] width 229 height 22
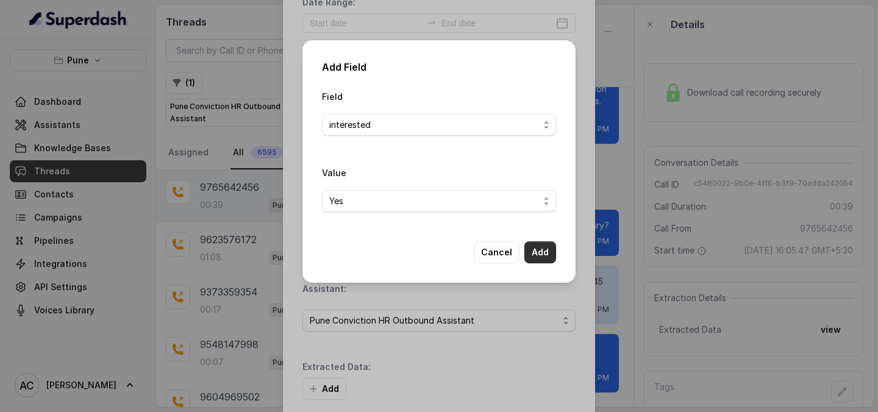
click at [543, 257] on button "Add" at bounding box center [540, 252] width 32 height 22
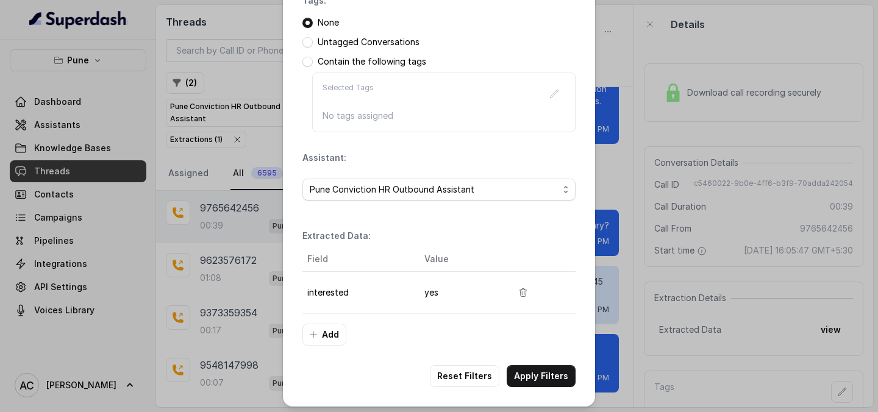
scroll to position [188, 0]
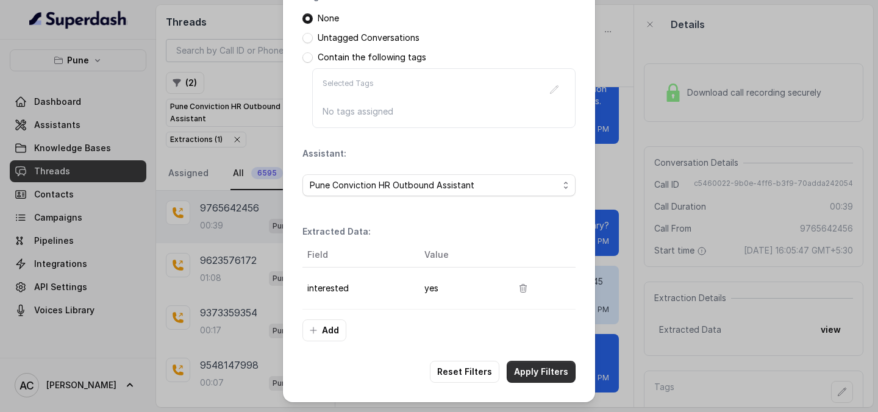
click at [548, 377] on button "Apply Filters" at bounding box center [540, 372] width 69 height 22
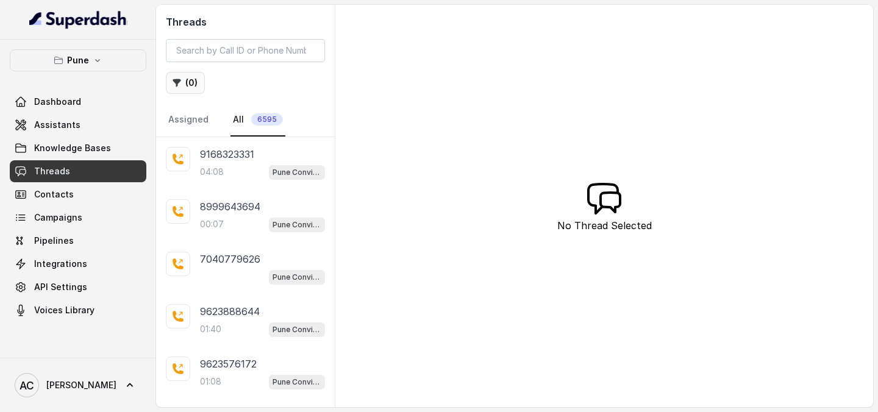
click at [194, 80] on button "( 0 )" at bounding box center [185, 83] width 39 height 22
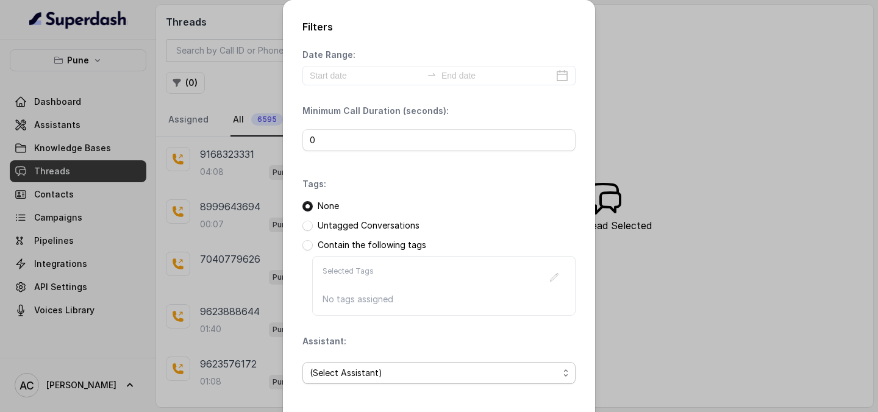
click at [391, 371] on span "(Select Assistant)" at bounding box center [434, 373] width 249 height 15
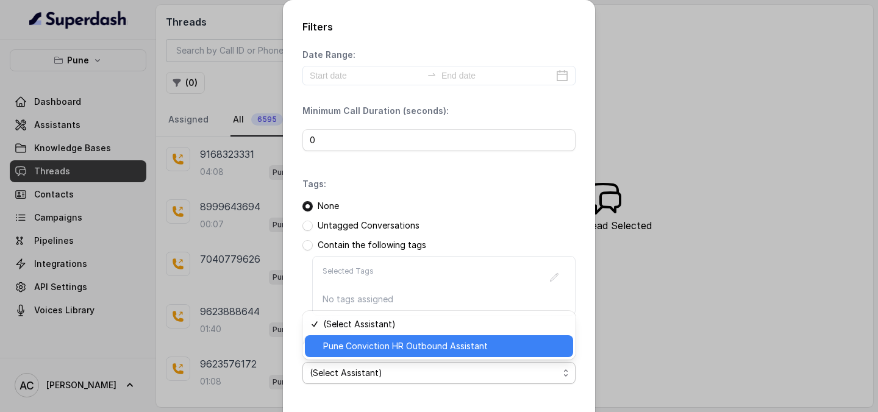
click at [382, 346] on span "Pune Conviction HR Outbound Assistant" at bounding box center [444, 346] width 243 height 15
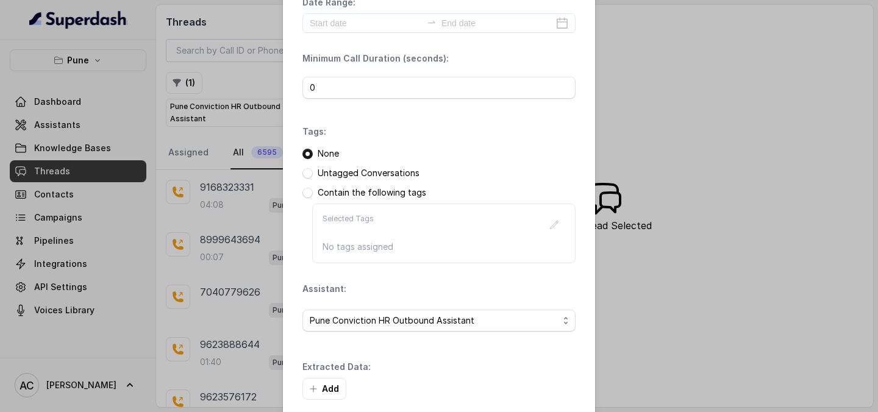
scroll to position [111, 0]
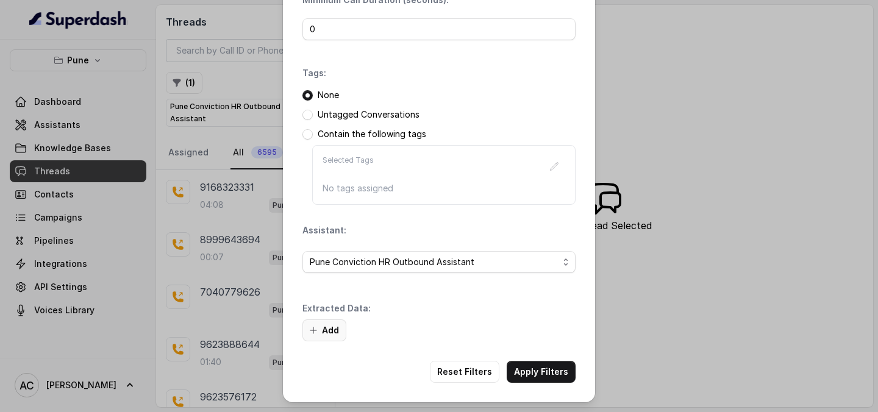
click at [312, 327] on icon "button" at bounding box center [313, 330] width 10 height 10
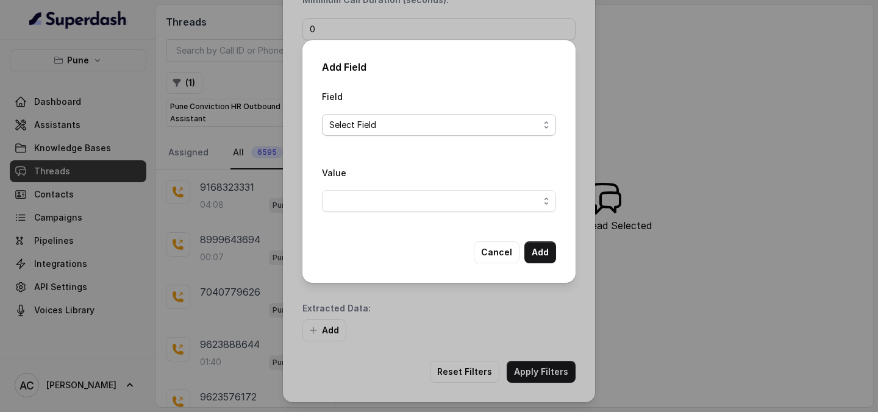
click at [467, 126] on span "Select Field" at bounding box center [434, 125] width 210 height 15
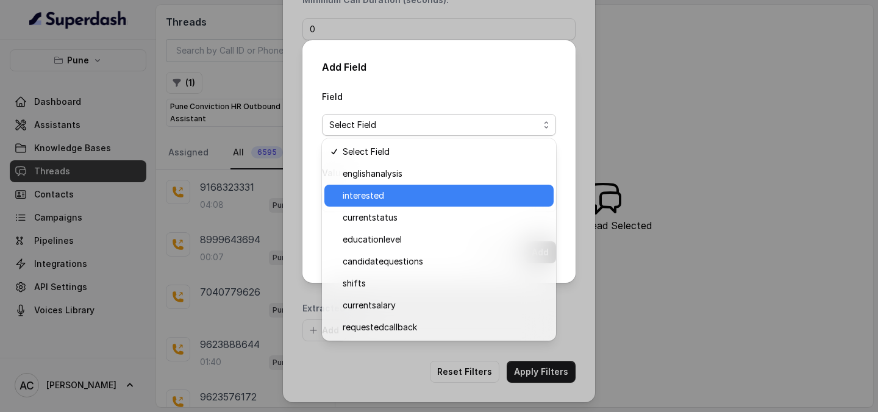
click at [410, 198] on span "interested" at bounding box center [444, 195] width 204 height 15
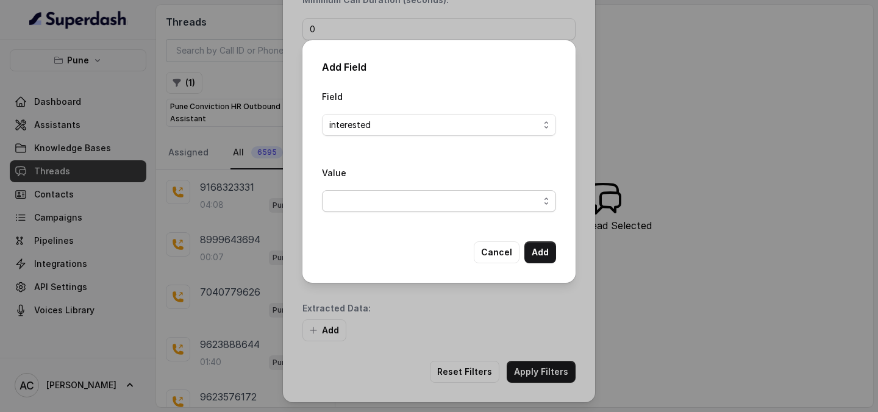
click at [410, 201] on span "button" at bounding box center [439, 201] width 234 height 22
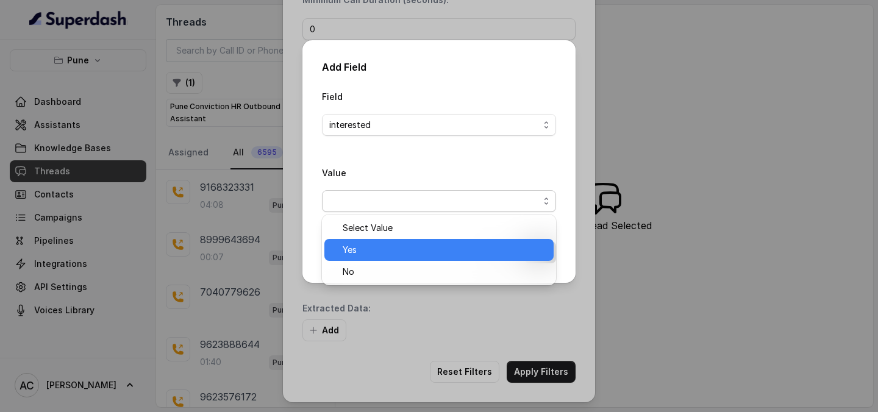
click at [402, 240] on div "Yes" at bounding box center [438, 250] width 229 height 22
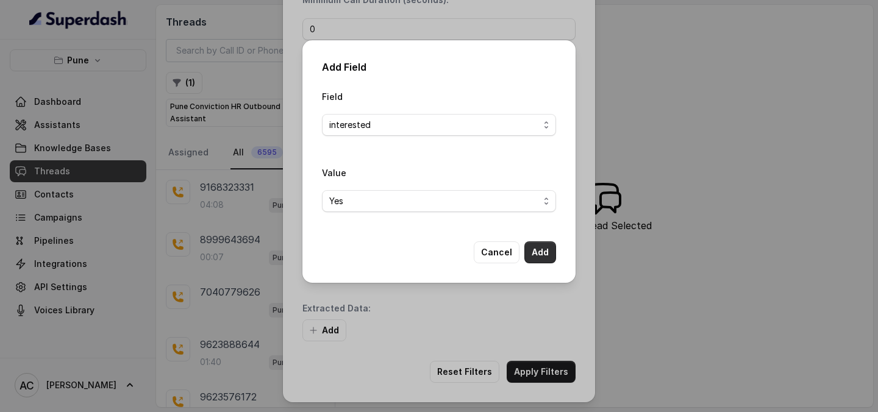
click at [543, 254] on button "Add" at bounding box center [540, 252] width 32 height 22
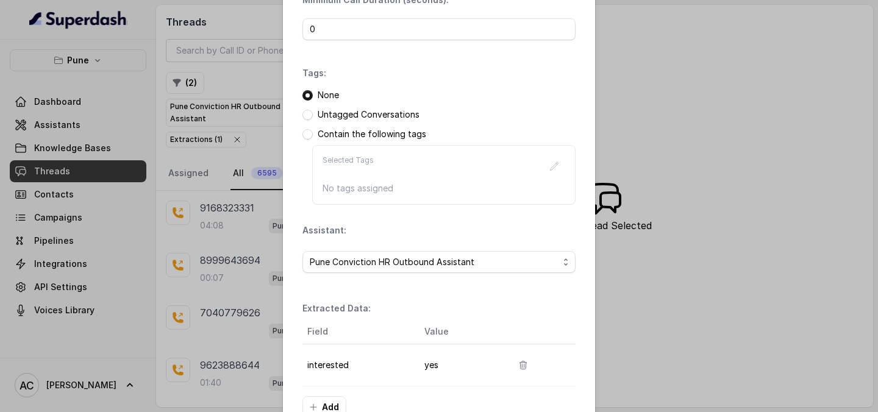
scroll to position [188, 0]
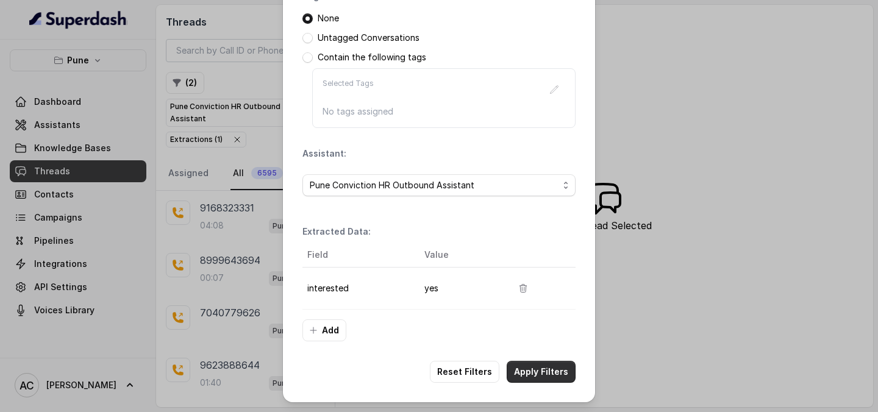
click at [545, 378] on button "Apply Filters" at bounding box center [540, 372] width 69 height 22
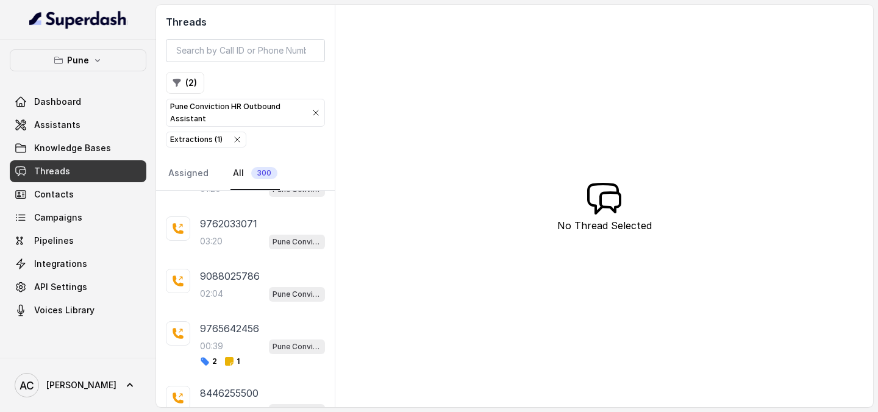
scroll to position [1714, 0]
click at [224, 345] on div "00:39 Pune Conviction HR Outbound Assistant" at bounding box center [262, 346] width 125 height 16
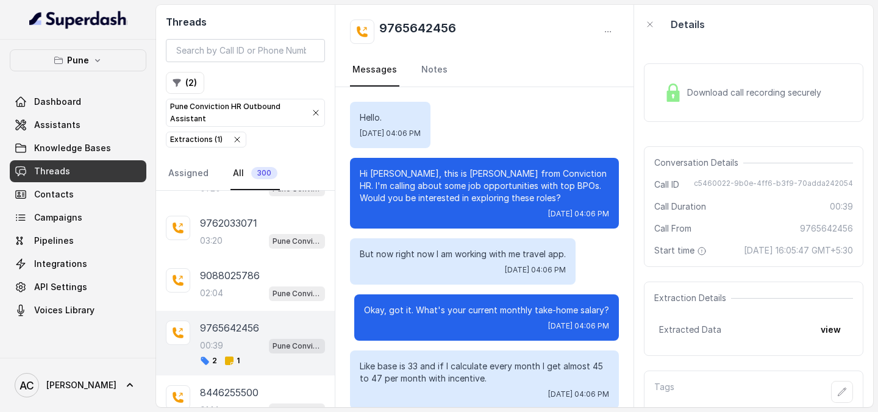
scroll to position [85, 0]
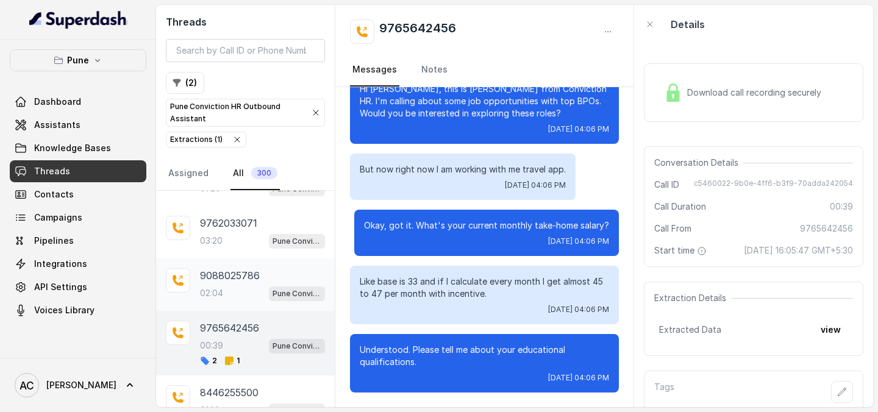
click at [220, 291] on p "02:04" at bounding box center [211, 293] width 23 height 12
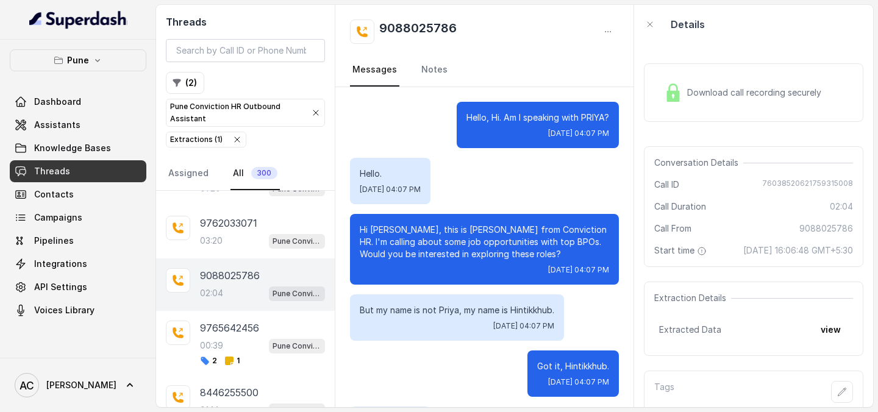
scroll to position [33, 0]
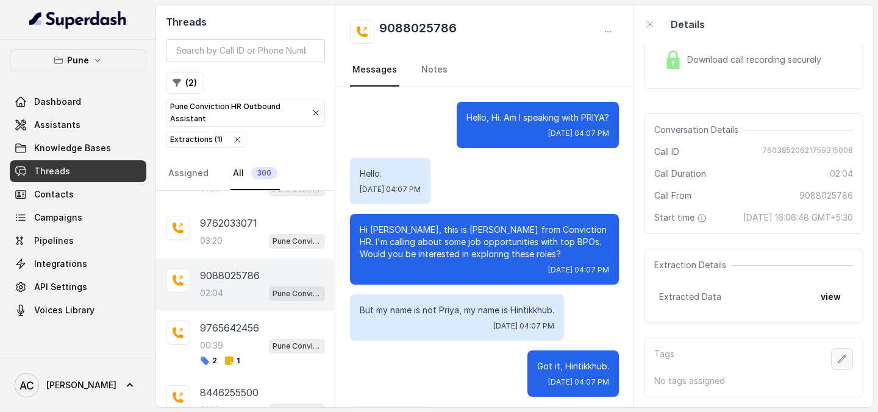
click at [844, 361] on icon "button" at bounding box center [842, 359] width 10 height 10
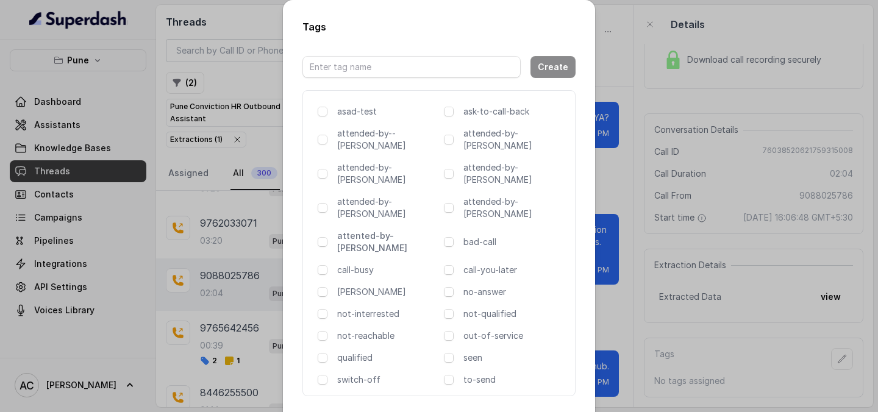
click at [371, 230] on p "attented-by-[PERSON_NAME]" at bounding box center [388, 242] width 102 height 24
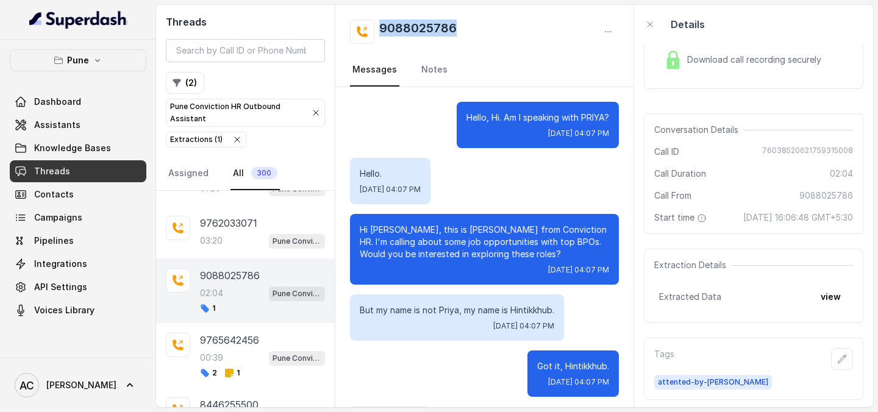
drag, startPoint x: 464, startPoint y: 27, endPoint x: 356, endPoint y: 26, distance: 107.9
click at [355, 26] on div "9088025786" at bounding box center [484, 32] width 269 height 24
copy h2 "9088025786"
click at [846, 366] on button "button" at bounding box center [842, 359] width 22 height 22
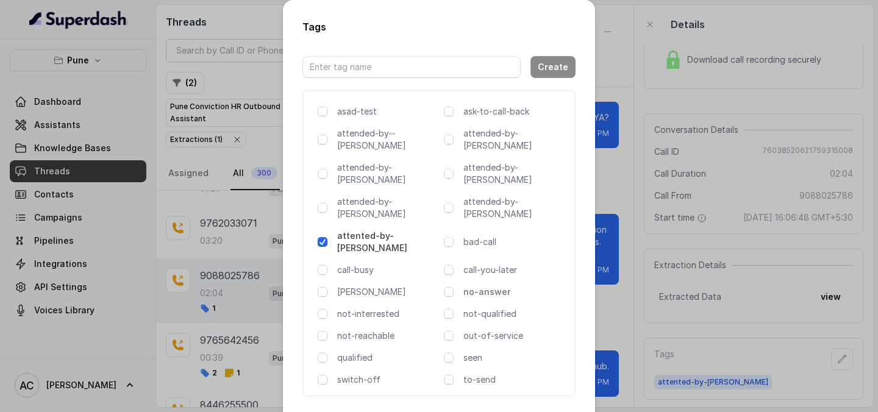
click at [478, 286] on p "no-answer" at bounding box center [514, 292] width 102 height 12
click at [496, 286] on p "no-answer" at bounding box center [514, 292] width 102 height 12
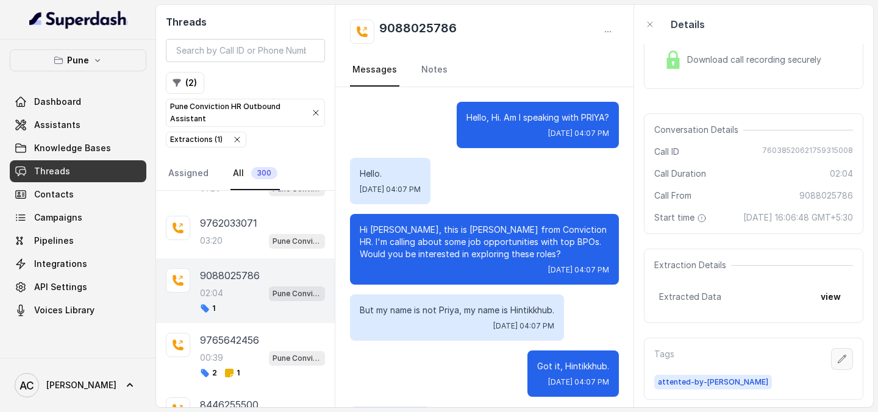
click at [845, 362] on icon "button" at bounding box center [842, 359] width 10 height 10
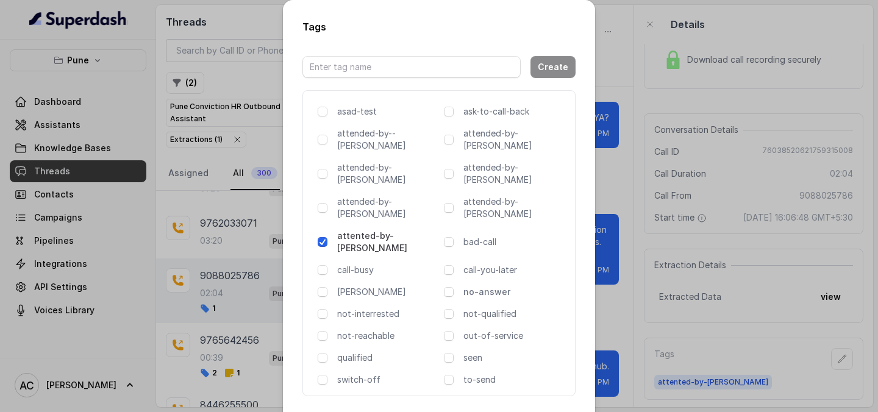
click at [480, 286] on p "no-answer" at bounding box center [514, 292] width 102 height 12
click at [629, 196] on div "Tags Create asad-test ask-to-call-back attended-by--[PERSON_NAME] attended-by-[…" at bounding box center [439, 206] width 878 height 412
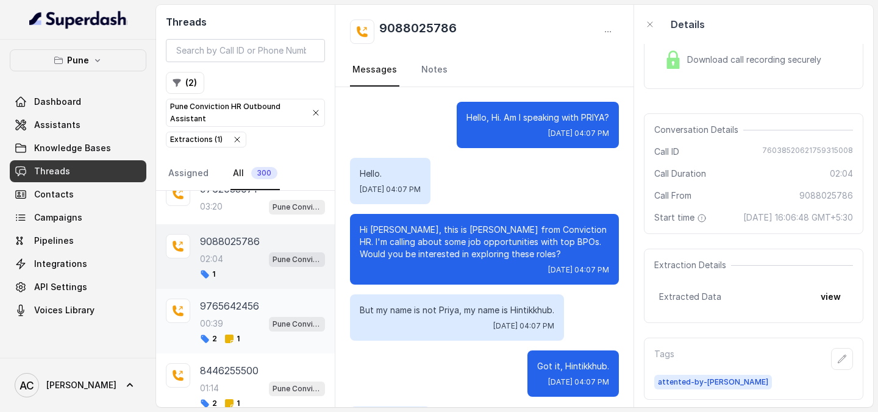
scroll to position [1759, 0]
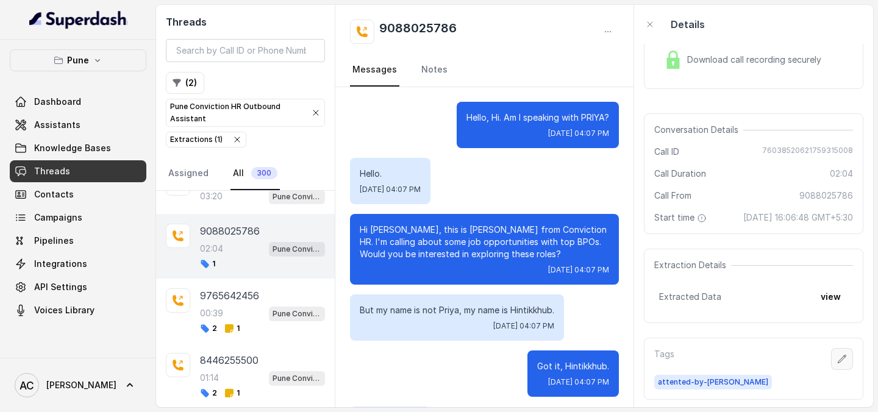
click at [837, 356] on icon "button" at bounding box center [842, 359] width 10 height 10
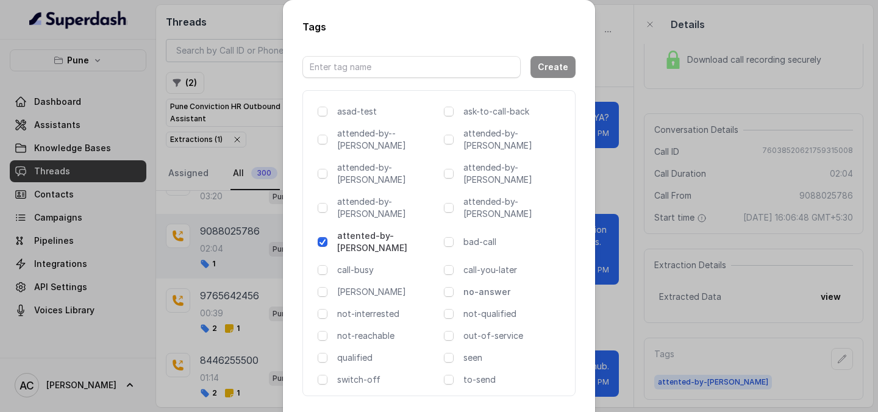
click at [472, 286] on p "no-answer" at bounding box center [514, 292] width 102 height 12
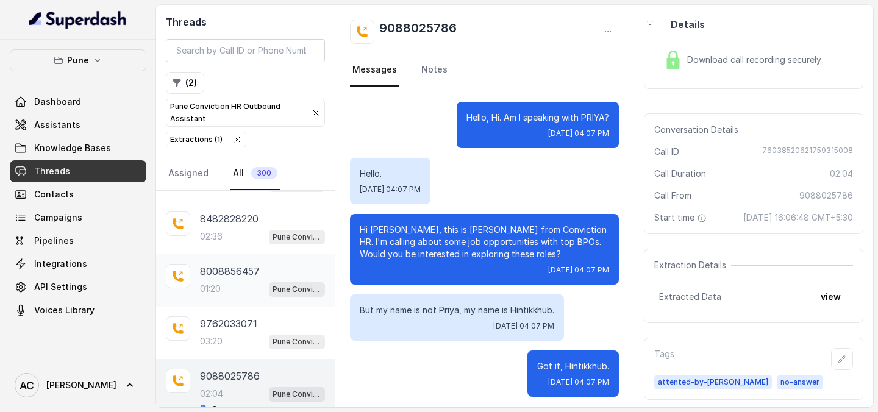
scroll to position [1609, 0]
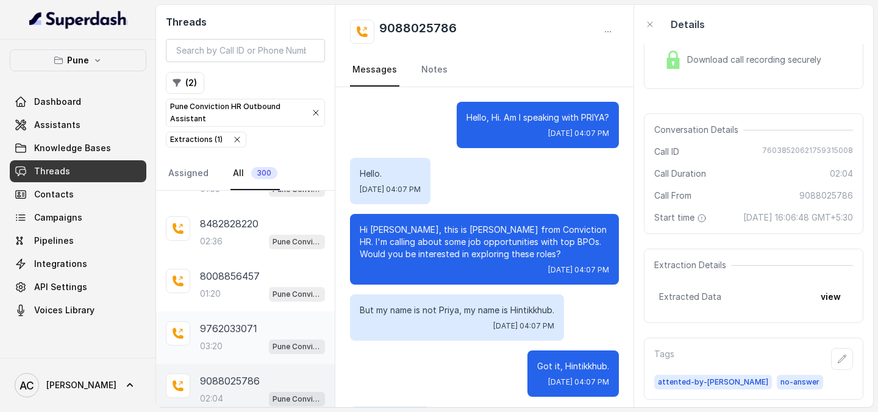
click at [233, 330] on p "9762033071" at bounding box center [228, 328] width 57 height 15
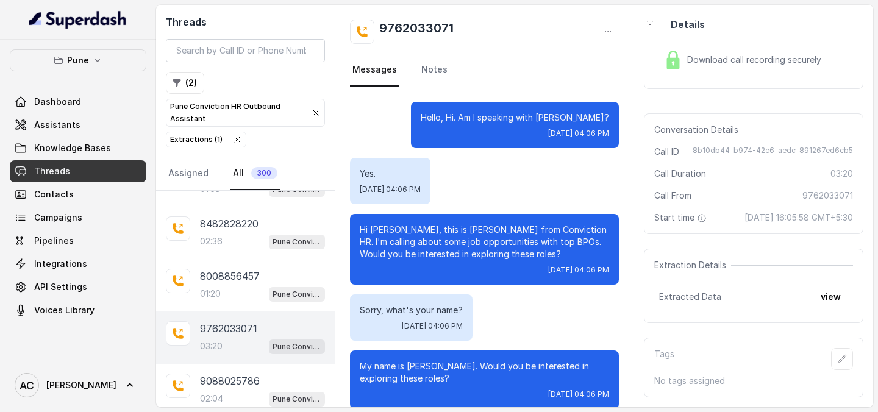
scroll to position [2054, 0]
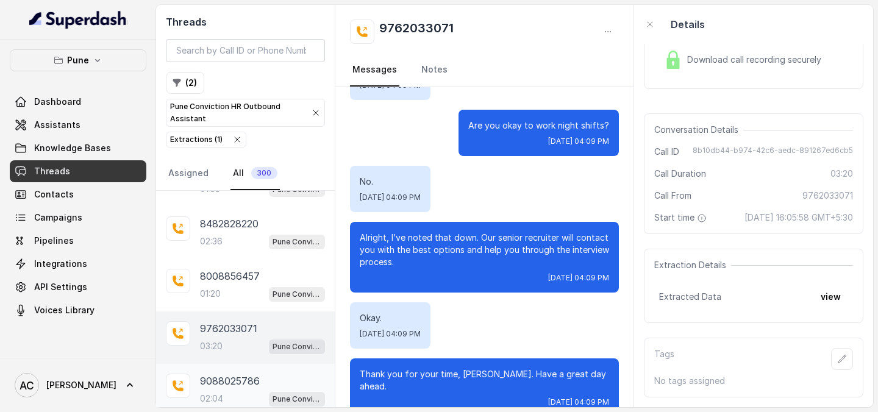
click at [239, 383] on p "9088025786" at bounding box center [230, 381] width 60 height 15
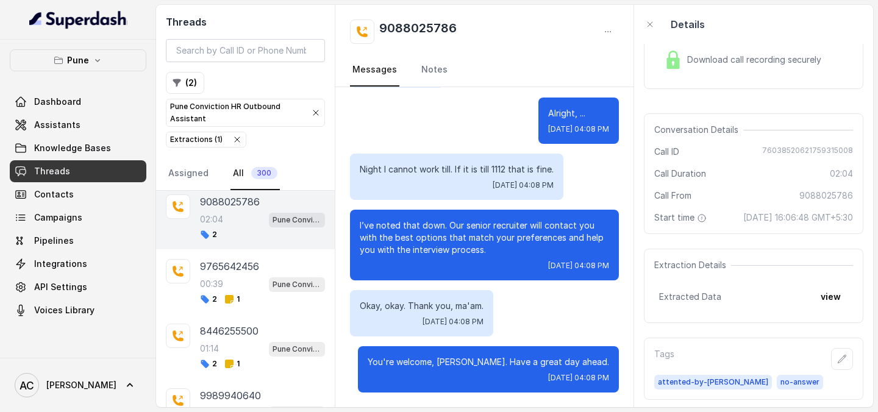
scroll to position [2002, 0]
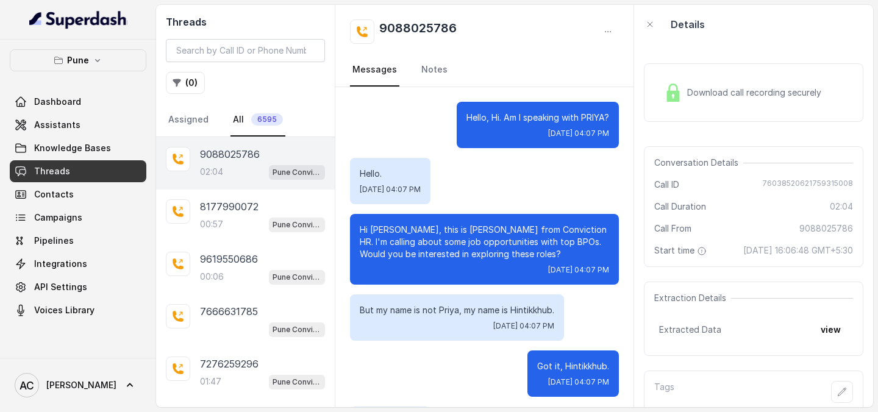
scroll to position [1423, 0]
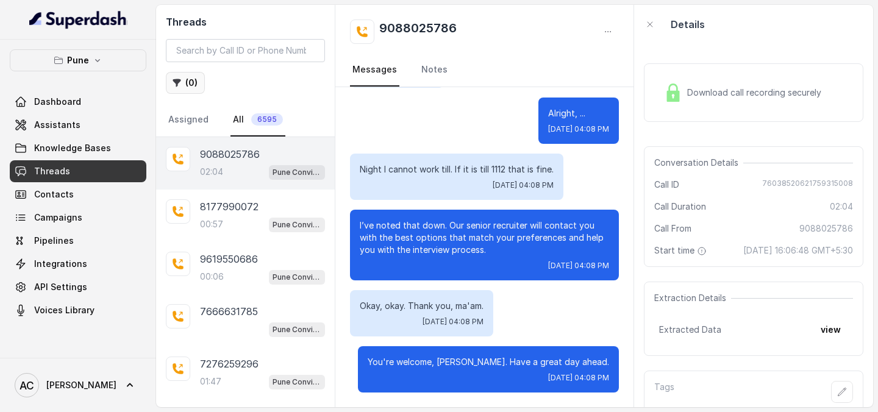
click at [193, 84] on button "( 0 )" at bounding box center [185, 83] width 39 height 22
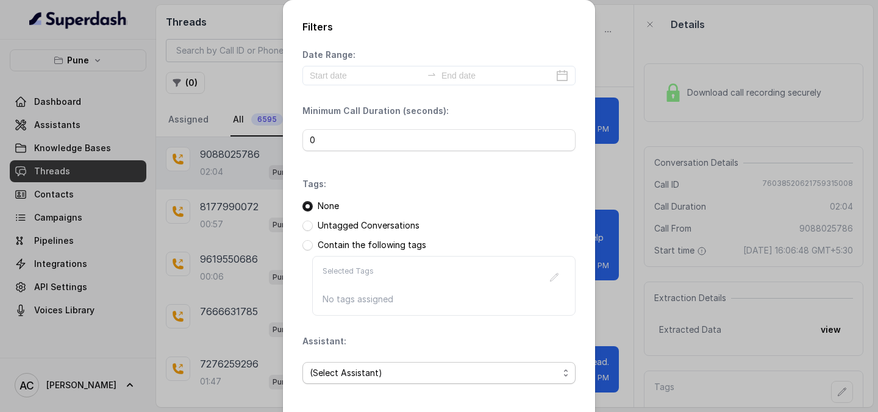
click at [360, 371] on span "(Select Assistant)" at bounding box center [434, 373] width 249 height 15
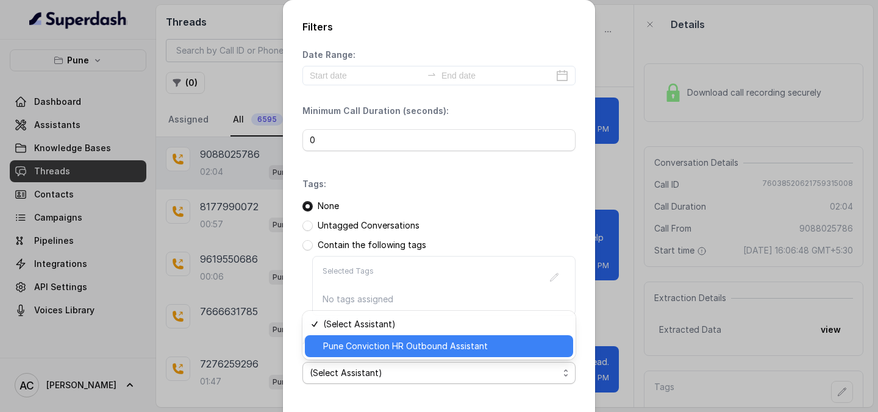
click at [363, 347] on span "Pune Conviction HR Outbound Assistant" at bounding box center [444, 346] width 243 height 15
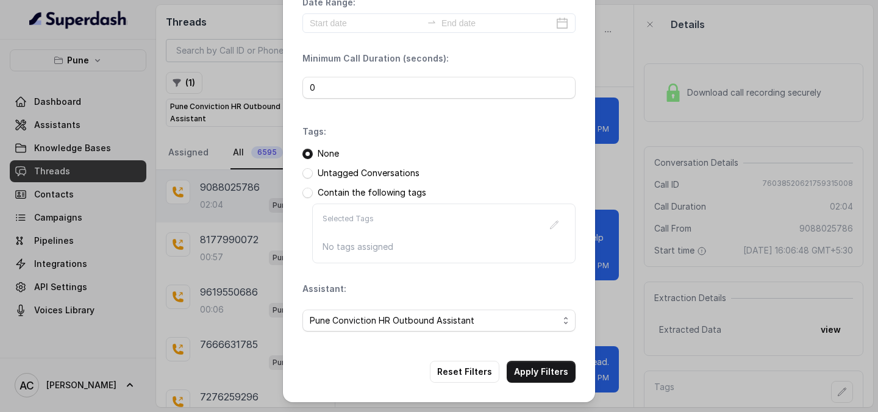
scroll to position [111, 0]
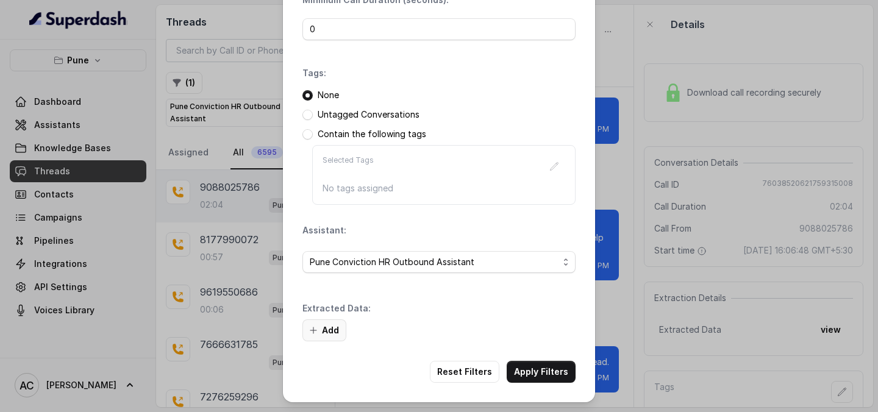
click at [321, 326] on button "Add" at bounding box center [324, 330] width 44 height 22
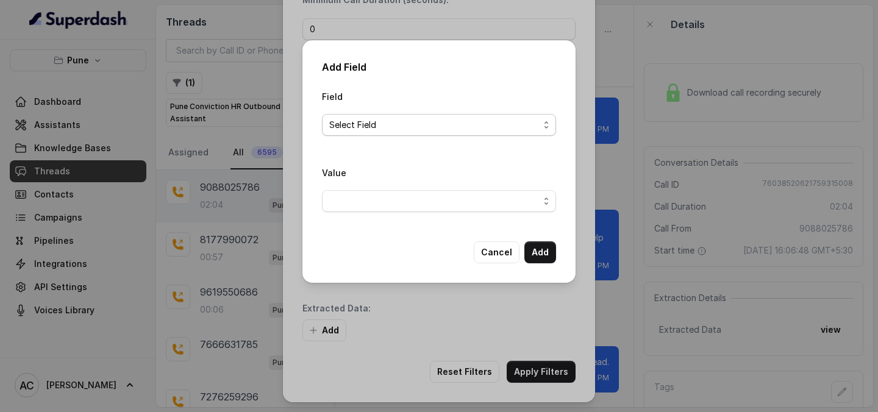
click at [456, 126] on span "Select Field" at bounding box center [434, 125] width 210 height 15
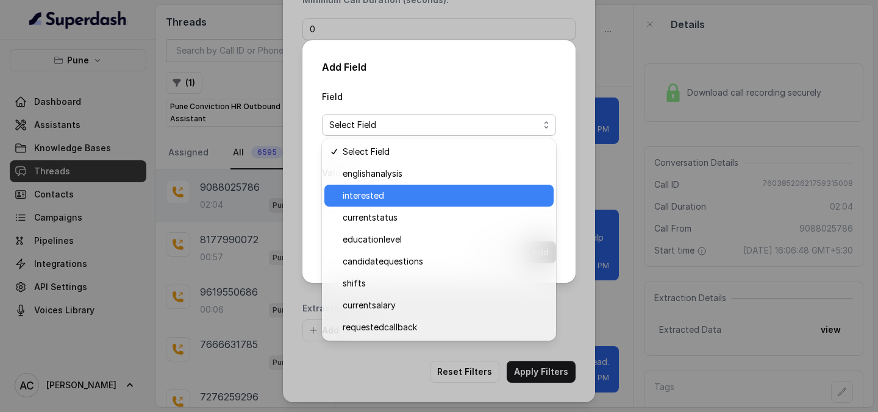
click at [410, 191] on span "interested" at bounding box center [444, 195] width 204 height 15
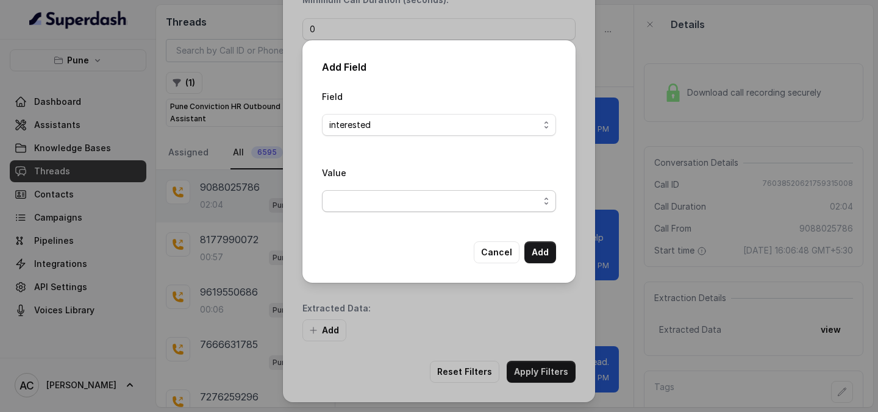
click at [410, 196] on span "button" at bounding box center [439, 201] width 234 height 22
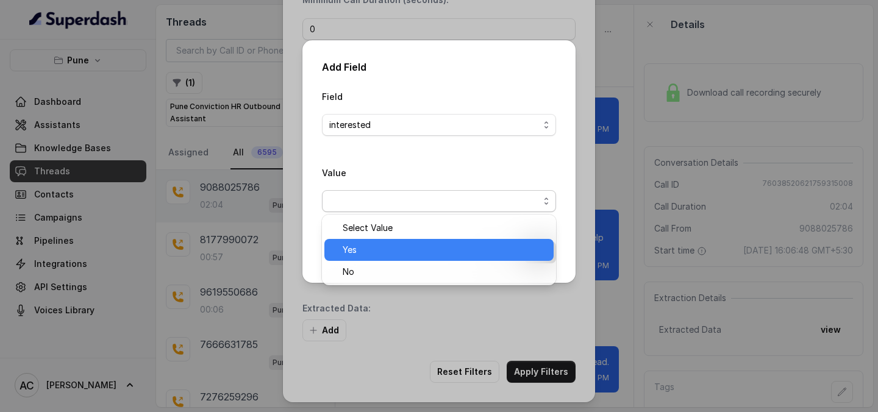
click at [394, 247] on span "Yes" at bounding box center [444, 250] width 204 height 15
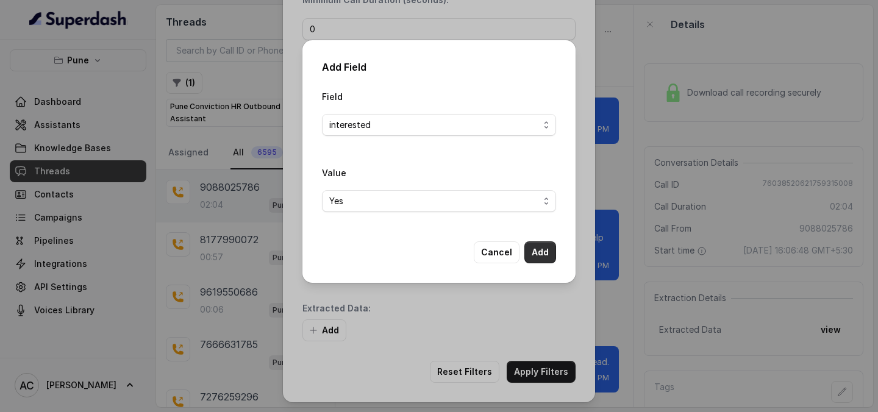
click at [543, 253] on button "Add" at bounding box center [540, 252] width 32 height 22
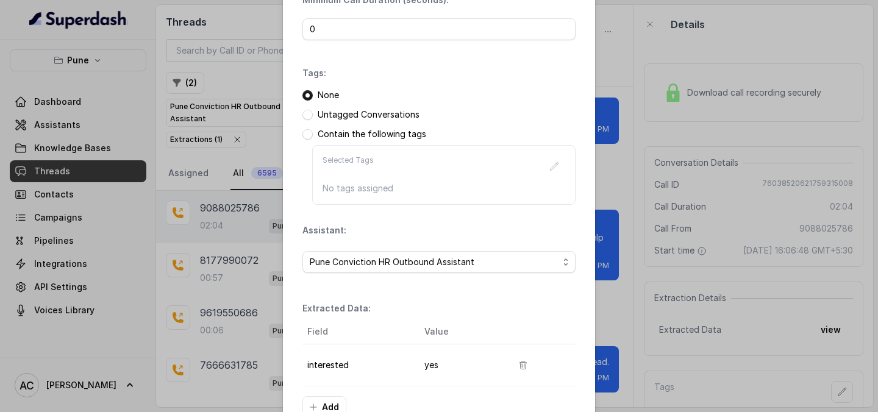
scroll to position [188, 0]
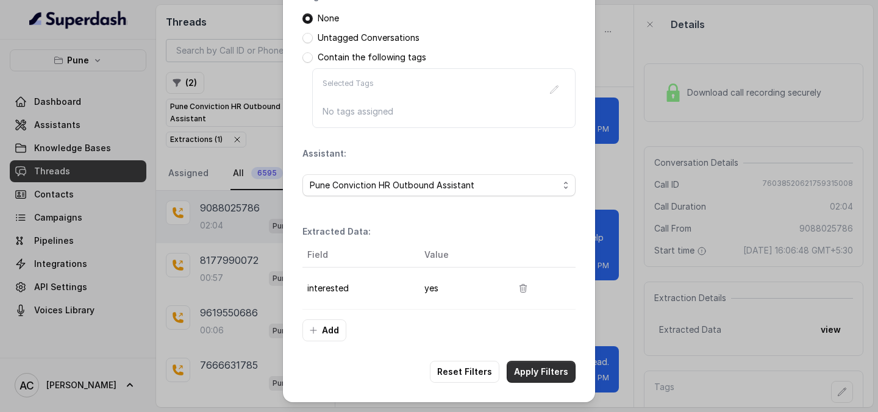
click at [556, 373] on button "Apply Filters" at bounding box center [540, 372] width 69 height 22
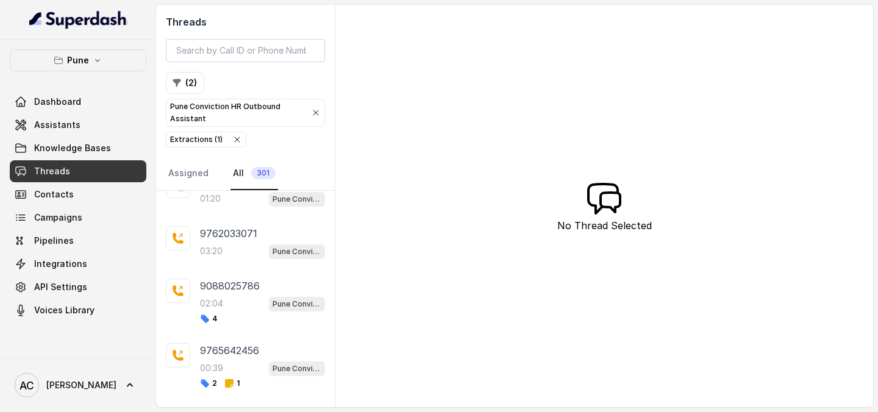
scroll to position [1757, 0]
click at [241, 246] on div "03:20 Pune Conviction HR Outbound Assistant" at bounding box center [262, 251] width 125 height 16
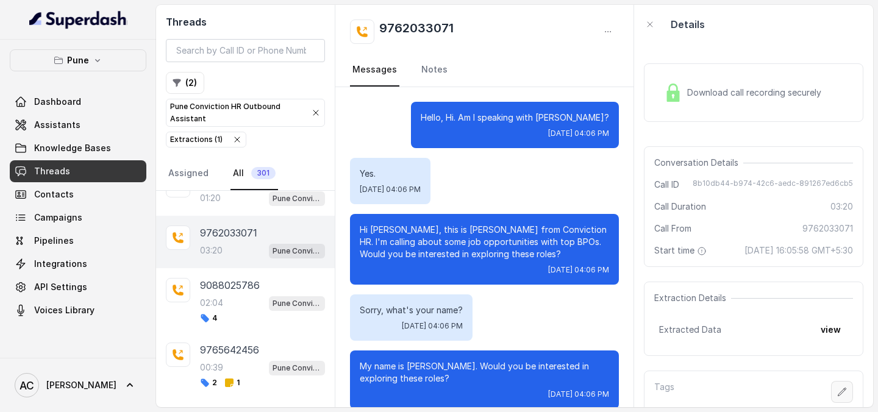
click at [847, 393] on button "button" at bounding box center [842, 392] width 22 height 22
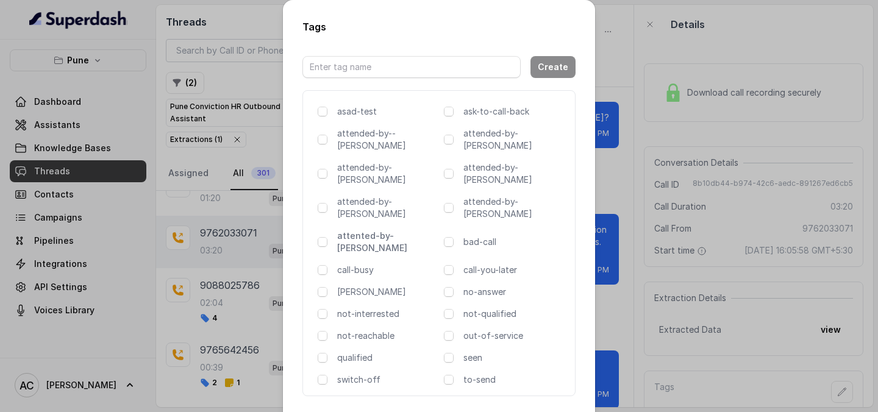
click at [406, 230] on p "attented-by-[PERSON_NAME]" at bounding box center [388, 242] width 102 height 24
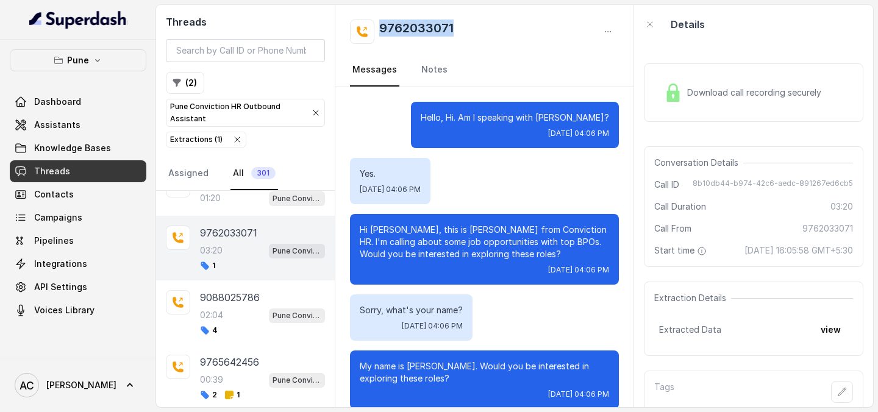
drag, startPoint x: 453, startPoint y: 29, endPoint x: 374, endPoint y: 36, distance: 79.5
click at [374, 36] on div "9762033071" at bounding box center [484, 32] width 269 height 24
copy h2 "9762033071"
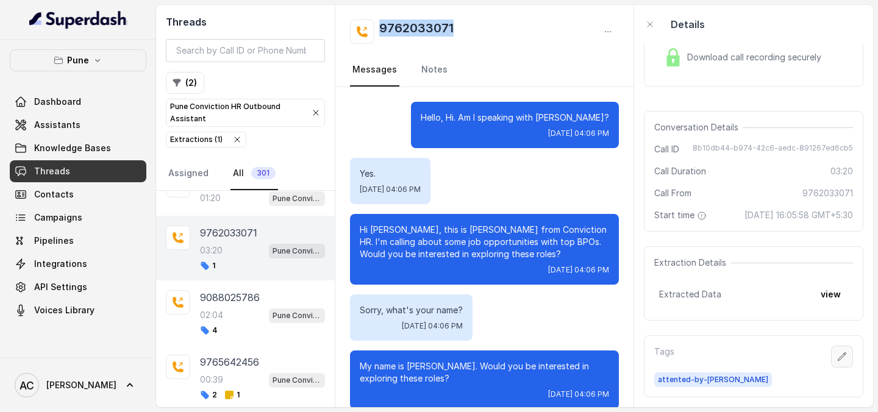
click at [840, 352] on icon "button" at bounding box center [842, 357] width 10 height 10
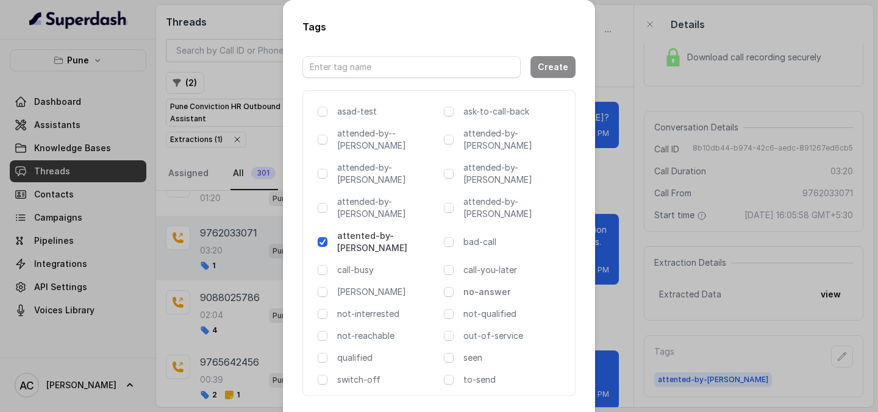
click at [470, 286] on p "no-answer" at bounding box center [514, 292] width 102 height 12
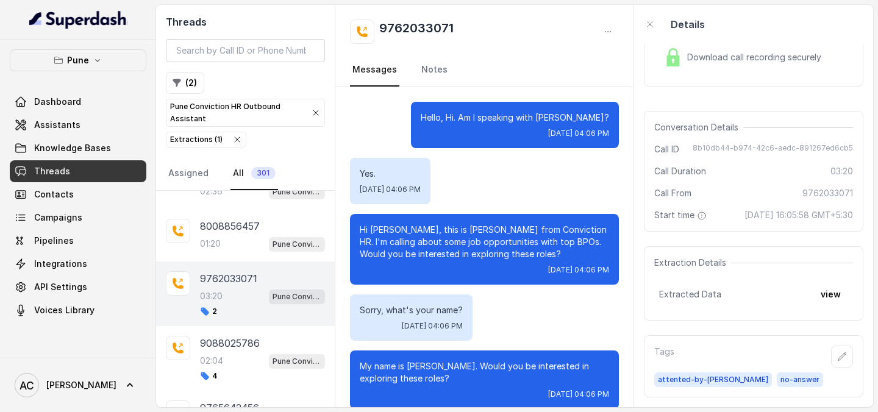
scroll to position [1705, 0]
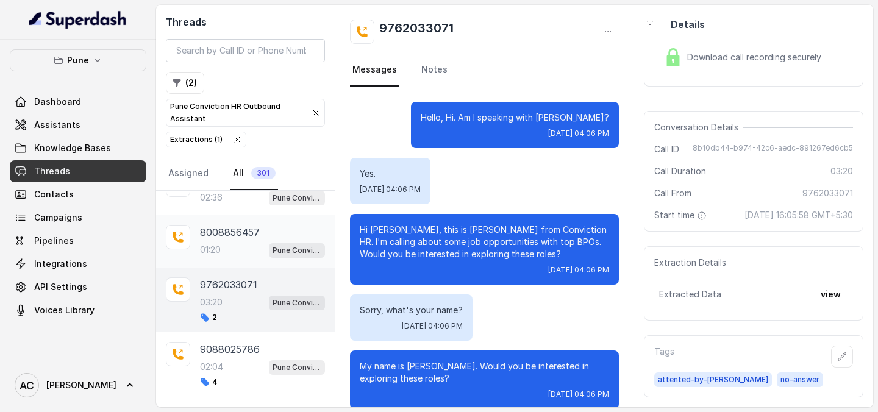
click at [228, 249] on div "01:20 Pune Conviction HR Outbound Assistant" at bounding box center [262, 250] width 125 height 16
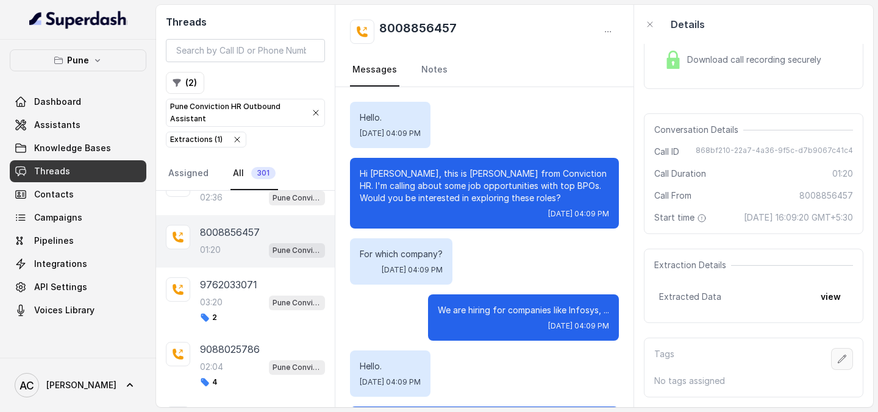
click at [839, 362] on icon "button" at bounding box center [842, 359] width 8 height 8
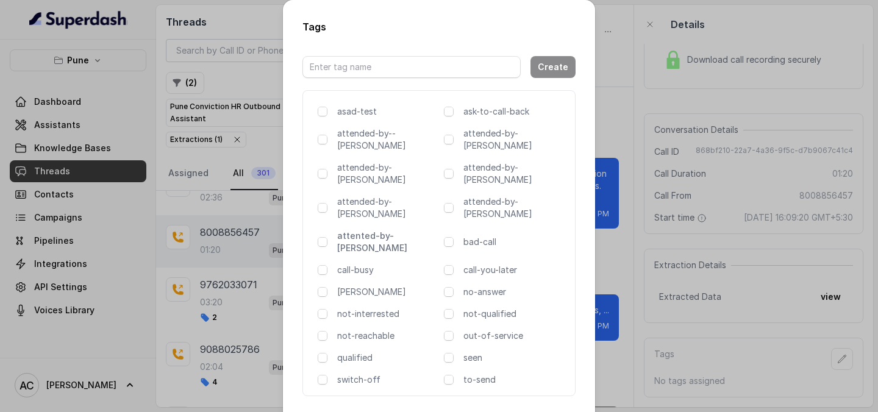
click at [391, 230] on p "attented-by-[PERSON_NAME]" at bounding box center [388, 242] width 102 height 24
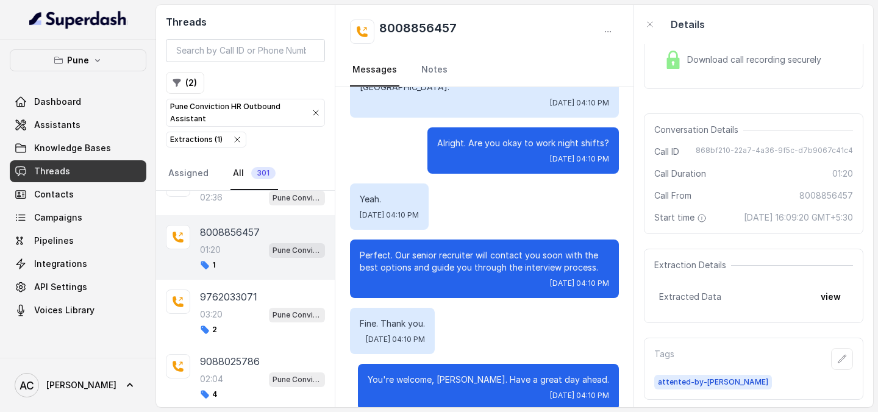
scroll to position [1006, 0]
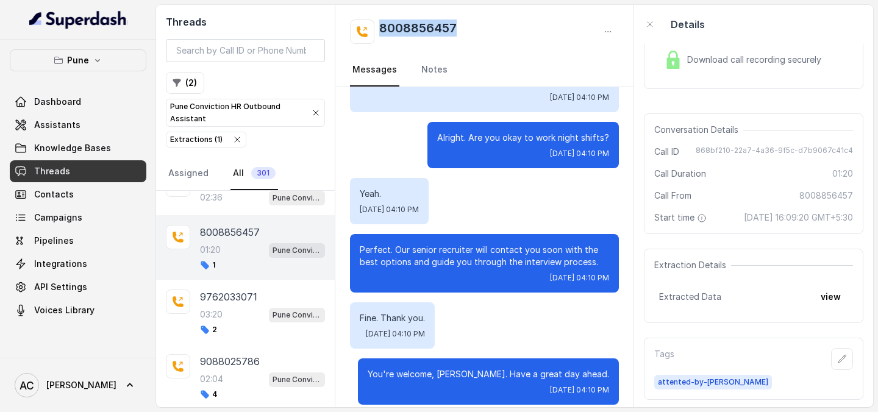
drag, startPoint x: 471, startPoint y: 23, endPoint x: 378, endPoint y: 27, distance: 93.3
click at [377, 27] on div "8008856457" at bounding box center [484, 32] width 269 height 24
copy h2 "8008856457"
click at [425, 69] on link "Notes" at bounding box center [434, 70] width 31 height 33
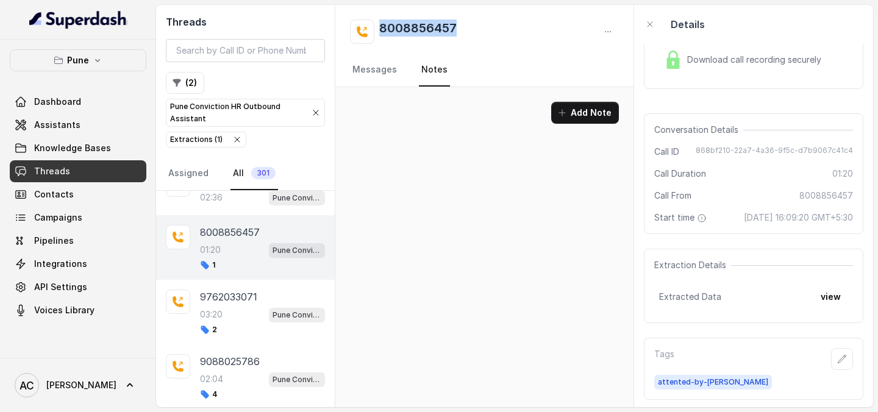
scroll to position [0, 0]
click at [581, 115] on button "Add Note" at bounding box center [585, 113] width 68 height 22
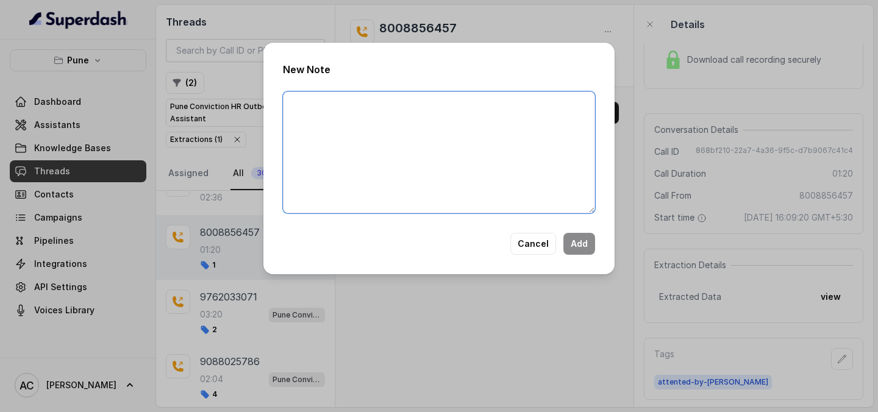
click at [472, 152] on textarea at bounding box center [439, 152] width 312 height 122
paste textarea "Name Number Recruiter Name of attender Comments AI Improvement"
click at [353, 103] on textarea "Name Number Recruiter Name of attender Comments AI Improvement" at bounding box center [439, 152] width 312 height 122
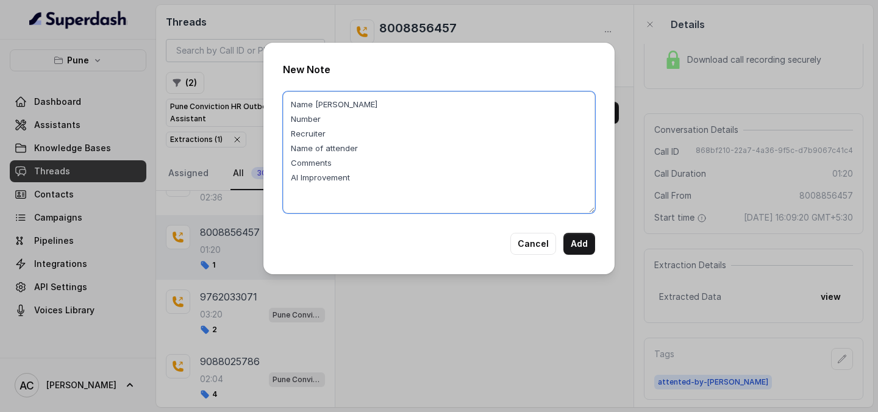
click at [362, 119] on textarea "Name Jenny Number Recruiter Name of attender Comments AI Improvement" at bounding box center [439, 152] width 312 height 122
click at [357, 136] on textarea "Name Jenny Number 8008856457 Recruiter Name of attender Comments AI Improvement" at bounding box center [439, 152] width 312 height 122
click at [376, 152] on textarea "Name Jenny Number 8008856457 Recruiter RUPAL Name of attender Comments AI Impro…" at bounding box center [439, 152] width 312 height 122
click at [349, 168] on textarea "Name Jenny Number 8008856457 Recruiter RUPAL Name of attender RUPAL Comments AI…" at bounding box center [439, 152] width 312 height 122
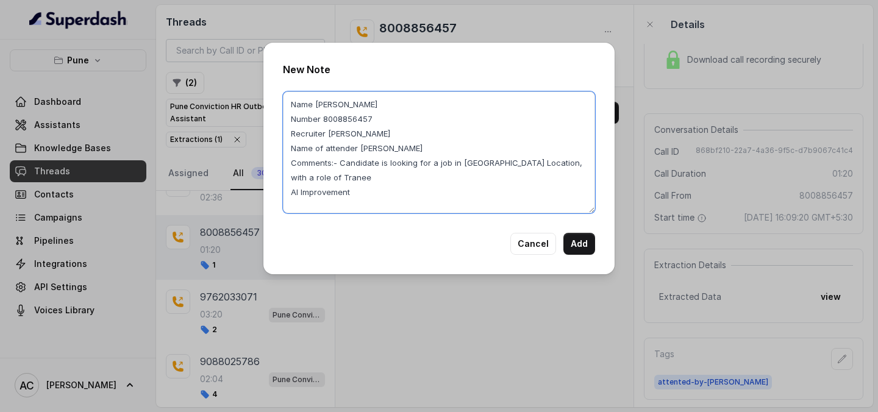
click at [313, 174] on textarea "Name Jenny Number 8008856457 Recruiter RUPAL Name of attender RUPAL Comments:- …" at bounding box center [439, 152] width 312 height 122
drag, startPoint x: 344, startPoint y: 161, endPoint x: 344, endPoint y: 173, distance: 12.2
click at [344, 173] on textarea "Name Jenny Number 8008856457 Recruiter RUPAL Name of attender RUPAL Comments:- …" at bounding box center [439, 152] width 312 height 122
drag, startPoint x: 344, startPoint y: 173, endPoint x: 340, endPoint y: 160, distance: 13.5
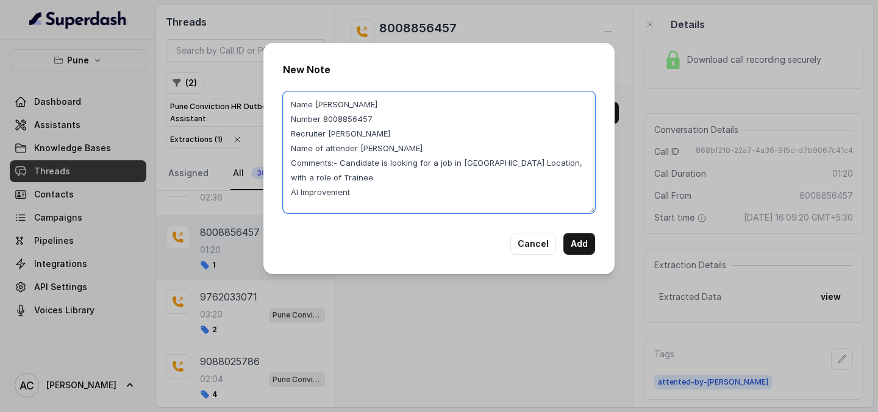
click at [340, 160] on textarea "Name Jenny Number 8008856457 Recruiter RUPAL Name of attender RUPAL Comments:- …" at bounding box center [439, 152] width 312 height 122
type textarea "Name Jenny Number 8008856457 Recruiter RUPAL Name of attender RUPAL Comments:- …"
click at [573, 242] on button "Add" at bounding box center [579, 244] width 32 height 22
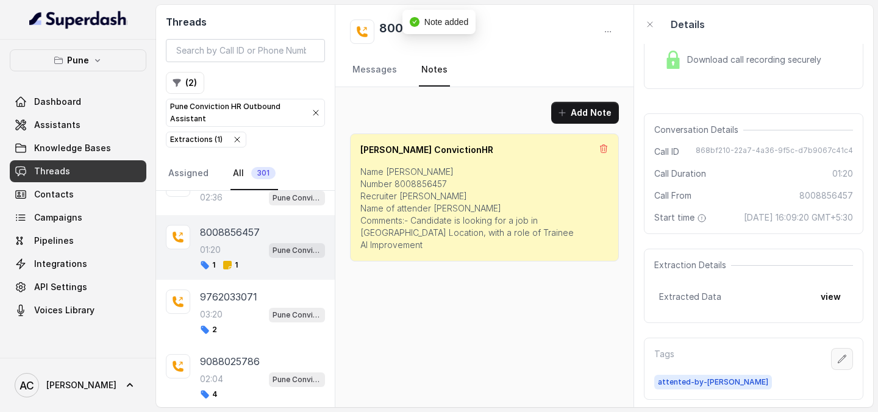
click at [842, 363] on icon "button" at bounding box center [842, 359] width 10 height 10
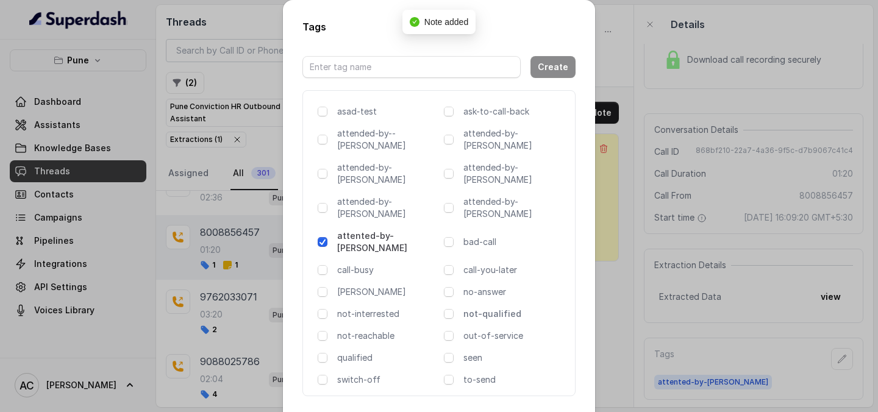
click at [497, 308] on p "not-qualified" at bounding box center [514, 314] width 102 height 12
click at [494, 286] on p "no-answer" at bounding box center [514, 292] width 102 height 12
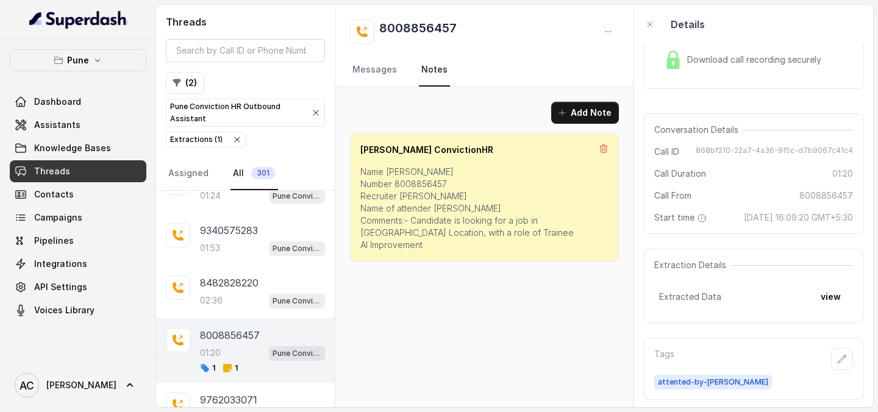
scroll to position [1592, 0]
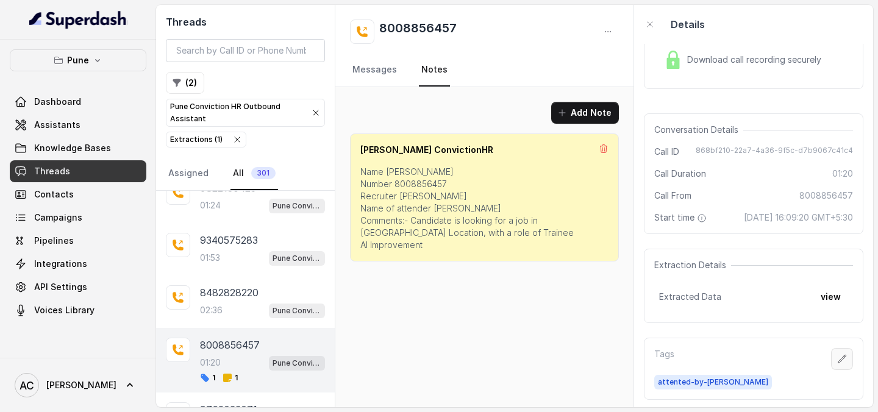
click at [847, 361] on button "button" at bounding box center [842, 359] width 22 height 22
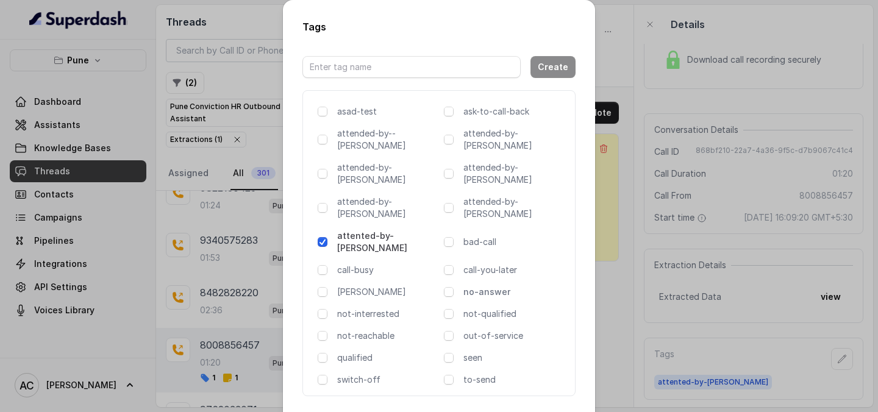
click at [477, 286] on p "no-answer" at bounding box center [514, 292] width 102 height 12
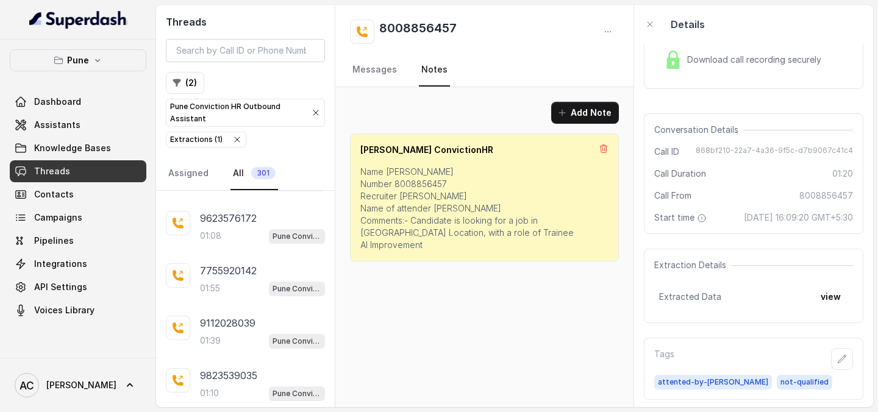
scroll to position [0, 0]
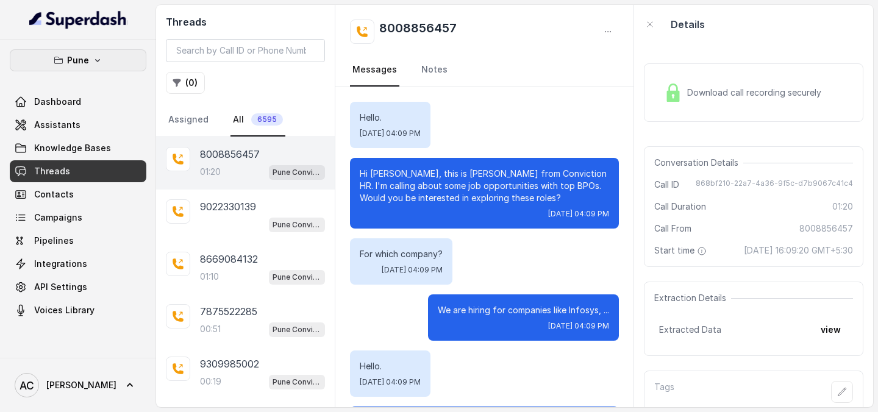
scroll to position [1006, 0]
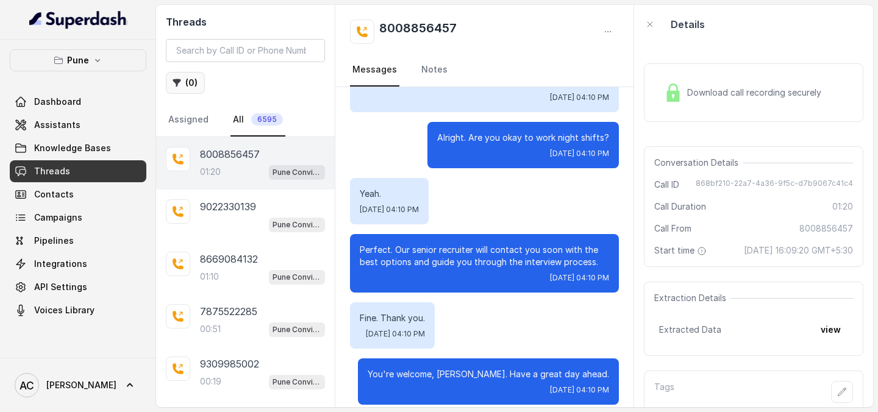
click at [191, 80] on button "( 0 )" at bounding box center [185, 83] width 39 height 22
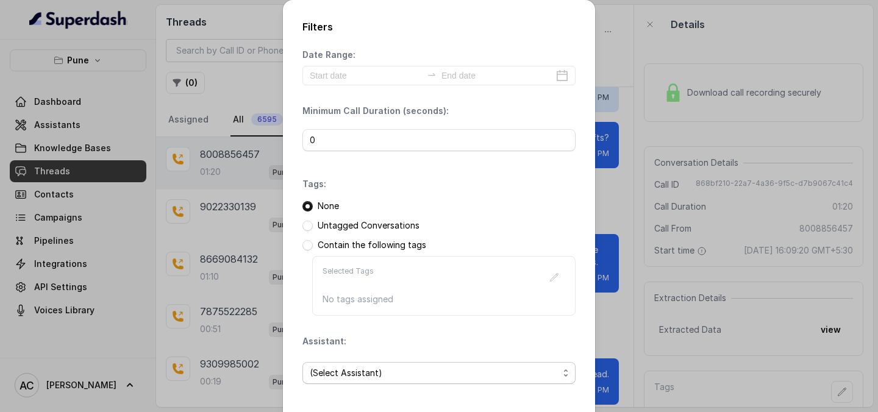
click at [344, 377] on span "(Select Assistant)" at bounding box center [434, 373] width 249 height 15
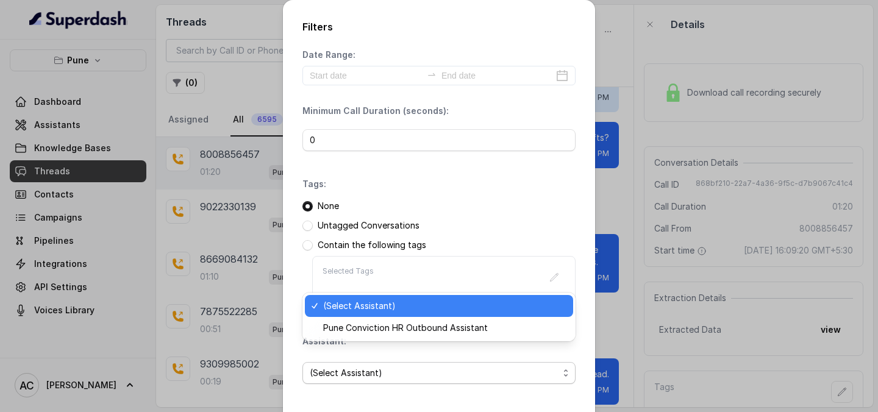
scroll to position [52, 0]
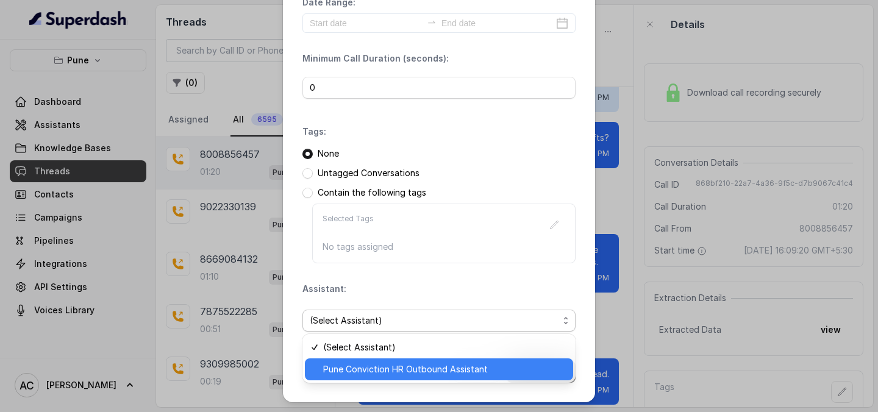
click at [340, 371] on span "Pune Conviction HR Outbound Assistant" at bounding box center [444, 369] width 243 height 15
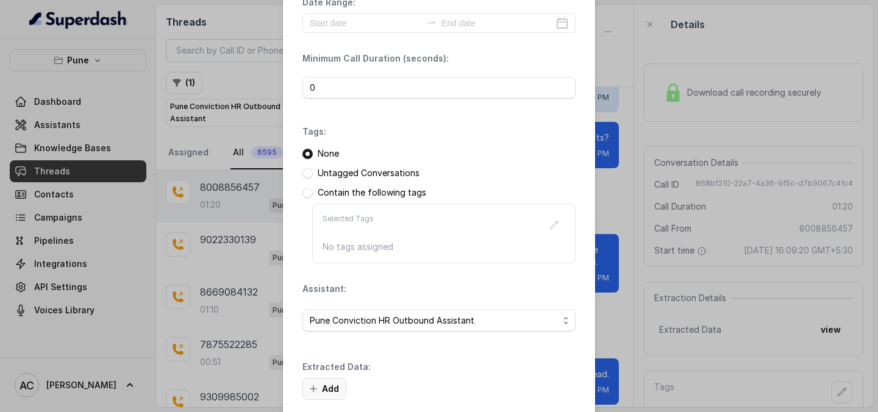
click at [329, 389] on button "Add" at bounding box center [324, 389] width 44 height 22
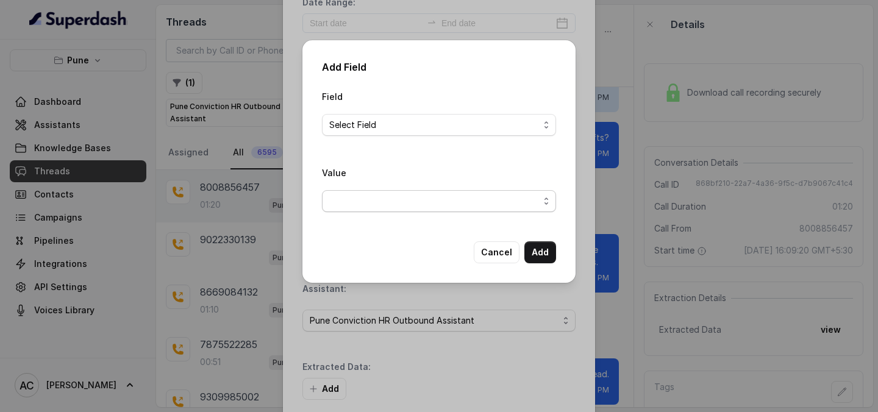
click at [394, 208] on span "button" at bounding box center [439, 201] width 234 height 22
click at [378, 117] on div "Field Select Field Value" at bounding box center [439, 155] width 234 height 133
click at [378, 126] on span "Select Field" at bounding box center [434, 125] width 210 height 15
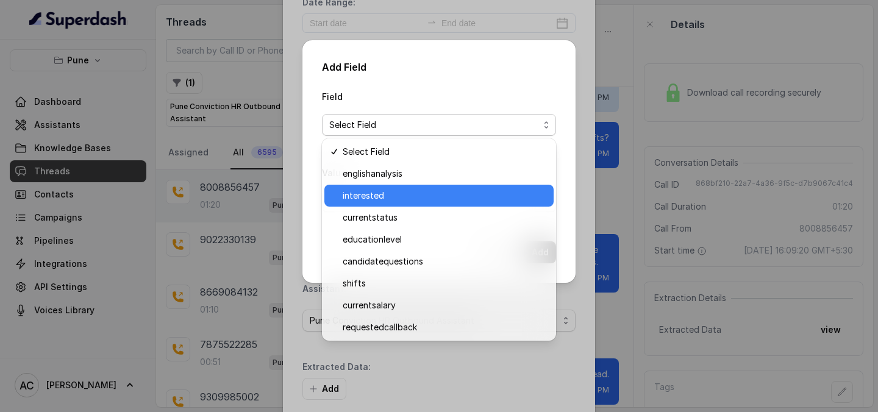
click at [371, 195] on span "interested" at bounding box center [444, 195] width 204 height 15
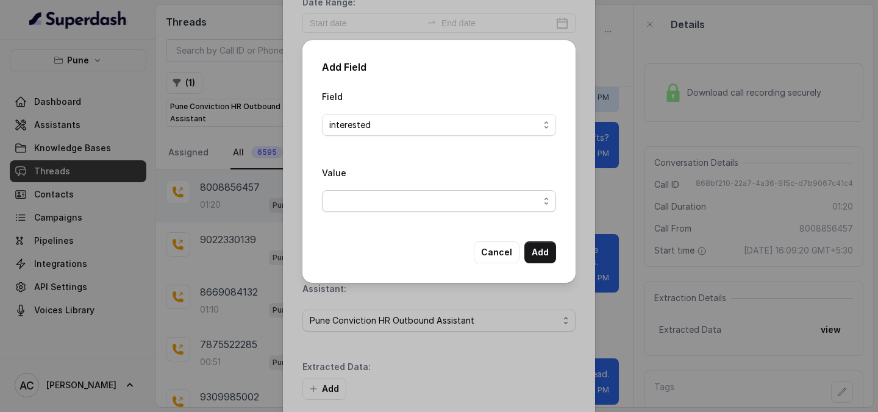
click at [371, 195] on span "button" at bounding box center [439, 201] width 234 height 22
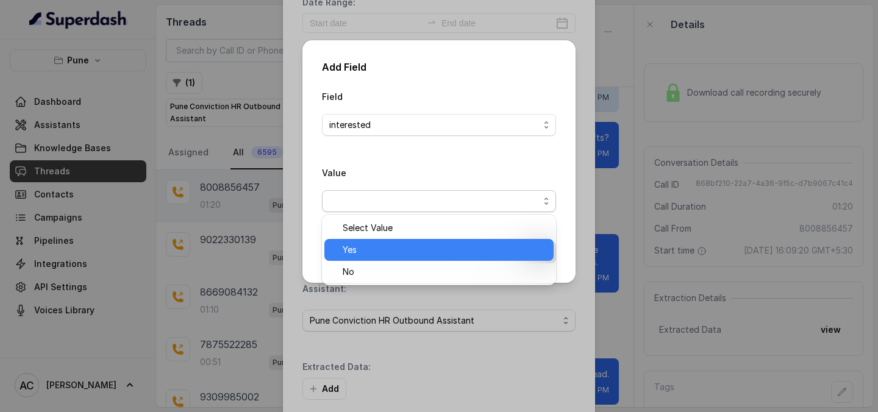
click at [368, 244] on span "Yes" at bounding box center [444, 250] width 204 height 15
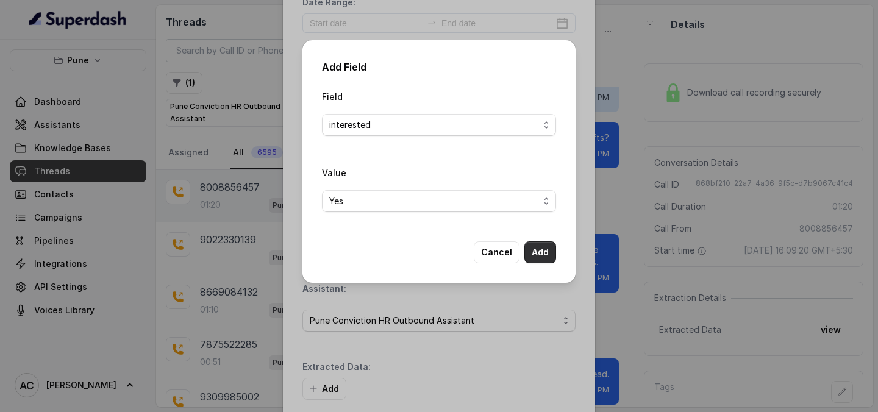
click at [545, 252] on button "Add" at bounding box center [540, 252] width 32 height 22
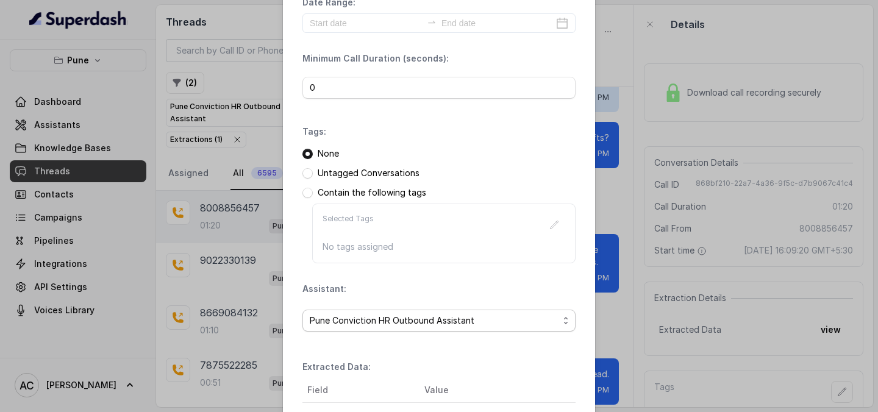
scroll to position [188, 0]
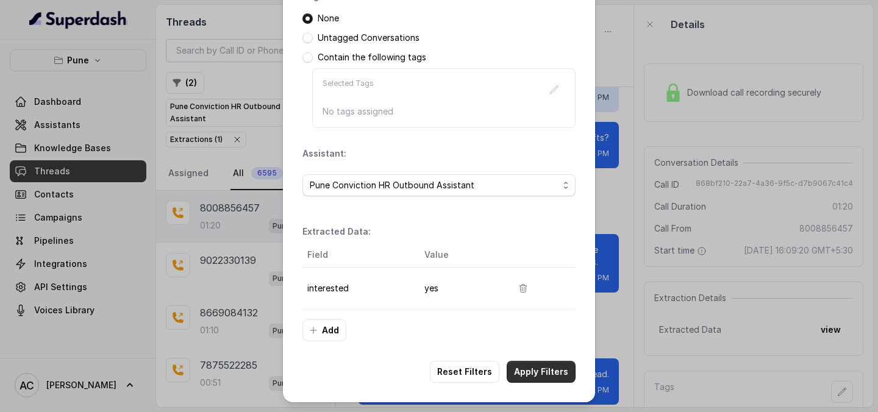
click at [548, 372] on button "Apply Filters" at bounding box center [540, 372] width 69 height 22
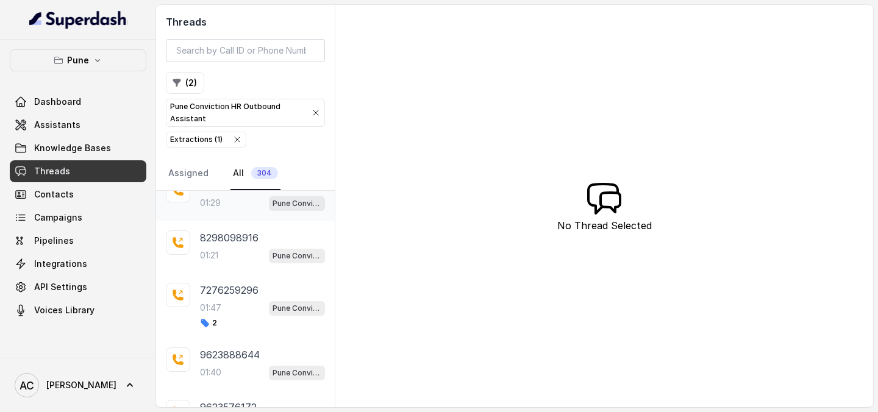
scroll to position [76, 0]
click at [229, 310] on div "01:47 Pune Conviction HR Outbound Assistant" at bounding box center [262, 307] width 125 height 16
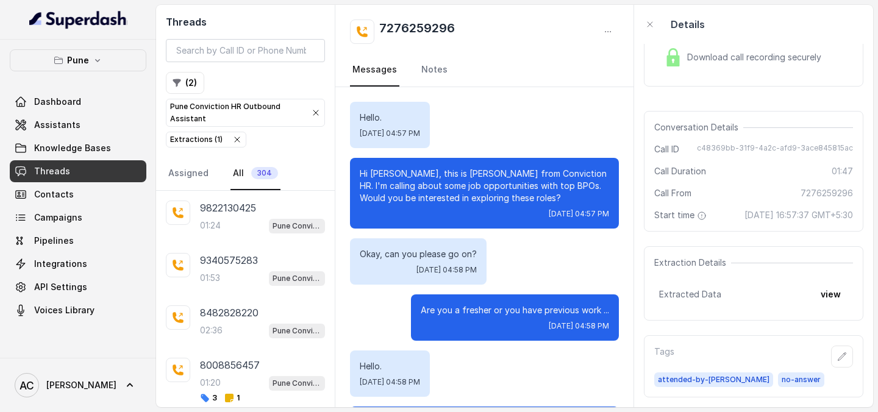
scroll to position [1771, 0]
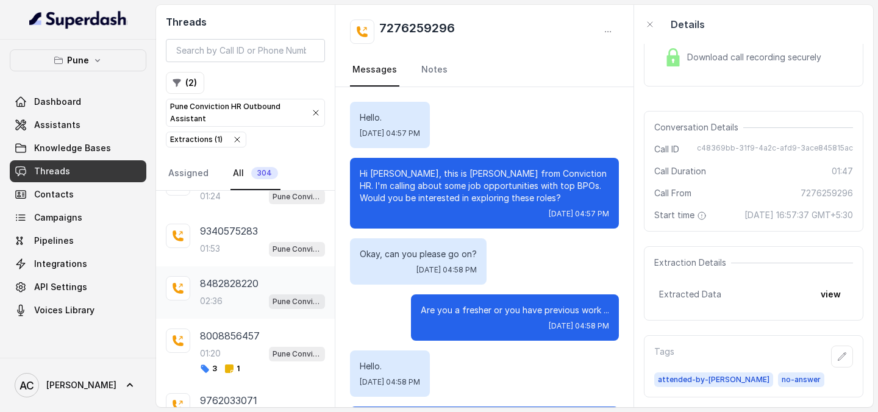
click at [224, 300] on div "02:36 Pune Conviction HR Outbound Assistant" at bounding box center [262, 301] width 125 height 16
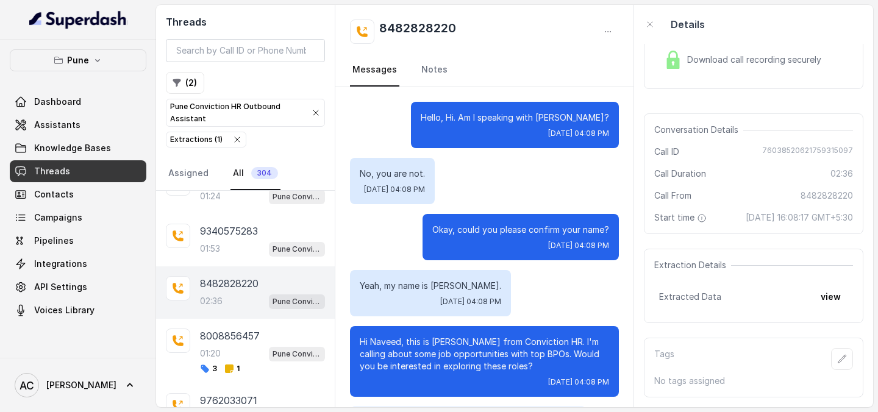
scroll to position [2176, 0]
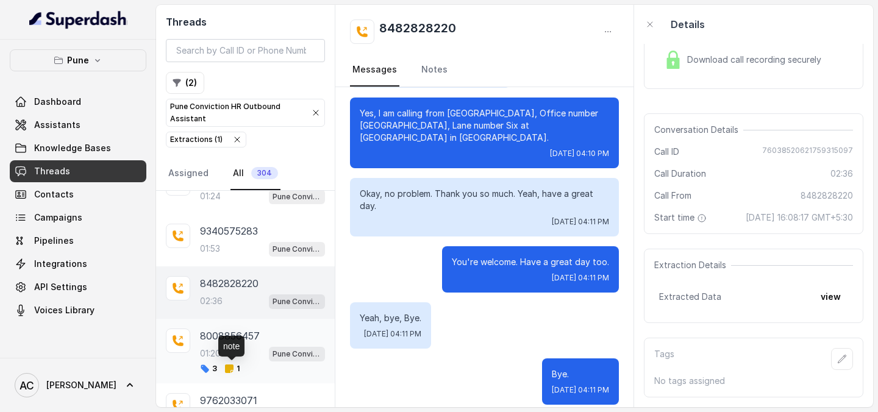
click at [225, 369] on icon at bounding box center [229, 368] width 9 height 9
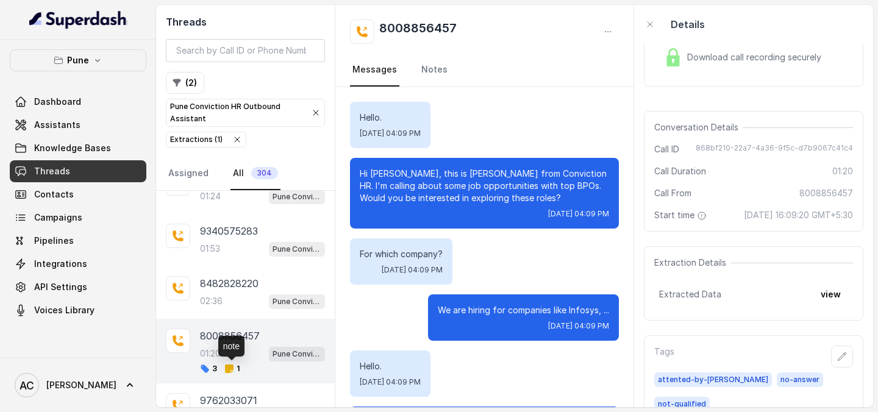
scroll to position [1006, 0]
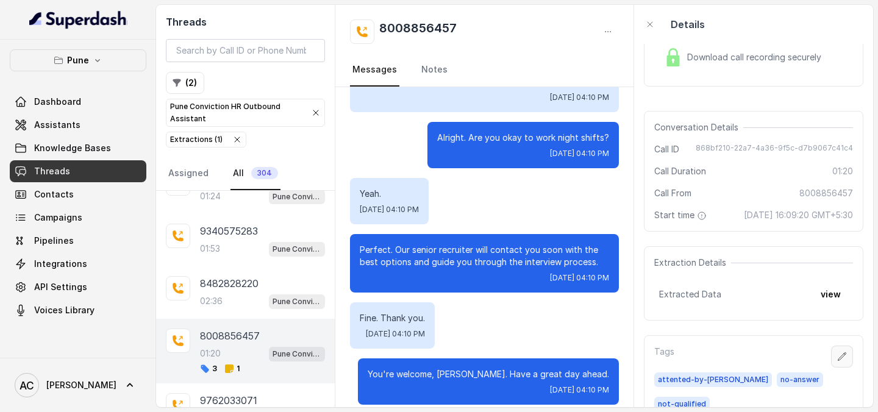
click at [841, 356] on icon "button" at bounding box center [842, 357] width 10 height 10
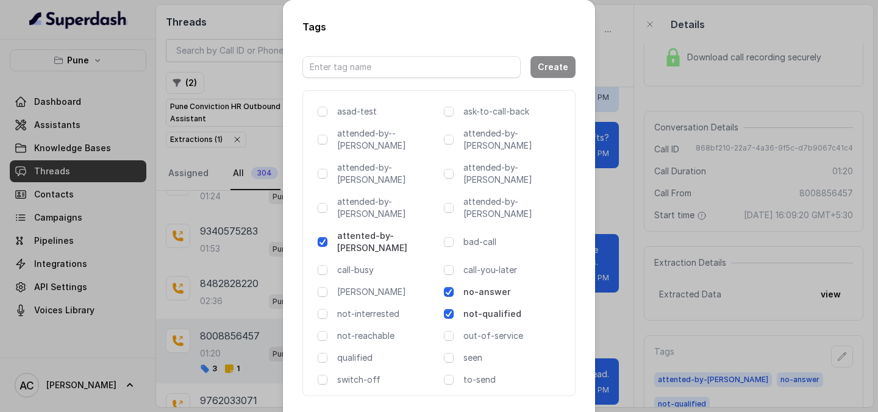
click at [487, 286] on p "no-answer" at bounding box center [514, 292] width 102 height 12
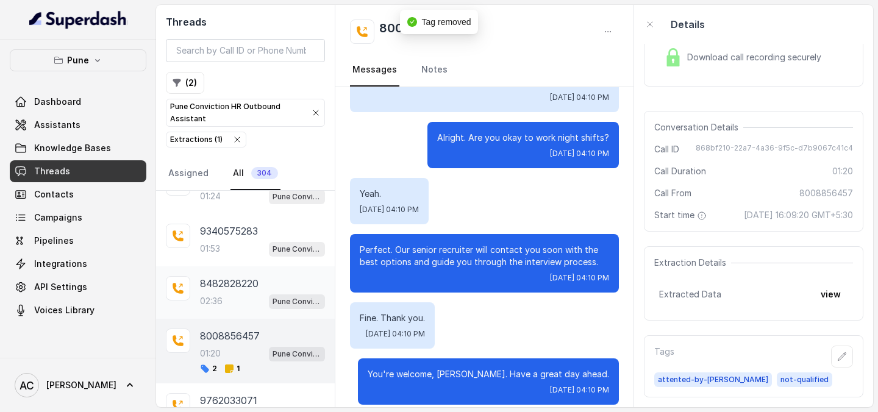
click at [249, 280] on p "8482828220" at bounding box center [229, 283] width 59 height 15
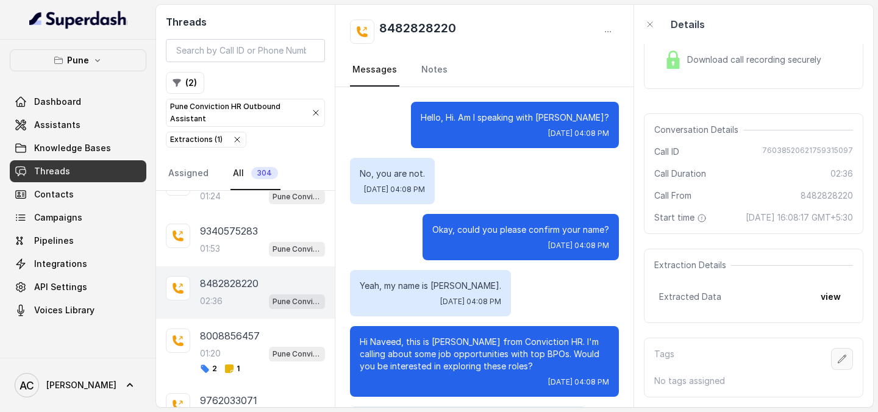
click at [846, 358] on button "button" at bounding box center [842, 359] width 22 height 22
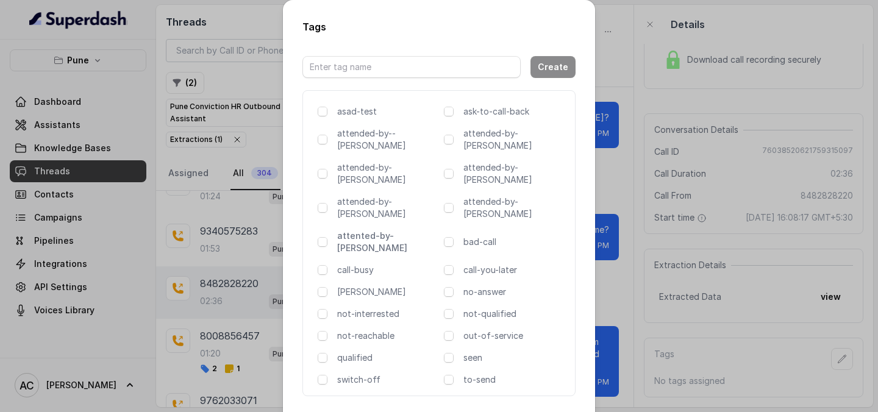
click at [339, 230] on p "attented-by-[PERSON_NAME]" at bounding box center [388, 242] width 102 height 24
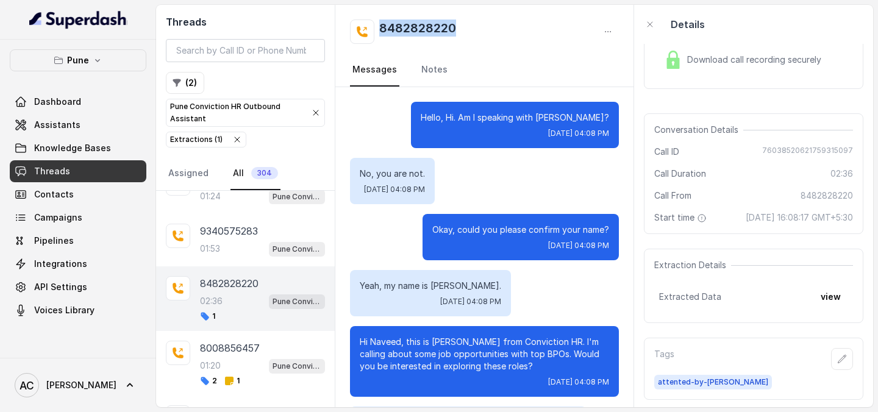
drag, startPoint x: 468, startPoint y: 27, endPoint x: 377, endPoint y: 35, distance: 91.1
click at [377, 35] on div "8482828220" at bounding box center [484, 32] width 269 height 24
copy h2 "8482828220"
click at [475, 29] on div "8482828220" at bounding box center [484, 32] width 269 height 24
drag, startPoint x: 446, startPoint y: 29, endPoint x: 466, endPoint y: 29, distance: 19.5
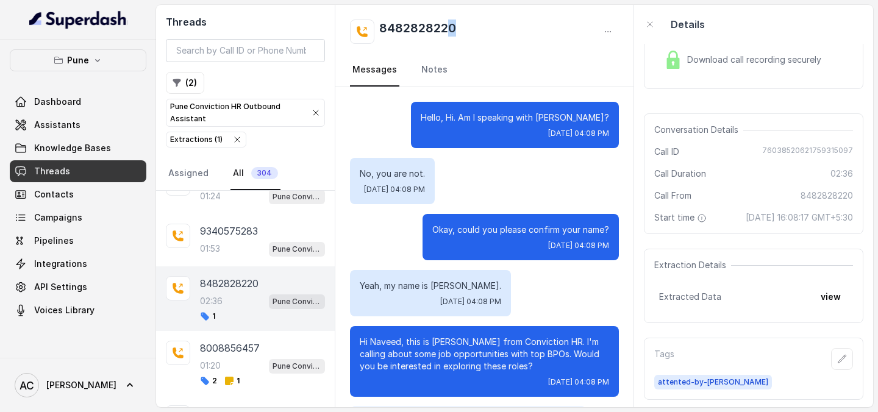
click at [466, 29] on div "8482828220" at bounding box center [484, 32] width 269 height 24
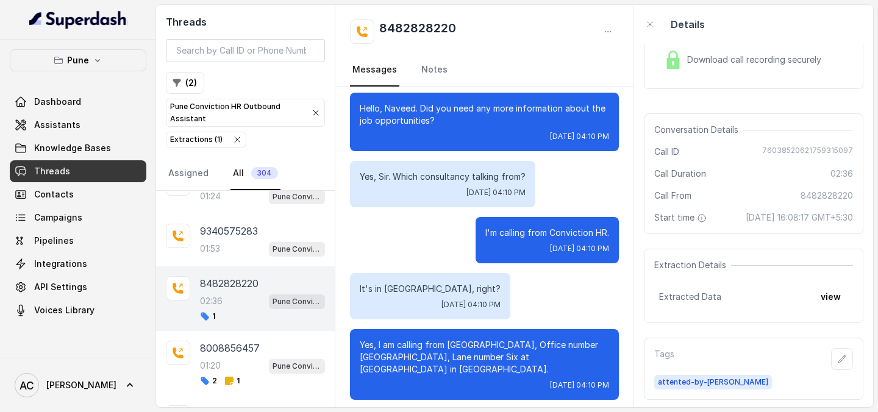
scroll to position [1964, 0]
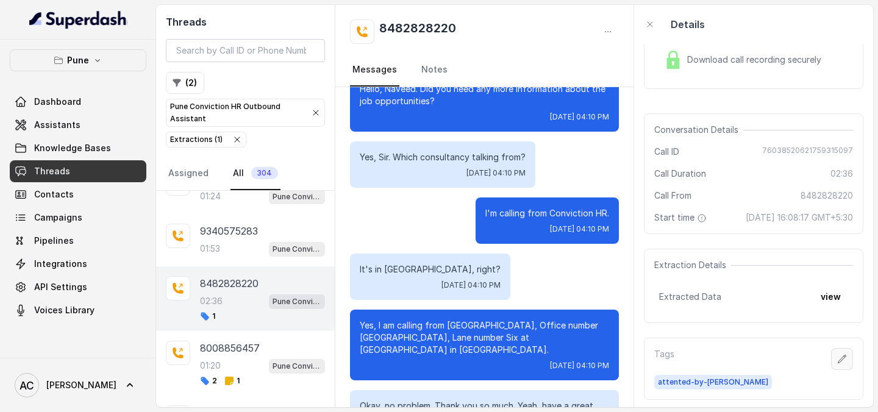
click at [846, 362] on icon "button" at bounding box center [842, 359] width 10 height 10
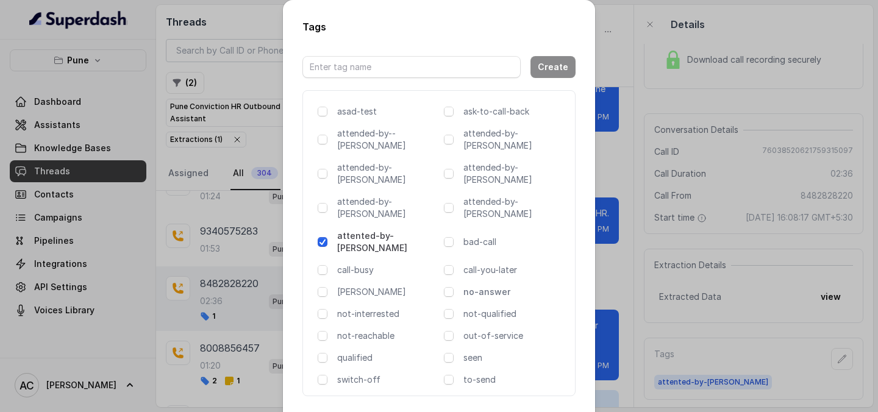
click at [502, 286] on p "no-answer" at bounding box center [514, 292] width 102 height 12
click at [488, 308] on p "not-qualified" at bounding box center [514, 314] width 102 height 12
click at [491, 286] on p "no-answer" at bounding box center [514, 292] width 102 height 12
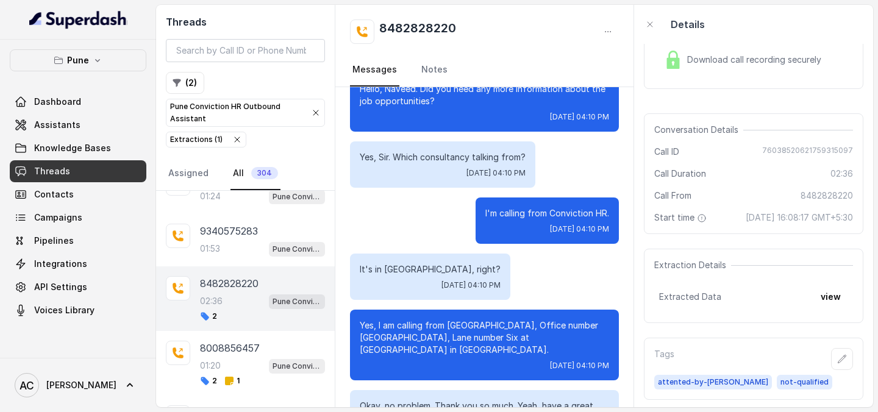
scroll to position [1934, 0]
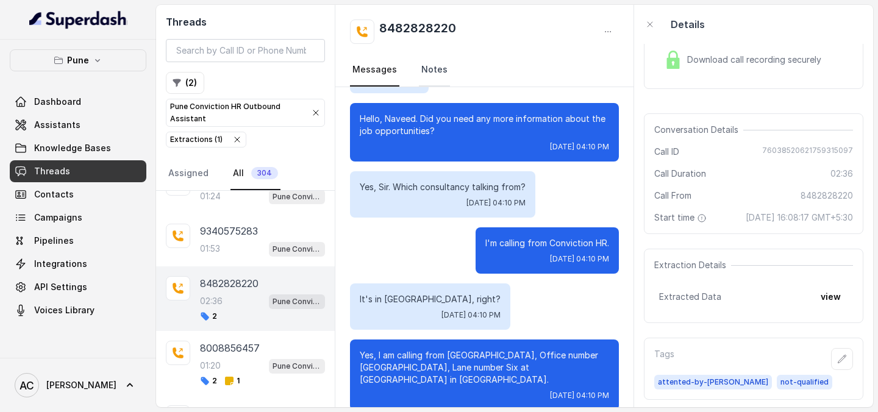
click at [428, 71] on link "Notes" at bounding box center [434, 70] width 31 height 33
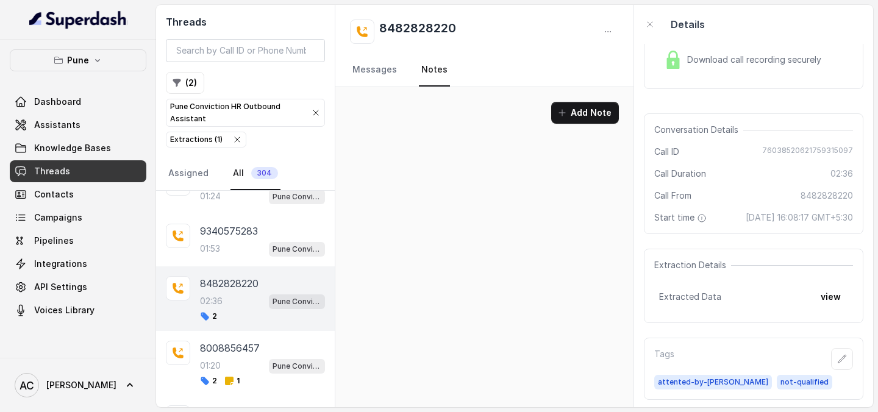
scroll to position [0, 0]
drag, startPoint x: 480, startPoint y: 24, endPoint x: 358, endPoint y: 29, distance: 122.0
click at [358, 29] on div "8482828220" at bounding box center [484, 32] width 269 height 24
copy h2 "8482828220"
click at [587, 114] on button "Add Note" at bounding box center [585, 113] width 68 height 22
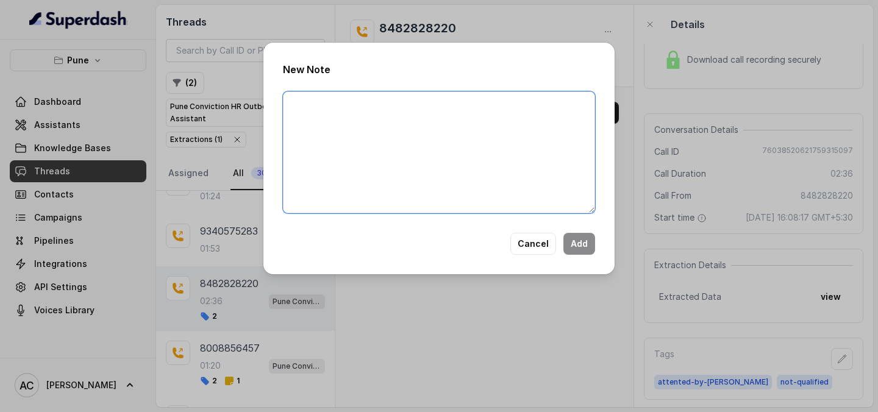
click at [523, 135] on textarea at bounding box center [439, 152] width 312 height 122
paste textarea "Name Number Recruiter Name of attender Comments AI Improvement"
click at [362, 101] on textarea "Name Number Recruiter Name of attender Comments AI Improvement" at bounding box center [439, 152] width 312 height 122
click at [358, 118] on textarea "Name Naveed Number Recruiter Name of attender Comments AI Improvement" at bounding box center [439, 152] width 312 height 122
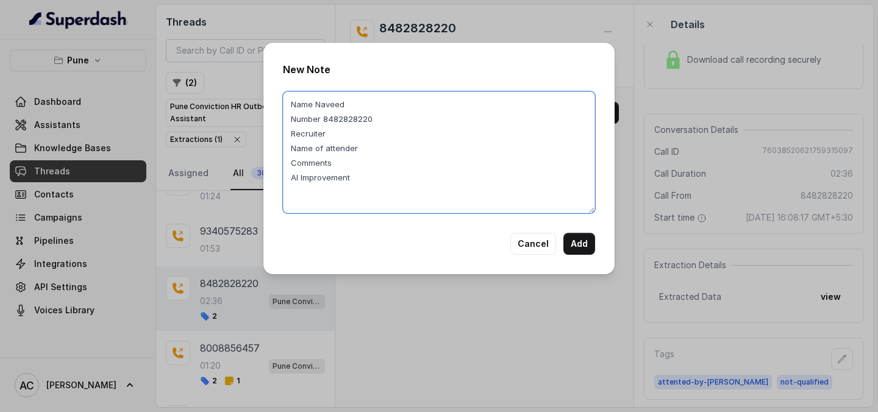
click at [341, 135] on textarea "Name Naveed Number 8482828220 Recruiter Name of attender Comments AI Improvement" at bounding box center [439, 152] width 312 height 122
click at [374, 144] on textarea "Name Naveed Number 8482828220 Recruiter RUPAL Name of attender Comments AI Impr…" at bounding box center [439, 152] width 312 height 122
click at [356, 160] on textarea "Name Naveed Number 8482828220 Recruiter RUPAL Name of attender RUPAL Comments A…" at bounding box center [439, 152] width 312 height 122
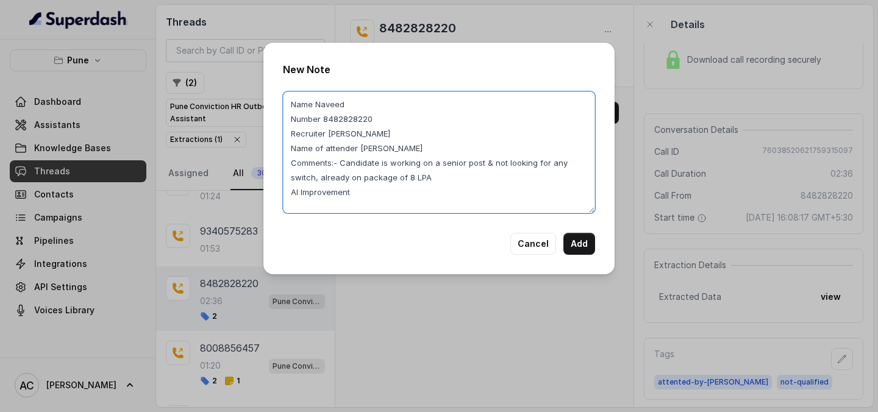
drag, startPoint x: 374, startPoint y: 191, endPoint x: 290, endPoint y: 90, distance: 131.5
click at [291, 91] on textarea "Name Naveed Number 8482828220 Recruiter RUPAL Name of attender RUPAL Comments:-…" at bounding box center [439, 152] width 312 height 122
type textarea "Name Naveed Number 8482828220 Recruiter RUPAL Name of attender RUPAL Comments:-…"
click at [542, 245] on button "Cancel" at bounding box center [533, 244] width 46 height 22
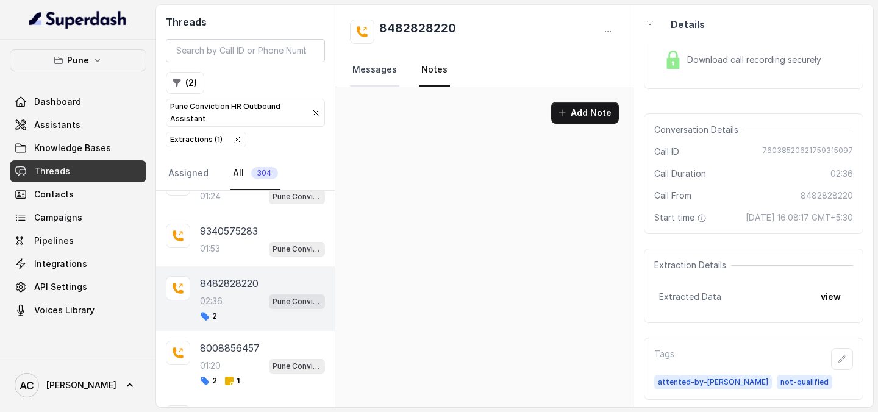
click at [384, 76] on link "Messages" at bounding box center [374, 70] width 49 height 33
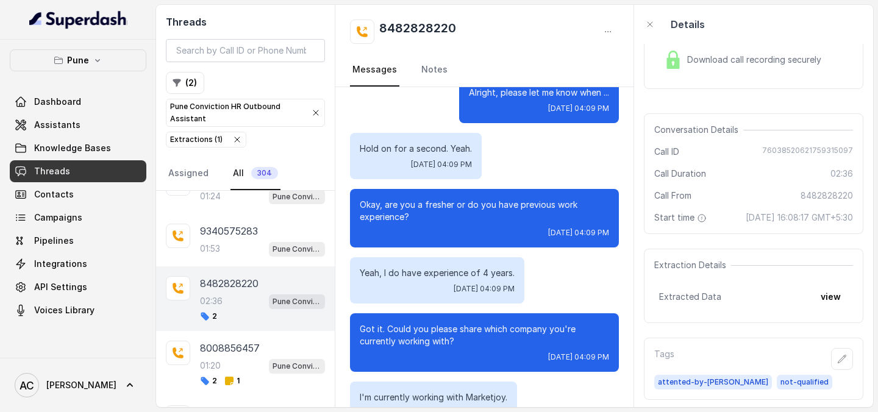
scroll to position [207, 0]
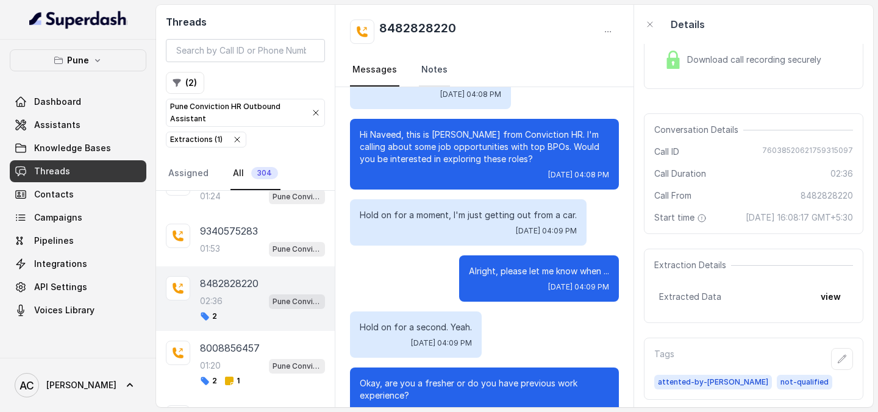
click at [435, 77] on link "Notes" at bounding box center [434, 70] width 31 height 33
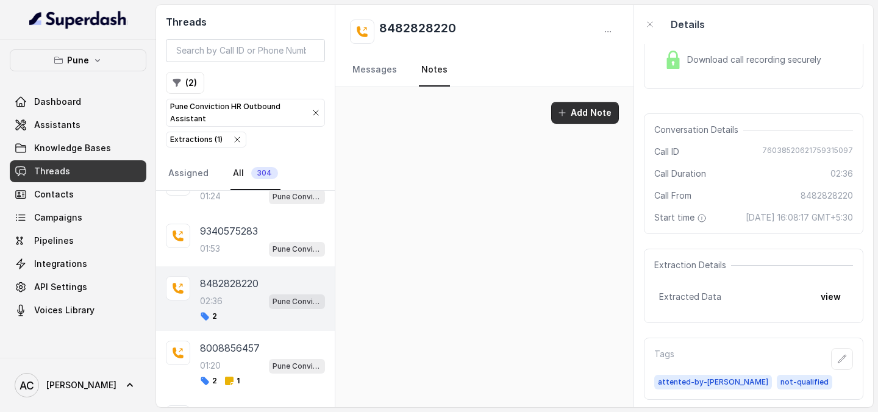
click at [586, 110] on button "Add Note" at bounding box center [585, 113] width 68 height 22
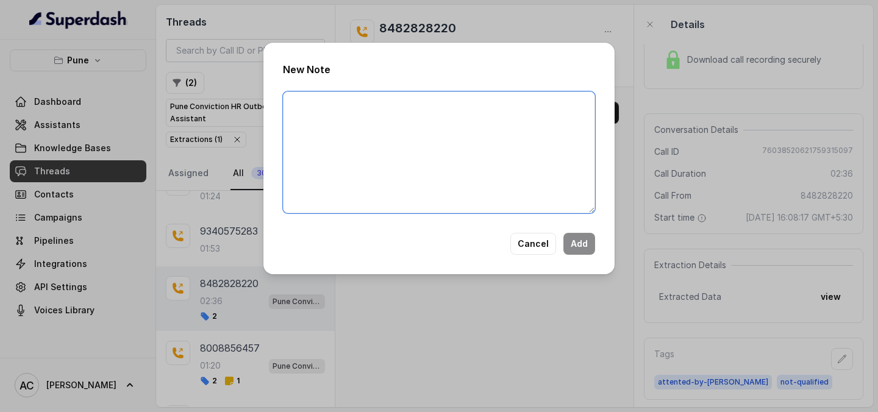
click at [472, 157] on textarea at bounding box center [439, 152] width 312 height 122
paste textarea "Name Naveed Number 8482828220 Recruiter RUPAL Name of attender RUPAL Comments:-…"
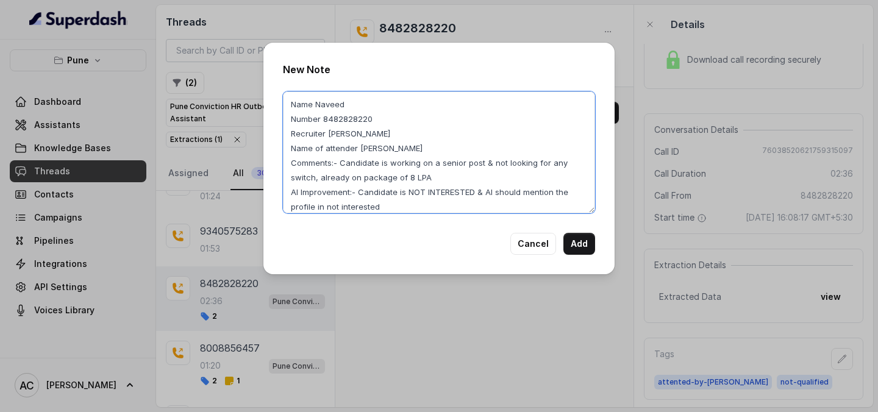
drag, startPoint x: 341, startPoint y: 161, endPoint x: 451, endPoint y: 176, distance: 110.7
click at [452, 176] on textarea "Name Naveed Number 8482828220 Recruiter RUPAL Name of attender RUPAL Comments:-…" at bounding box center [439, 152] width 312 height 122
type textarea "Name Naveed Number 8482828220 Recruiter RUPAL Name of attender RUPAL Comments:-…"
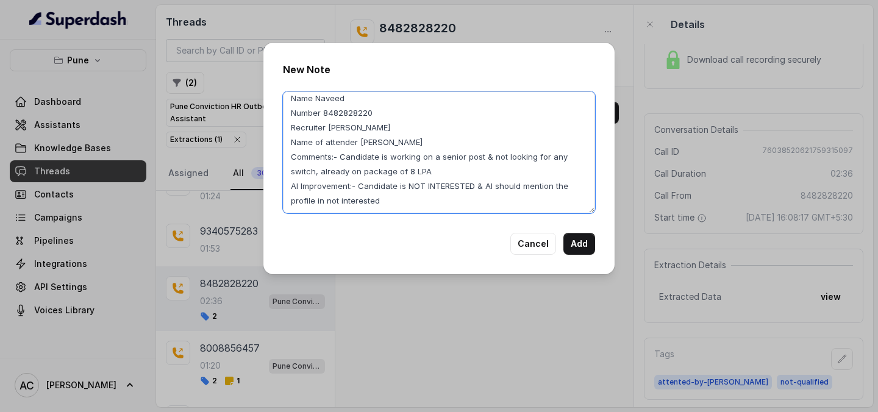
drag, startPoint x: 358, startPoint y: 192, endPoint x: 385, endPoint y: 209, distance: 32.3
click at [385, 210] on textarea "Name Naveed Number 8482828220 Recruiter RUPAL Name of attender RUPAL Comments:-…" at bounding box center [439, 152] width 312 height 122
click at [578, 235] on button "Add" at bounding box center [579, 244] width 32 height 22
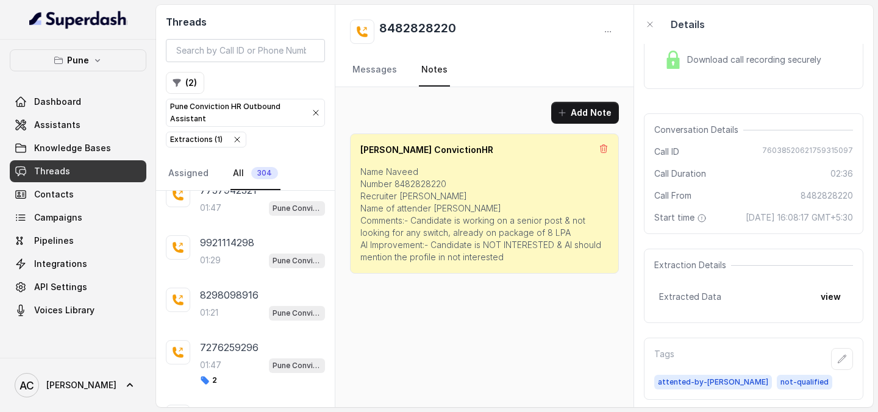
scroll to position [0, 0]
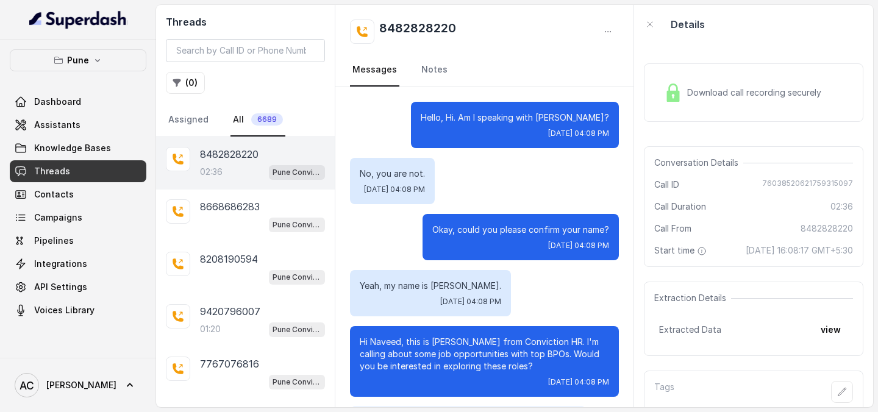
scroll to position [2176, 0]
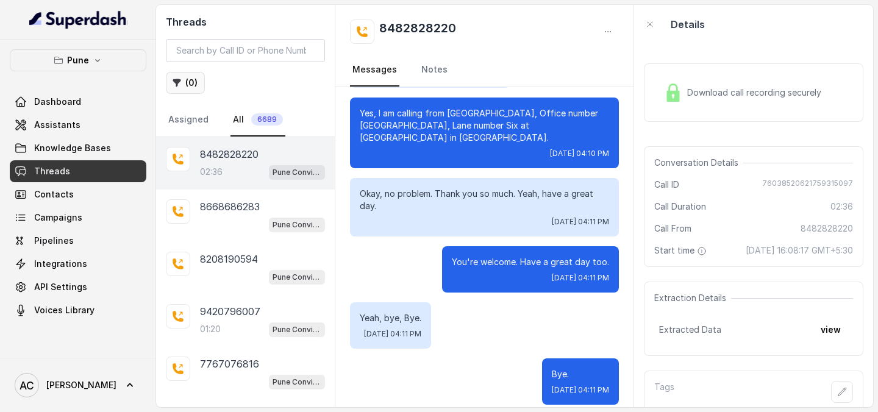
click at [180, 79] on icon "button" at bounding box center [177, 83] width 10 height 10
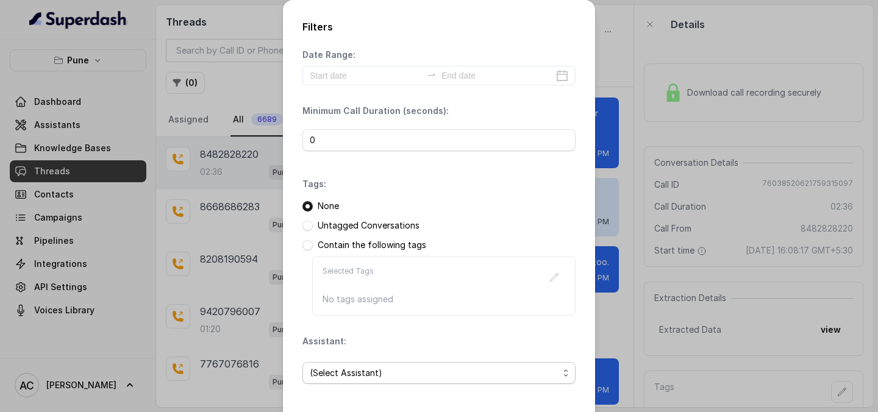
click at [360, 372] on span "(Select Assistant)" at bounding box center [434, 373] width 249 height 15
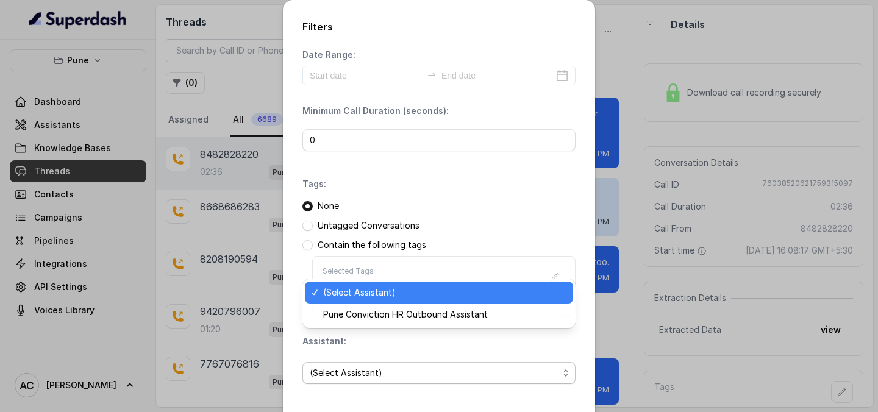
scroll to position [52, 0]
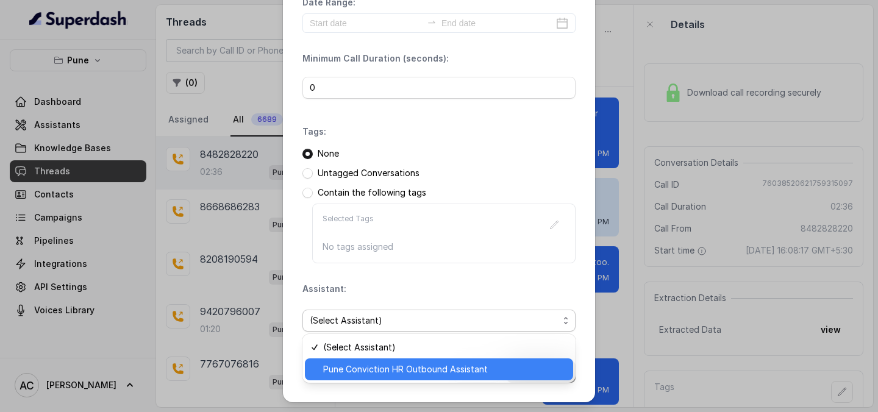
click at [359, 371] on span "Pune Conviction HR Outbound Assistant" at bounding box center [444, 369] width 243 height 15
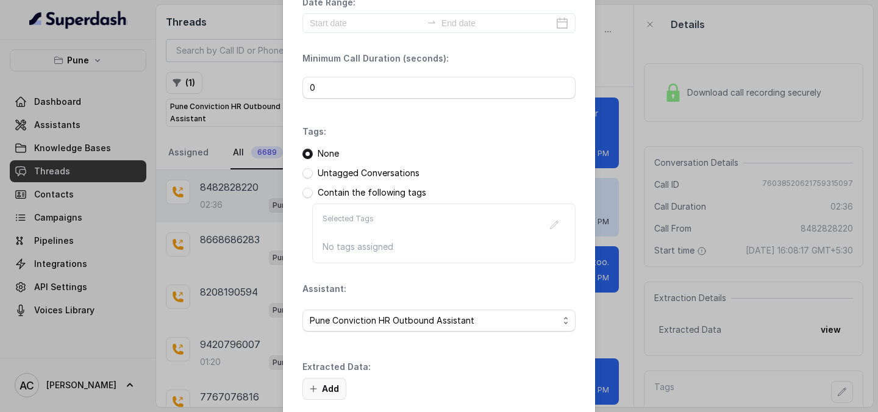
click at [319, 391] on button "Add" at bounding box center [324, 389] width 44 height 22
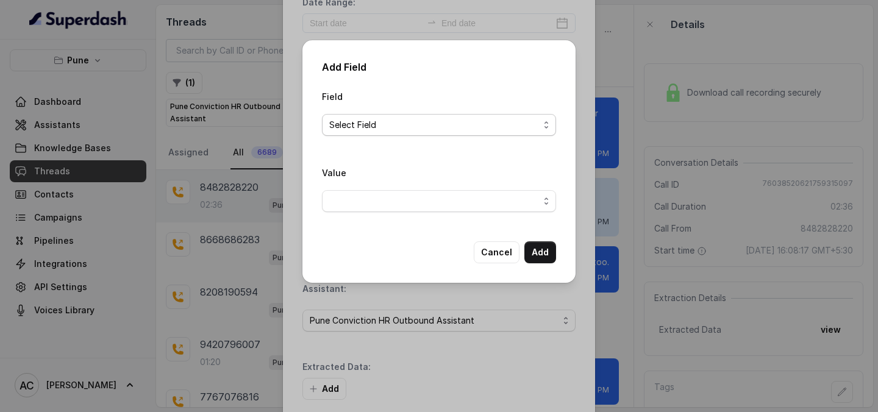
click at [404, 119] on span "Select Field" at bounding box center [434, 125] width 210 height 15
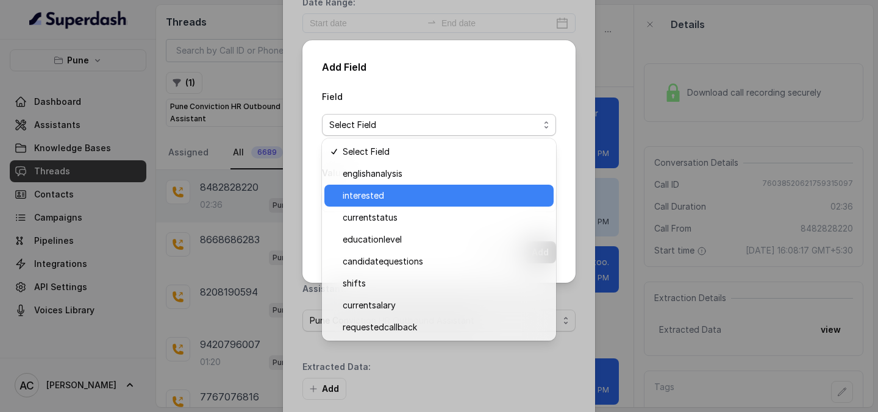
click at [387, 204] on div "interested" at bounding box center [438, 196] width 229 height 22
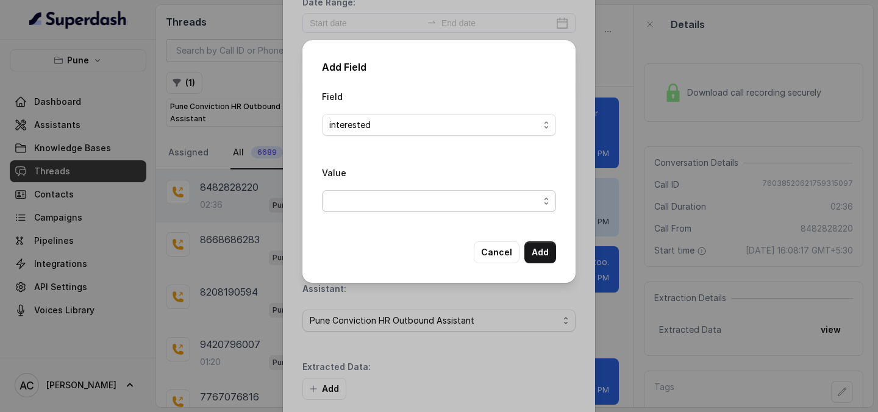
click at [386, 208] on span "button" at bounding box center [439, 201] width 234 height 22
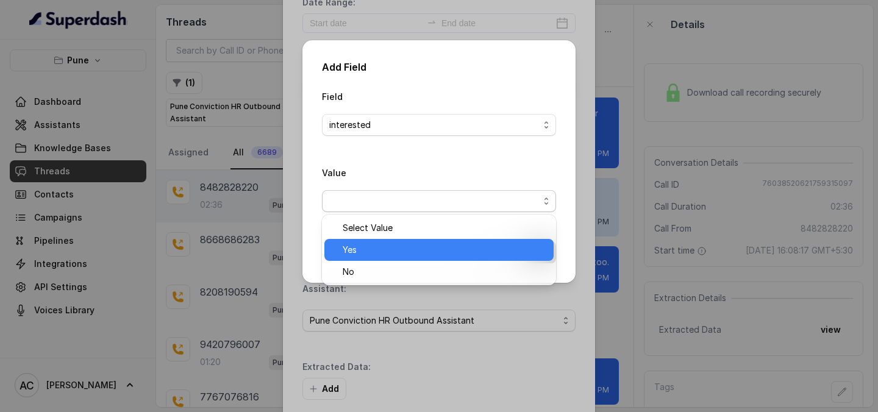
click at [374, 249] on span "Yes" at bounding box center [444, 250] width 204 height 15
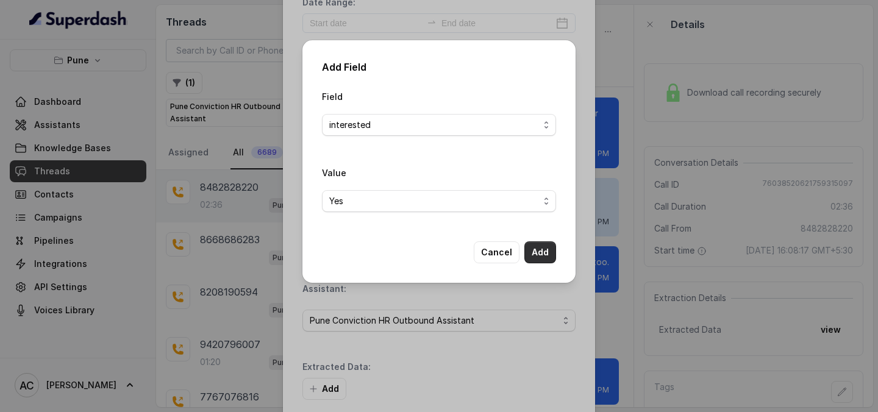
click at [541, 249] on button "Add" at bounding box center [540, 252] width 32 height 22
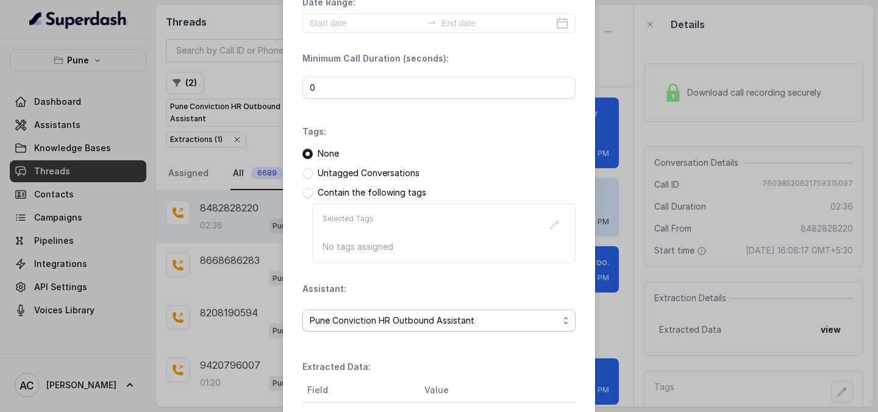
scroll to position [188, 0]
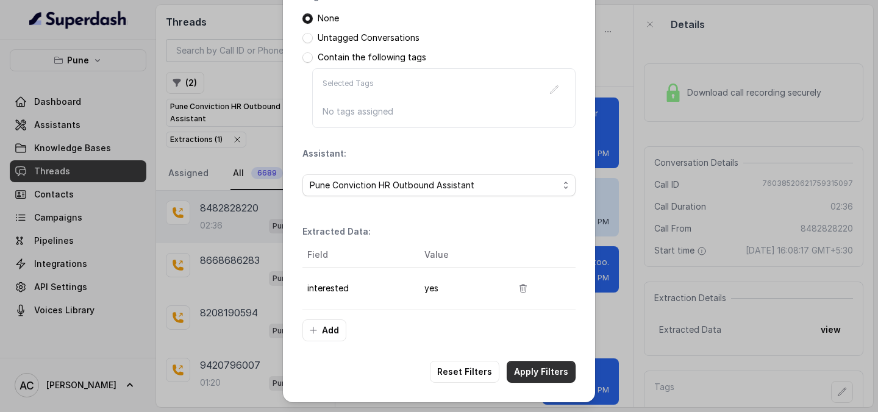
click at [527, 369] on button "Apply Filters" at bounding box center [540, 372] width 69 height 22
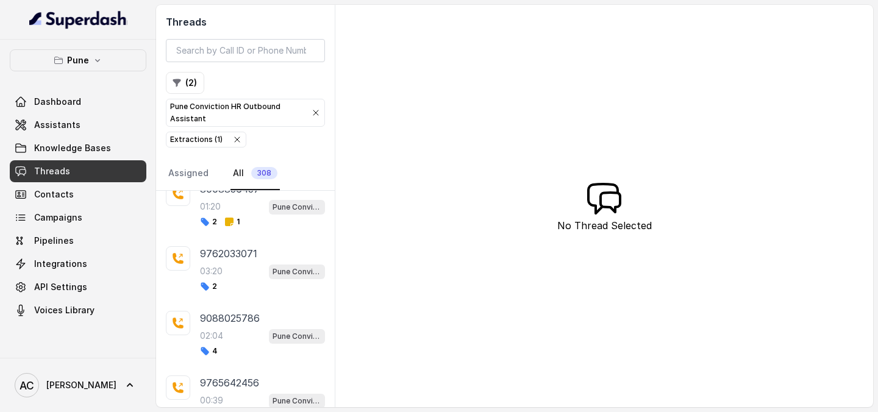
scroll to position [2142, 0]
click at [242, 262] on div "03:20 Pune Conviction HR Outbound Assistant" at bounding box center [262, 269] width 125 height 16
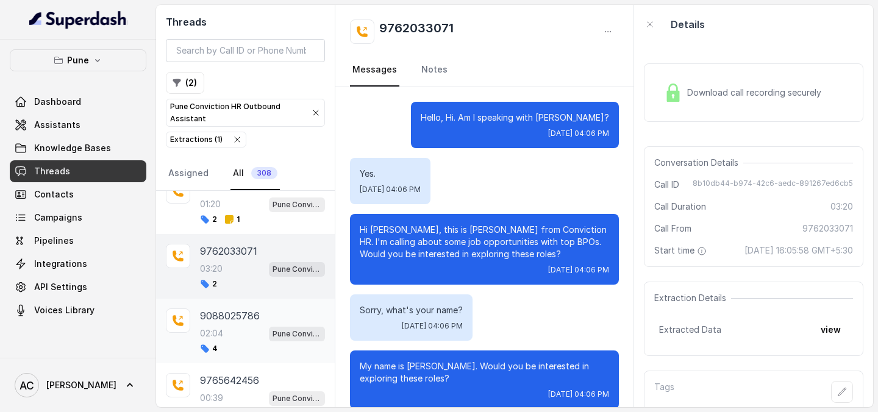
click at [224, 328] on div "02:04 Pune Conviction HR Outbound Assistant" at bounding box center [262, 333] width 125 height 16
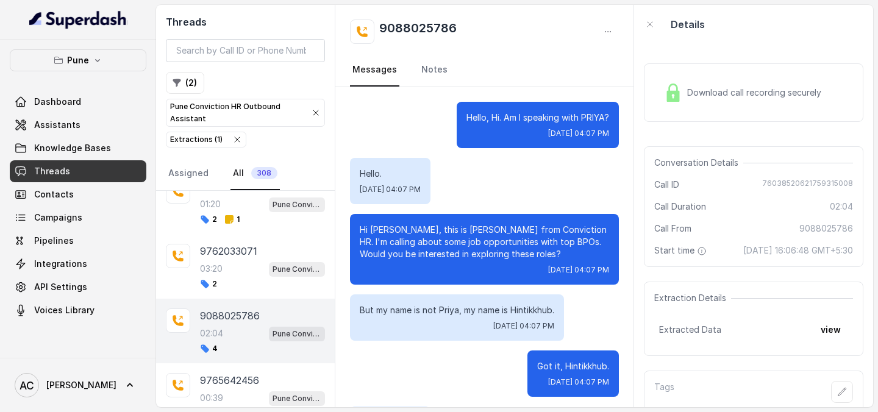
scroll to position [60, 0]
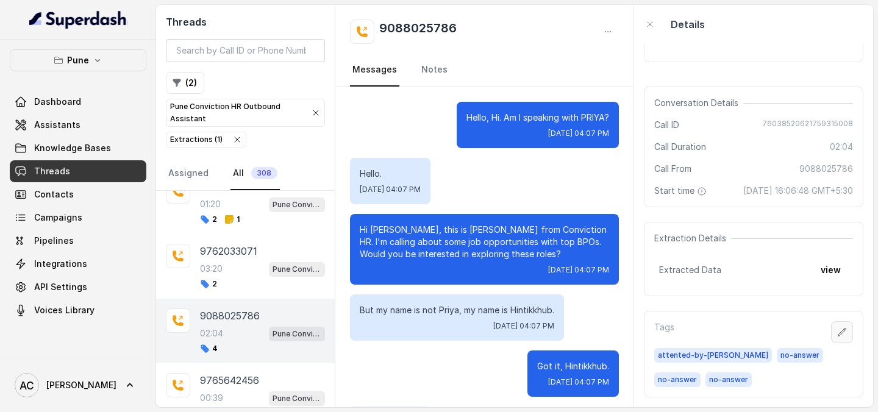
click at [835, 333] on button "button" at bounding box center [842, 332] width 22 height 22
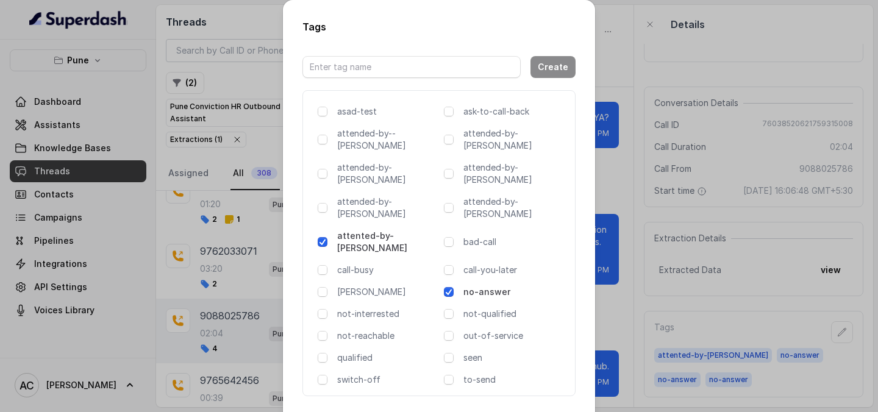
click at [456, 286] on div "no-answer" at bounding box center [504, 292] width 121 height 12
click at [449, 287] on span at bounding box center [449, 292] width 10 height 10
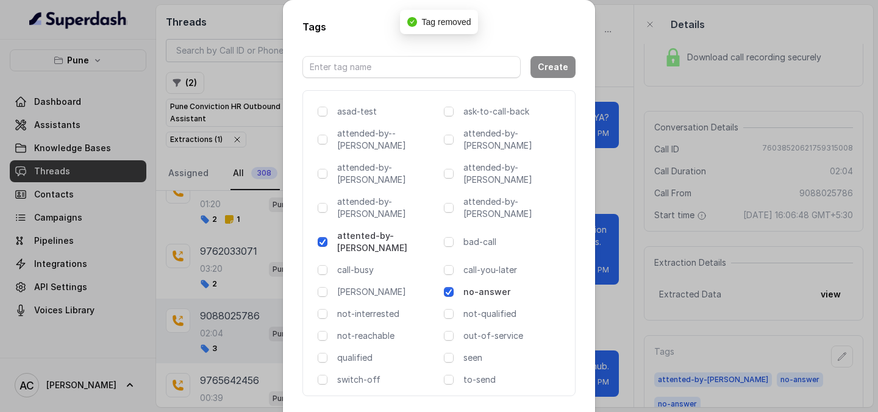
click at [450, 287] on span at bounding box center [449, 292] width 10 height 10
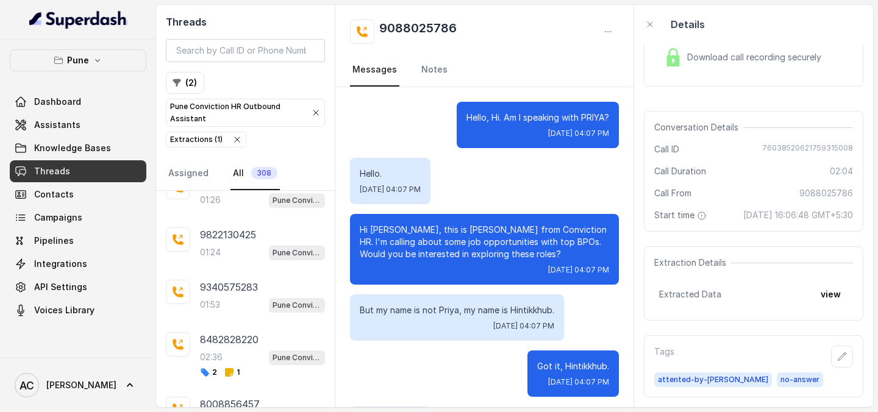
scroll to position [1934, 0]
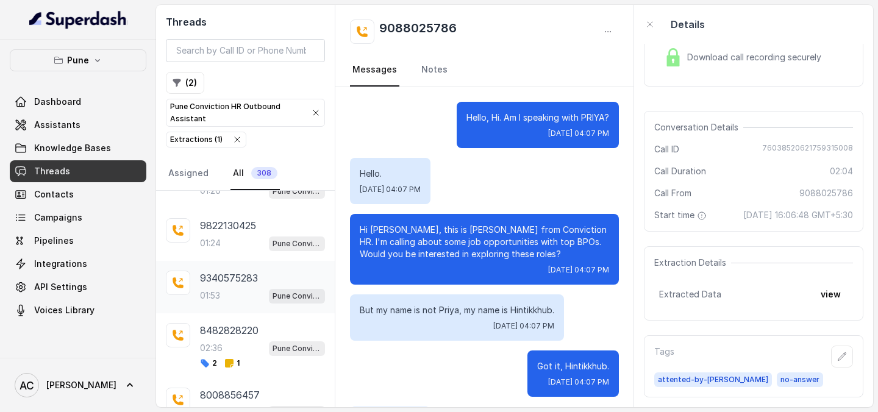
click at [222, 289] on div "01:53 Pune Conviction HR Outbound Assistant" at bounding box center [262, 296] width 125 height 16
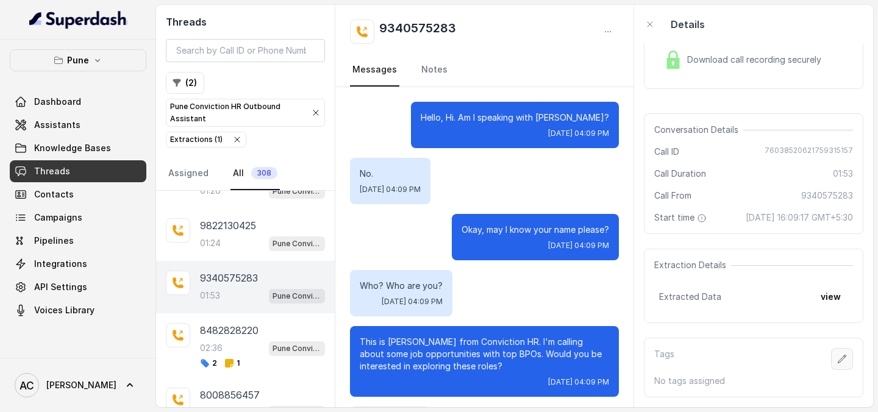
click at [842, 360] on icon "button" at bounding box center [842, 359] width 10 height 10
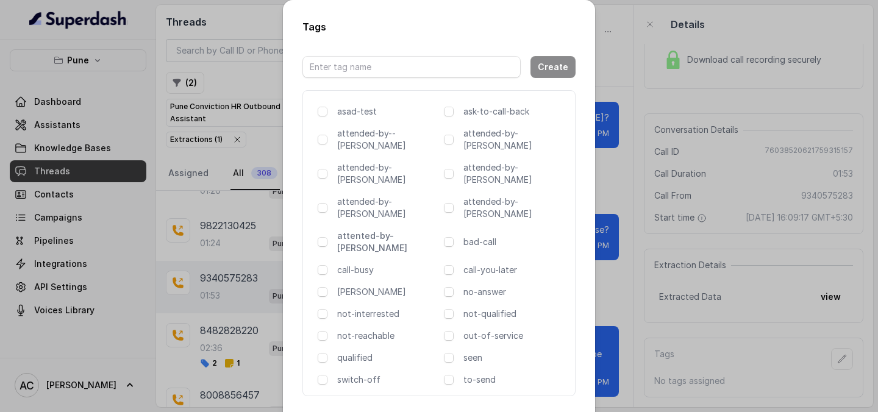
click at [355, 230] on p "attented-by-[PERSON_NAME]" at bounding box center [388, 242] width 102 height 24
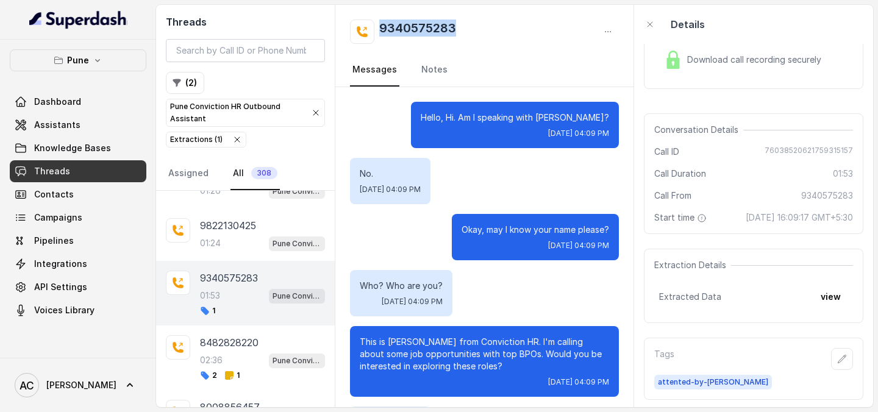
drag, startPoint x: 469, startPoint y: 21, endPoint x: 371, endPoint y: 26, distance: 98.2
click at [371, 26] on div "9340575283" at bounding box center [484, 32] width 269 height 24
copy h2 "9340575283"
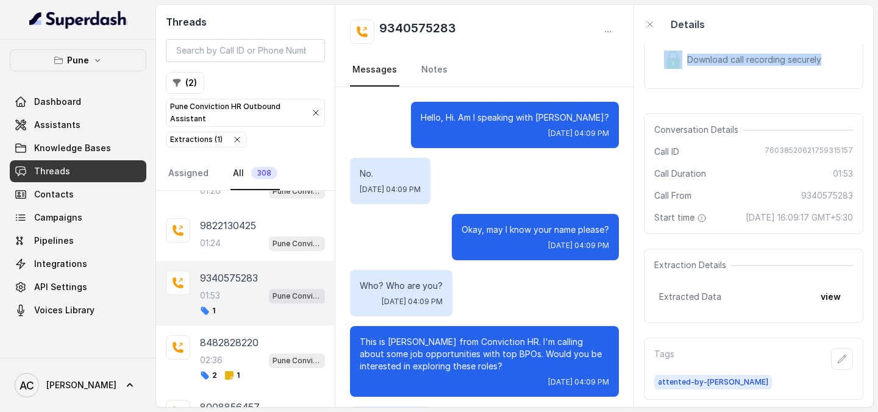
drag, startPoint x: 695, startPoint y: 71, endPoint x: 691, endPoint y: 83, distance: 12.9
click at [691, 83] on div "Download call recording securely" at bounding box center [753, 59] width 219 height 59
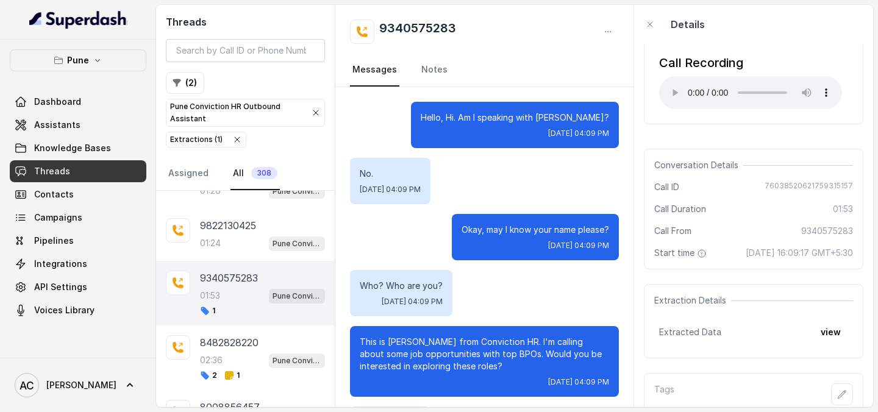
scroll to position [33, 0]
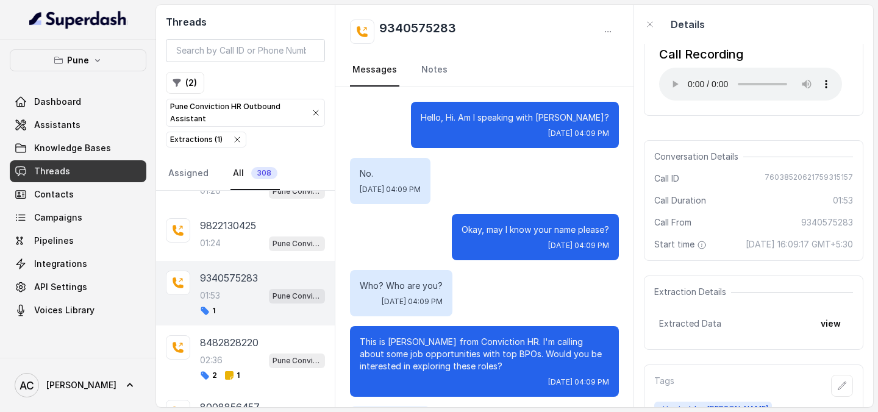
click at [772, 130] on div "Call Recording Your browser does not support the audio element. Conversation De…" at bounding box center [753, 225] width 239 height 363
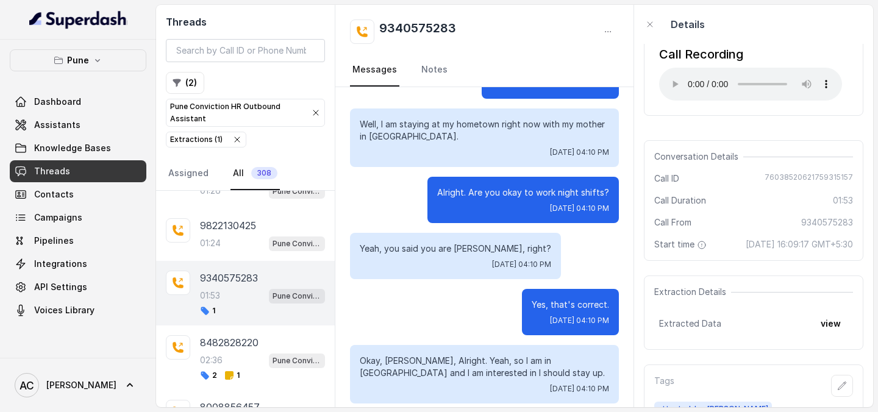
scroll to position [62, 0]
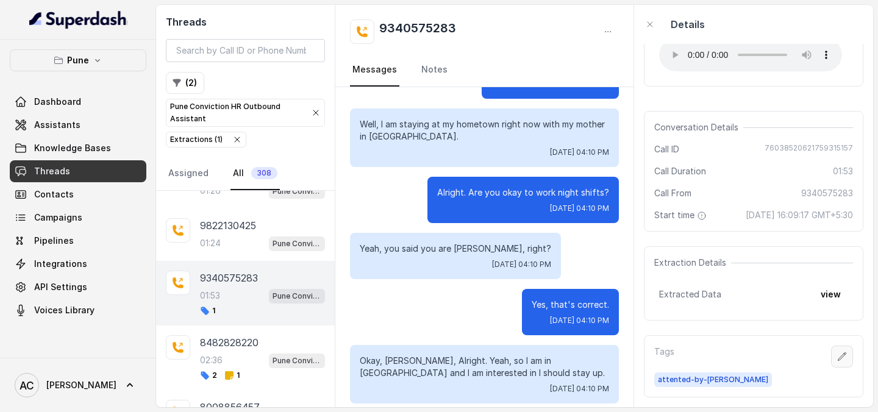
click at [838, 353] on icon "button" at bounding box center [842, 357] width 10 height 10
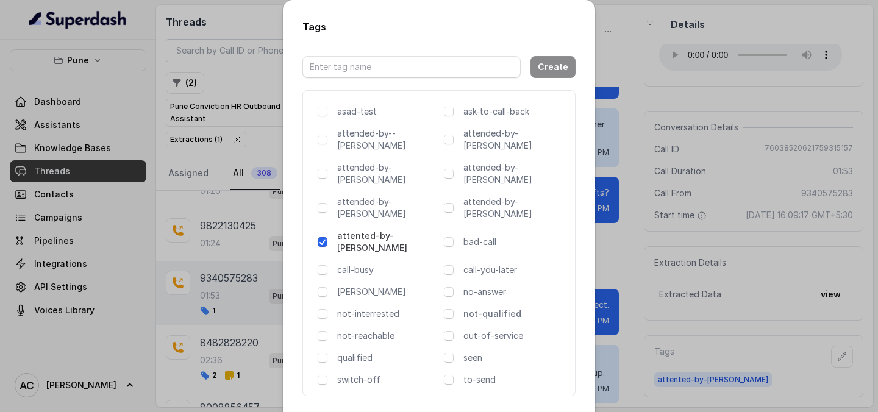
click at [488, 308] on p "not-qualified" at bounding box center [514, 314] width 102 height 12
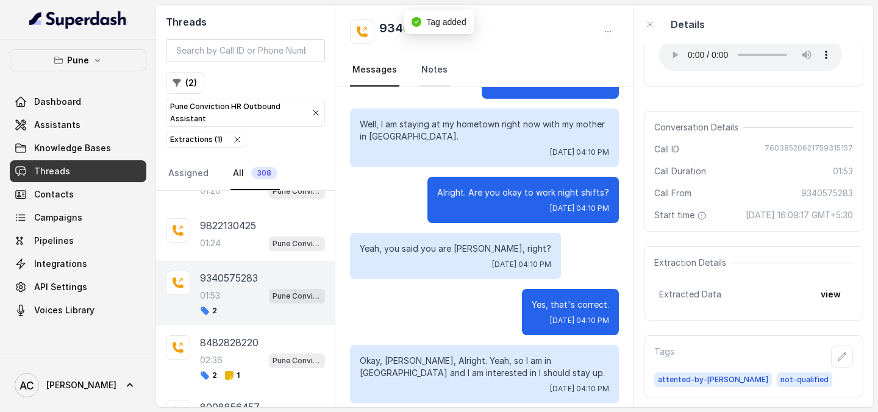
click at [435, 77] on link "Notes" at bounding box center [434, 70] width 31 height 33
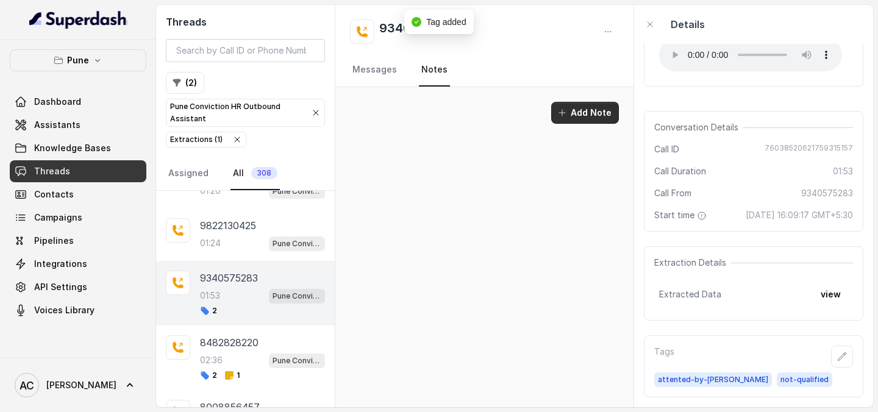
click at [582, 110] on button "Add Note" at bounding box center [585, 113] width 68 height 22
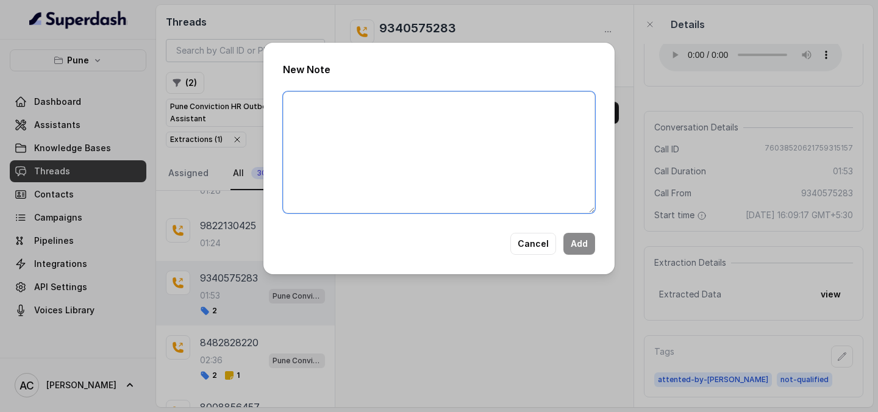
click at [330, 126] on textarea at bounding box center [439, 152] width 312 height 122
paste textarea "Name Number Recruiter Name of attender Comments AI Improvement"
click at [346, 96] on textarea "Name Number Recruiter Name of attender Comments AI Improvement" at bounding box center [439, 152] width 312 height 122
click at [332, 107] on textarea "Name Number Recruiter Name of attender Comments AI Improvement" at bounding box center [439, 152] width 312 height 122
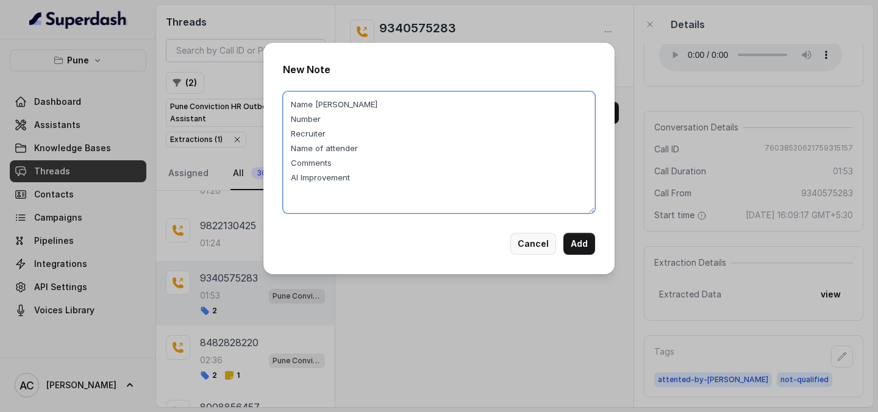
type textarea "Name [PERSON_NAME] Number Recruiter Name of attender Comments AI Improvement"
click at [539, 239] on button "Cancel" at bounding box center [533, 244] width 46 height 22
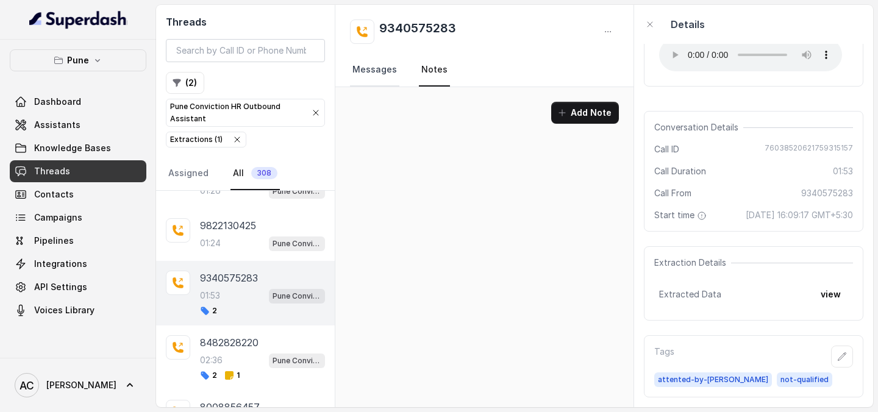
click at [386, 68] on link "Messages" at bounding box center [374, 70] width 49 height 33
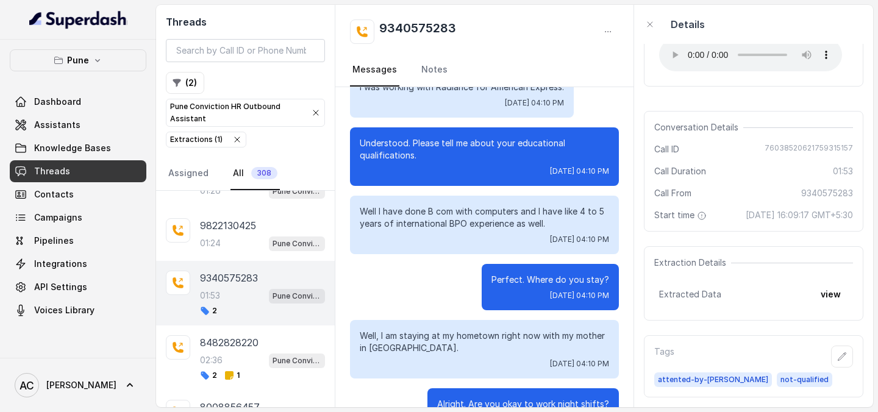
scroll to position [587, 0]
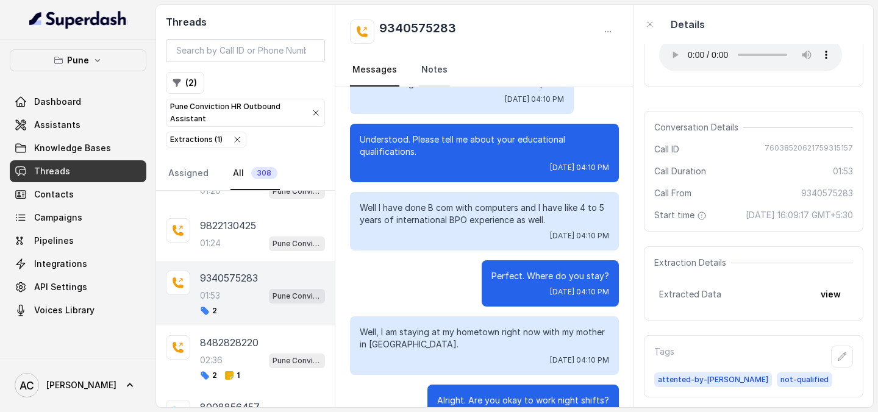
click at [441, 69] on link "Notes" at bounding box center [434, 70] width 31 height 33
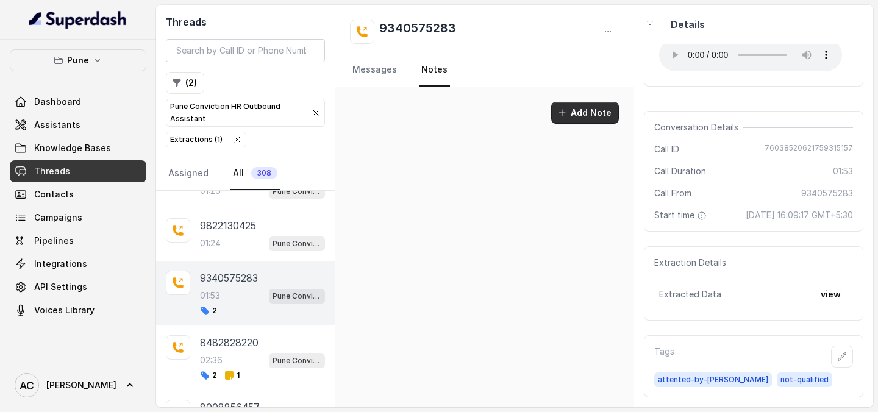
click at [606, 118] on button "Add Note" at bounding box center [585, 113] width 68 height 22
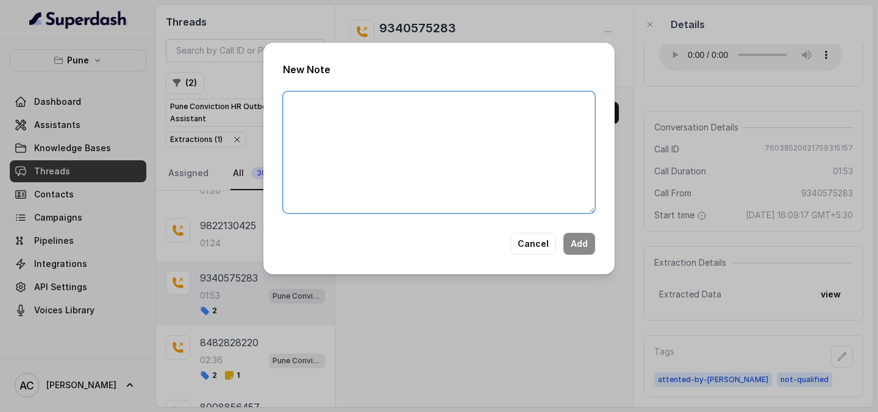
click at [527, 140] on textarea at bounding box center [439, 152] width 312 height 122
paste textarea "Name Number Recruiter Name of attender Comments AI Improvement"
click at [413, 99] on textarea "Name Number Recruiter Name of attender Comments AI Improvement" at bounding box center [439, 152] width 312 height 122
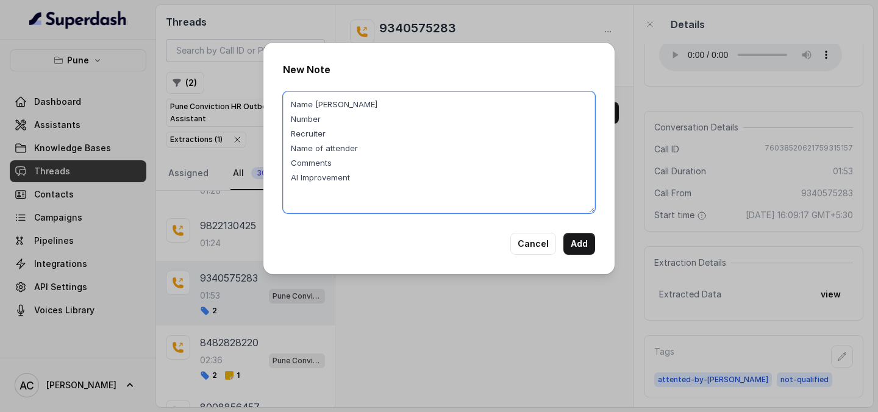
click at [385, 123] on textarea "Name [PERSON_NAME] Number Recruiter Name of attender Comments AI Improvement" at bounding box center [439, 152] width 312 height 122
click at [356, 140] on textarea "Name [PERSON_NAME] Number 9340575283 Recruiter Name of attender Comments AI Imp…" at bounding box center [439, 152] width 312 height 122
click at [389, 147] on textarea "Name [PERSON_NAME] Number 9340575283 Recruiter [PERSON_NAME] Name of attender C…" at bounding box center [439, 152] width 312 height 122
click at [359, 168] on textarea "Name [PERSON_NAME] Number 9340575283 Recruiter [PERSON_NAME] Name of attender […" at bounding box center [439, 152] width 312 height 122
click at [388, 166] on textarea "Name [PERSON_NAME] Number 9340575283 Recruiter [PERSON_NAME] Name of attender […" at bounding box center [439, 152] width 312 height 122
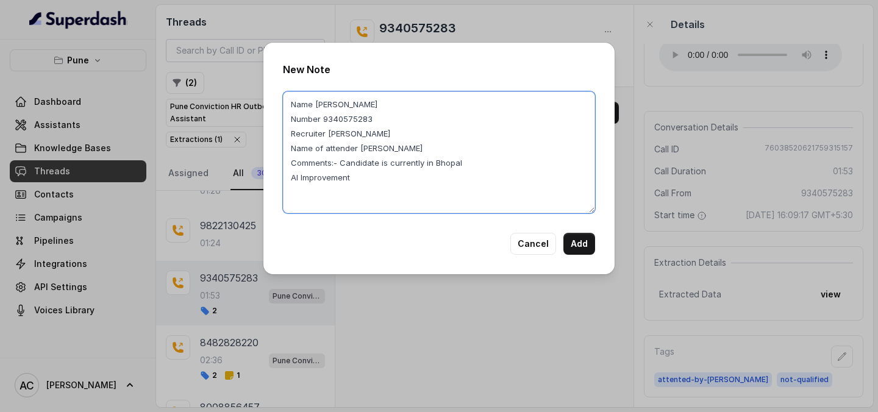
click at [473, 163] on textarea "Name [PERSON_NAME] Number 9340575283 Recruiter [PERSON_NAME] Name of attender […" at bounding box center [439, 152] width 312 height 122
drag, startPoint x: 341, startPoint y: 163, endPoint x: 399, endPoint y: 180, distance: 60.4
click at [400, 182] on textarea "Name [PERSON_NAME] Number 9340575283 Recruiter [PERSON_NAME] Name of attender […" at bounding box center [439, 152] width 312 height 122
type textarea "Name [PERSON_NAME] Number 9340575283 Recruiter [PERSON_NAME] Name of attender […"
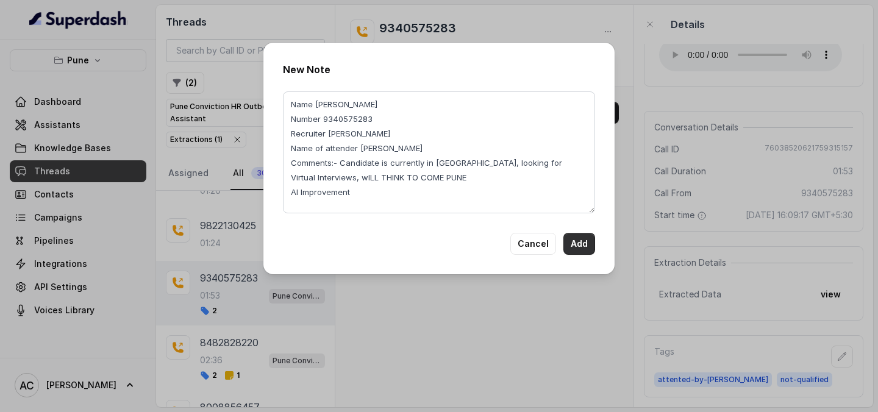
click at [585, 241] on button "Add" at bounding box center [579, 244] width 32 height 22
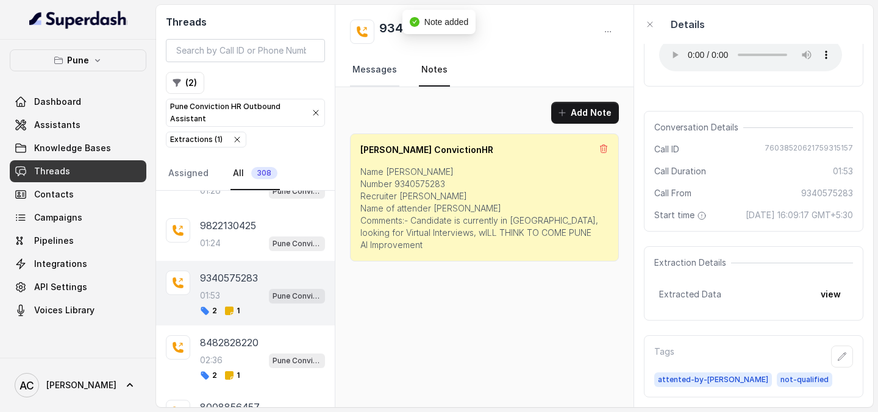
click at [386, 73] on link "Messages" at bounding box center [374, 70] width 49 height 33
